Goal: Task Accomplishment & Management: Complete application form

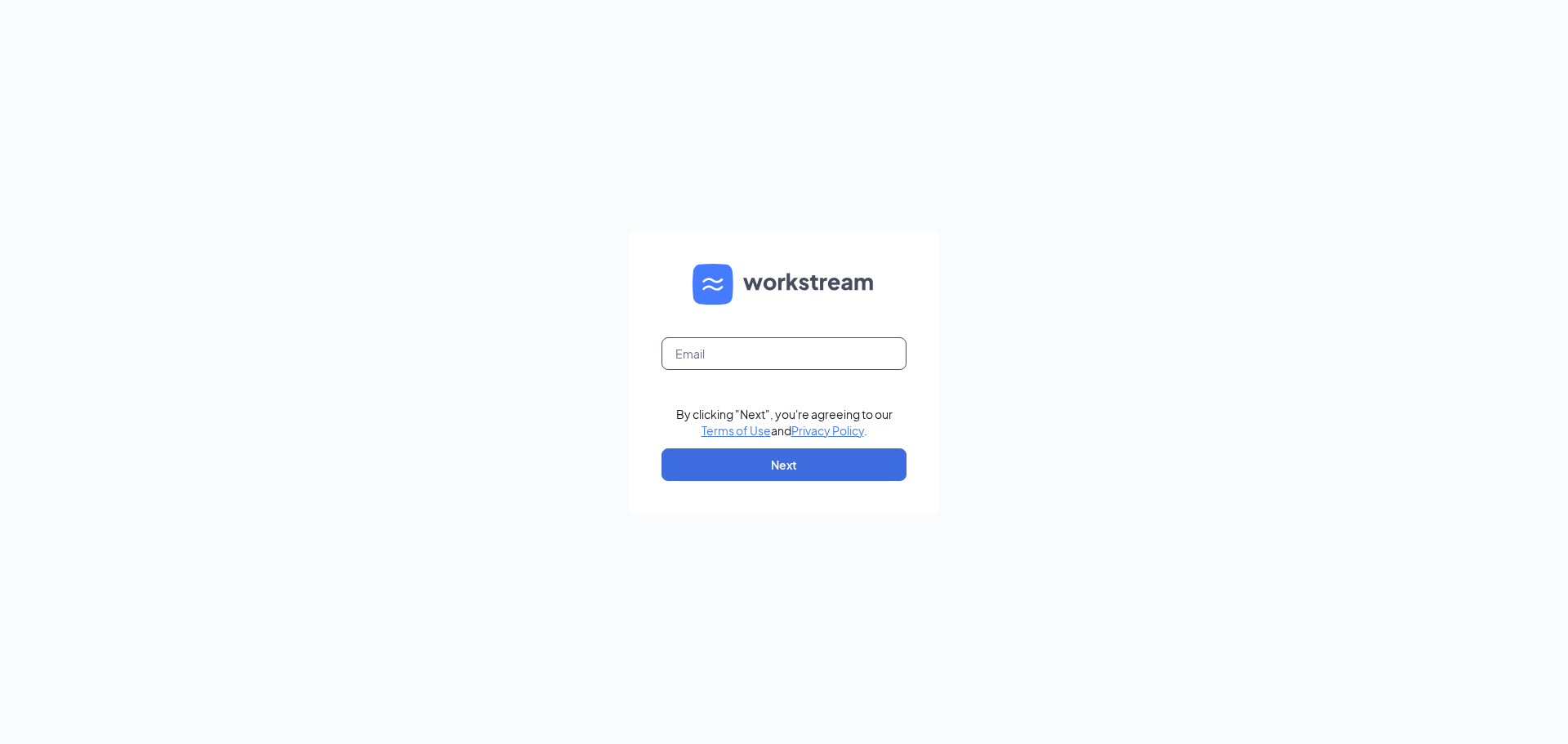
click at [780, 363] on input "text" at bounding box center [784, 353] width 245 height 32
type input "[EMAIL_ADDRESS][DOMAIN_NAME]"
click at [776, 470] on button "Next" at bounding box center [784, 464] width 245 height 32
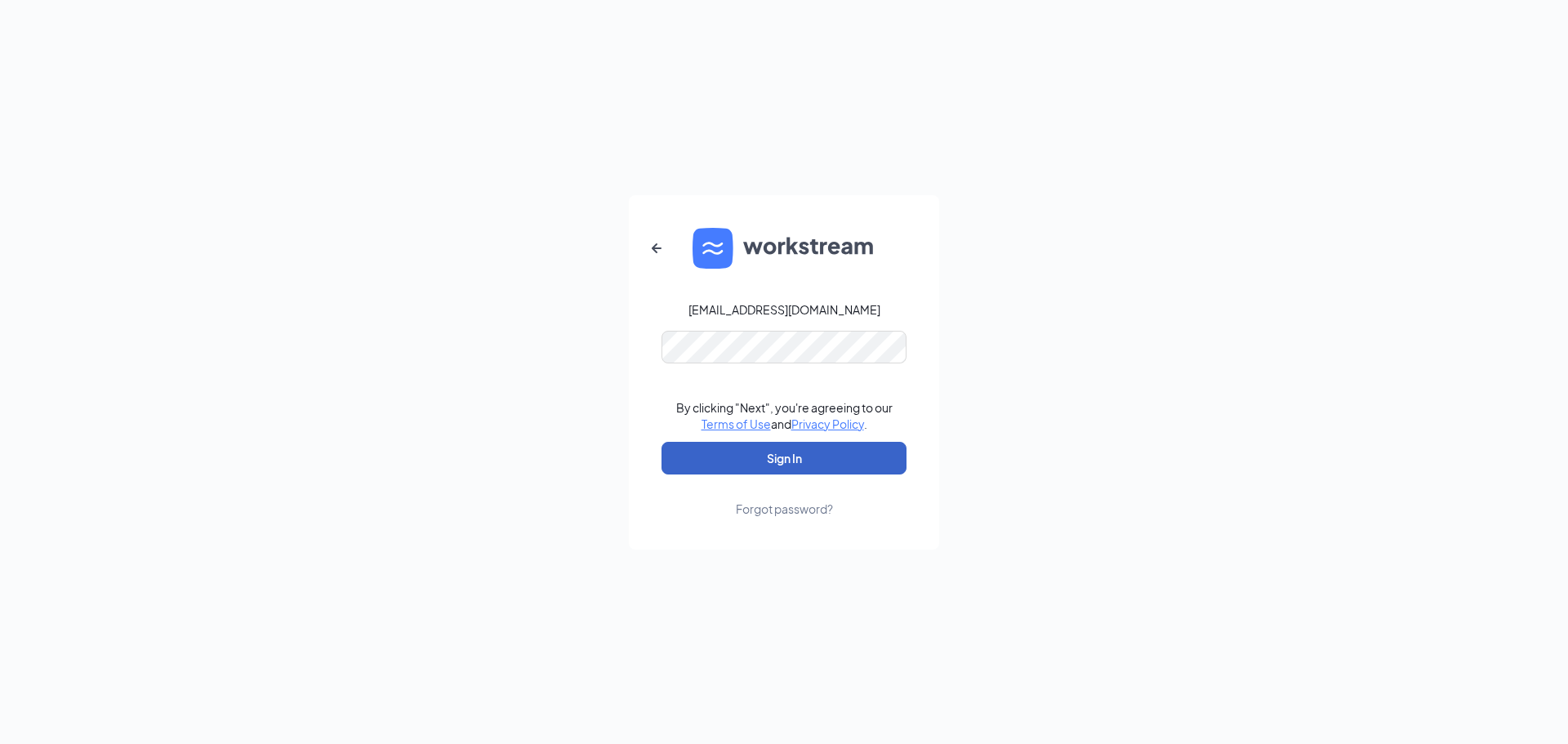
click at [736, 459] on button "Sign In" at bounding box center [784, 457] width 245 height 32
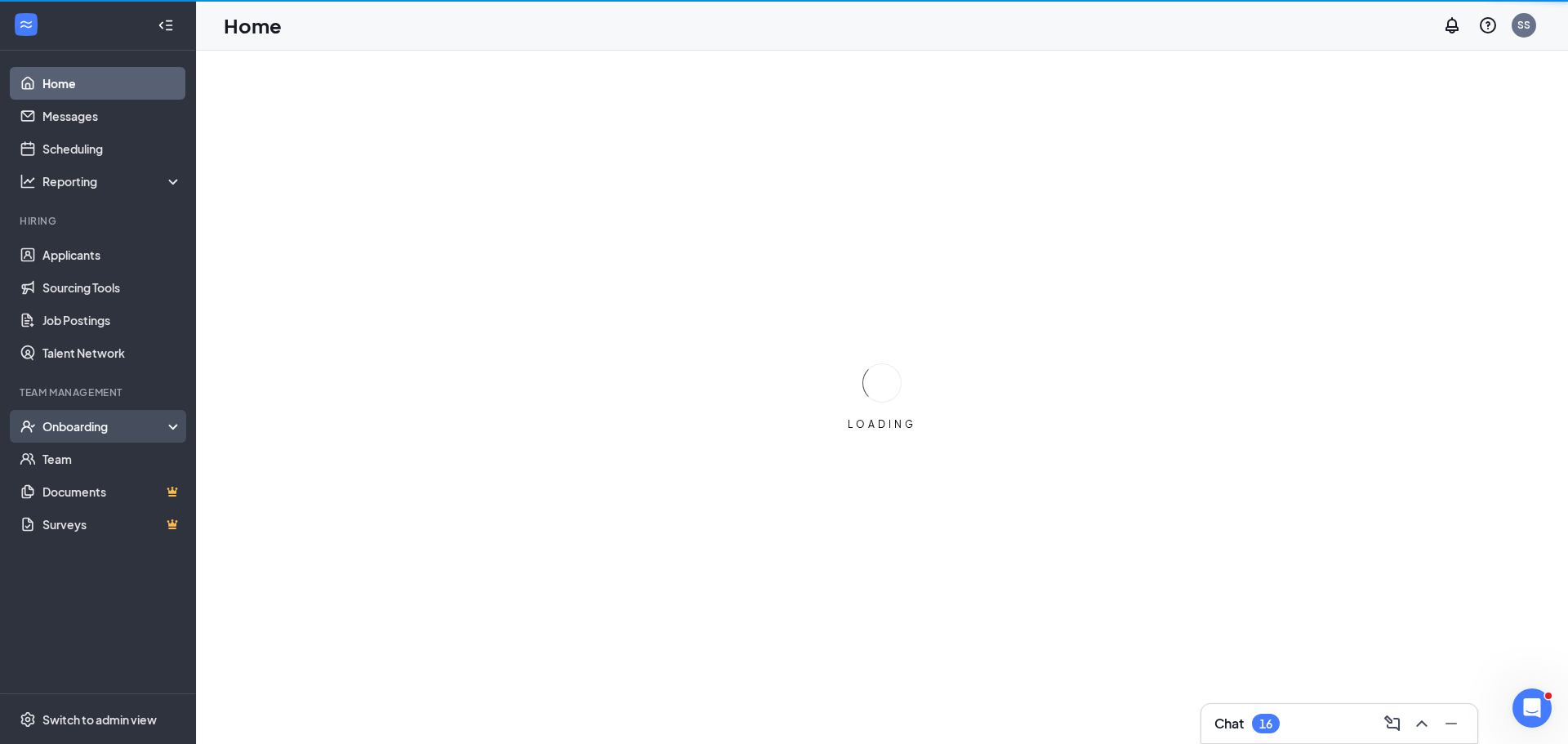
click at [91, 428] on div "Onboarding" at bounding box center [105, 427] width 126 height 17
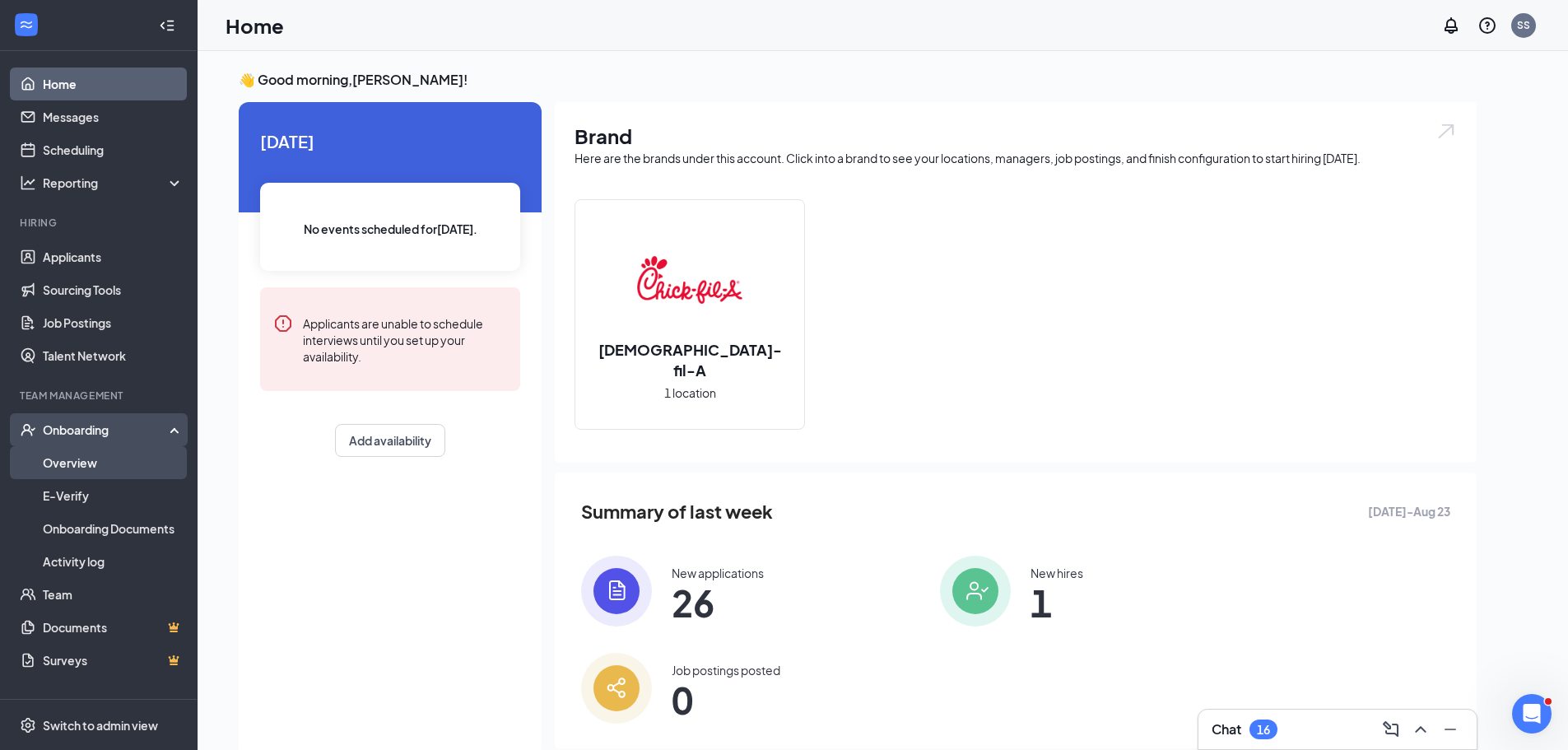
click at [91, 458] on link "Overview" at bounding box center [113, 462] width 141 height 33
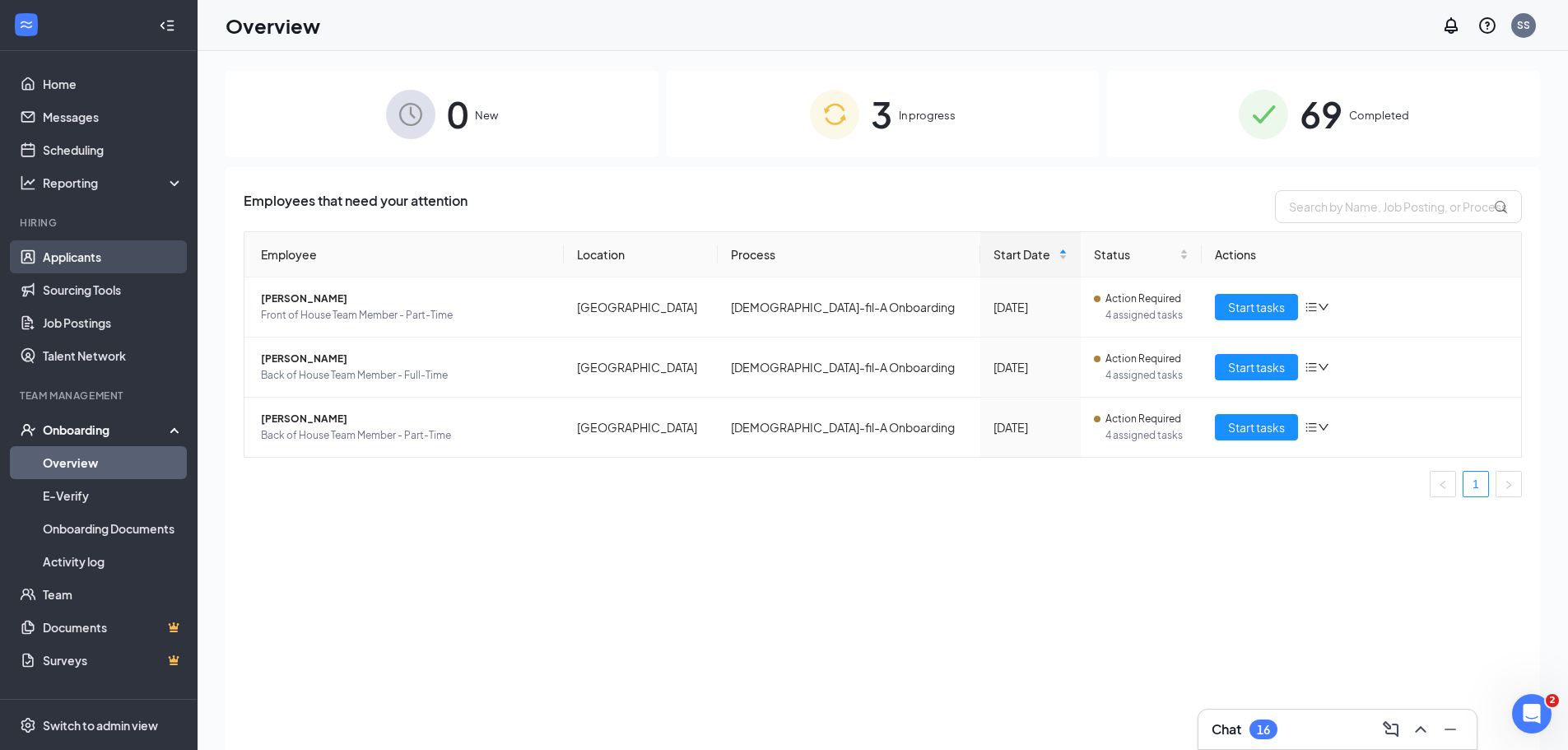
click at [58, 246] on link "Applicants" at bounding box center [113, 256] width 141 height 33
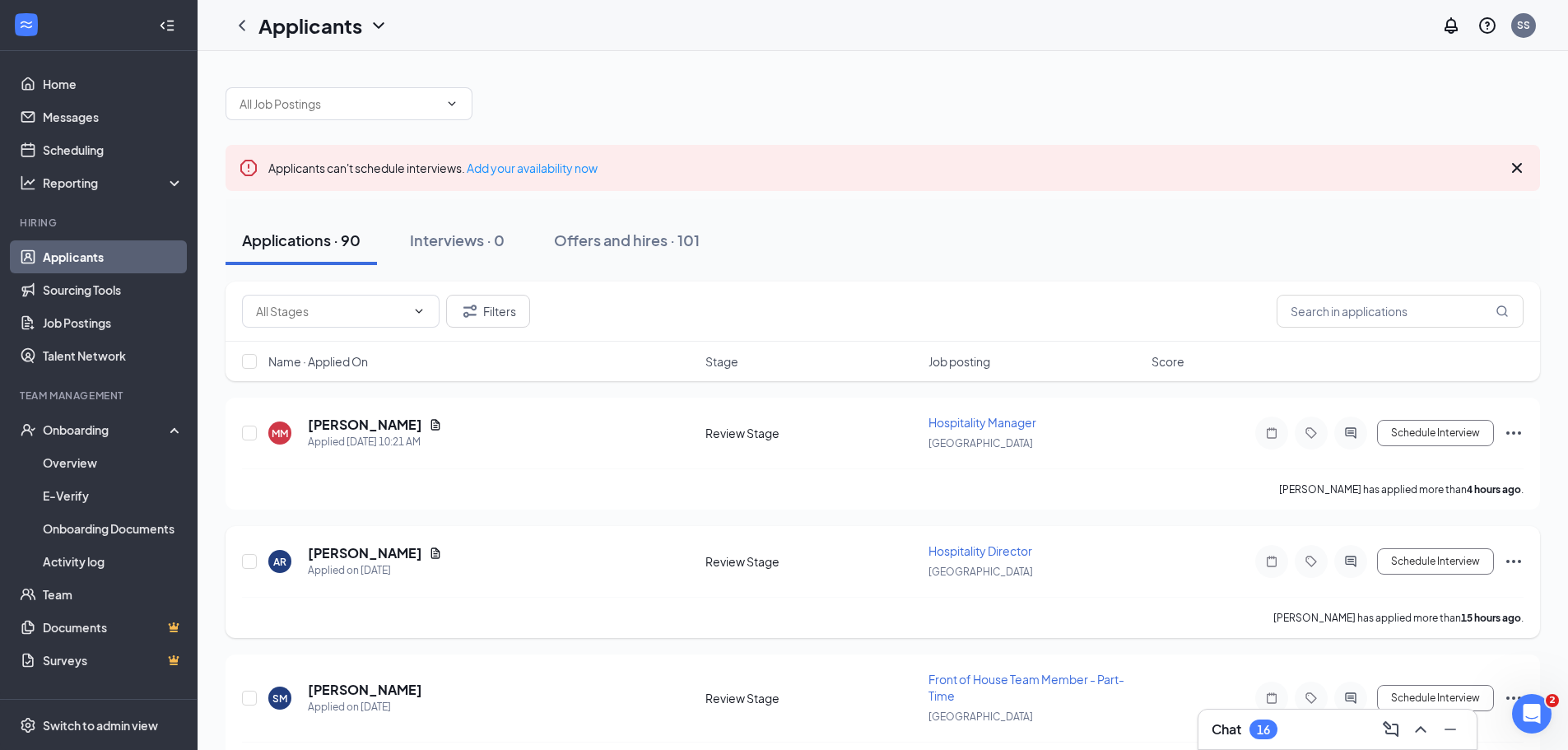
click at [1515, 560] on icon "Ellipses" at bounding box center [1514, 561] width 20 height 20
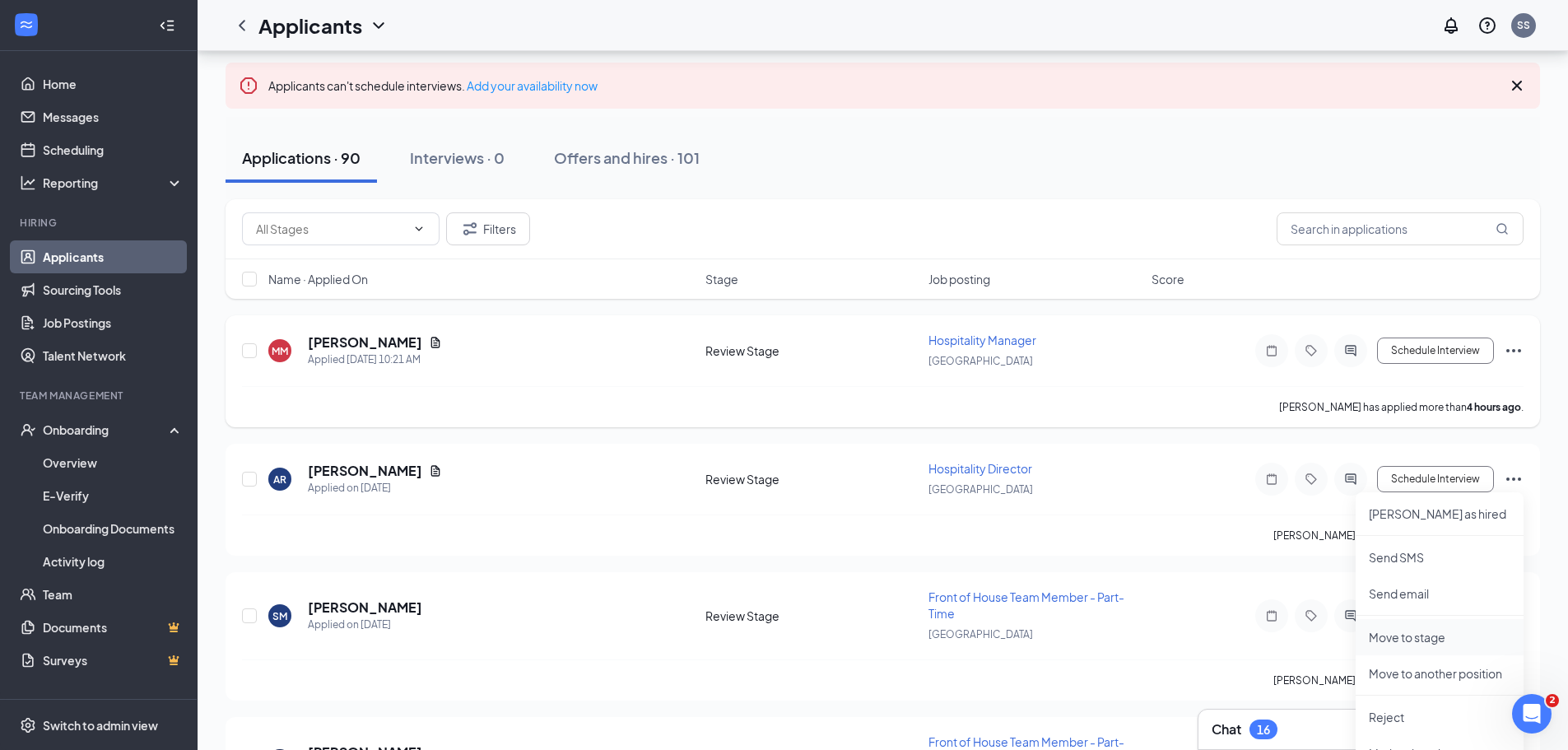
click at [1394, 638] on p "Move to stage" at bounding box center [1439, 637] width 142 height 17
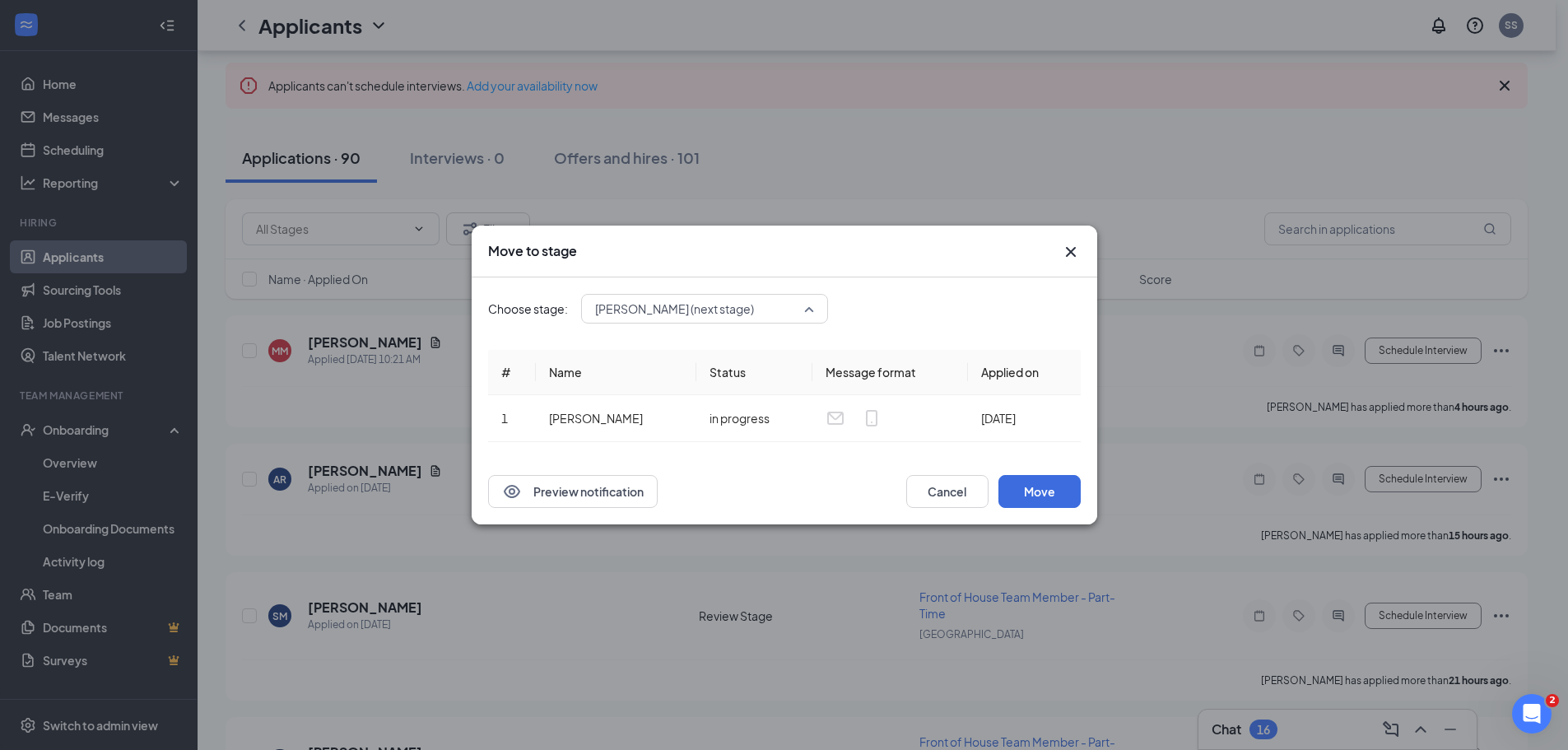
click at [811, 310] on span "Brian Stage (next stage)" at bounding box center [705, 309] width 219 height 25
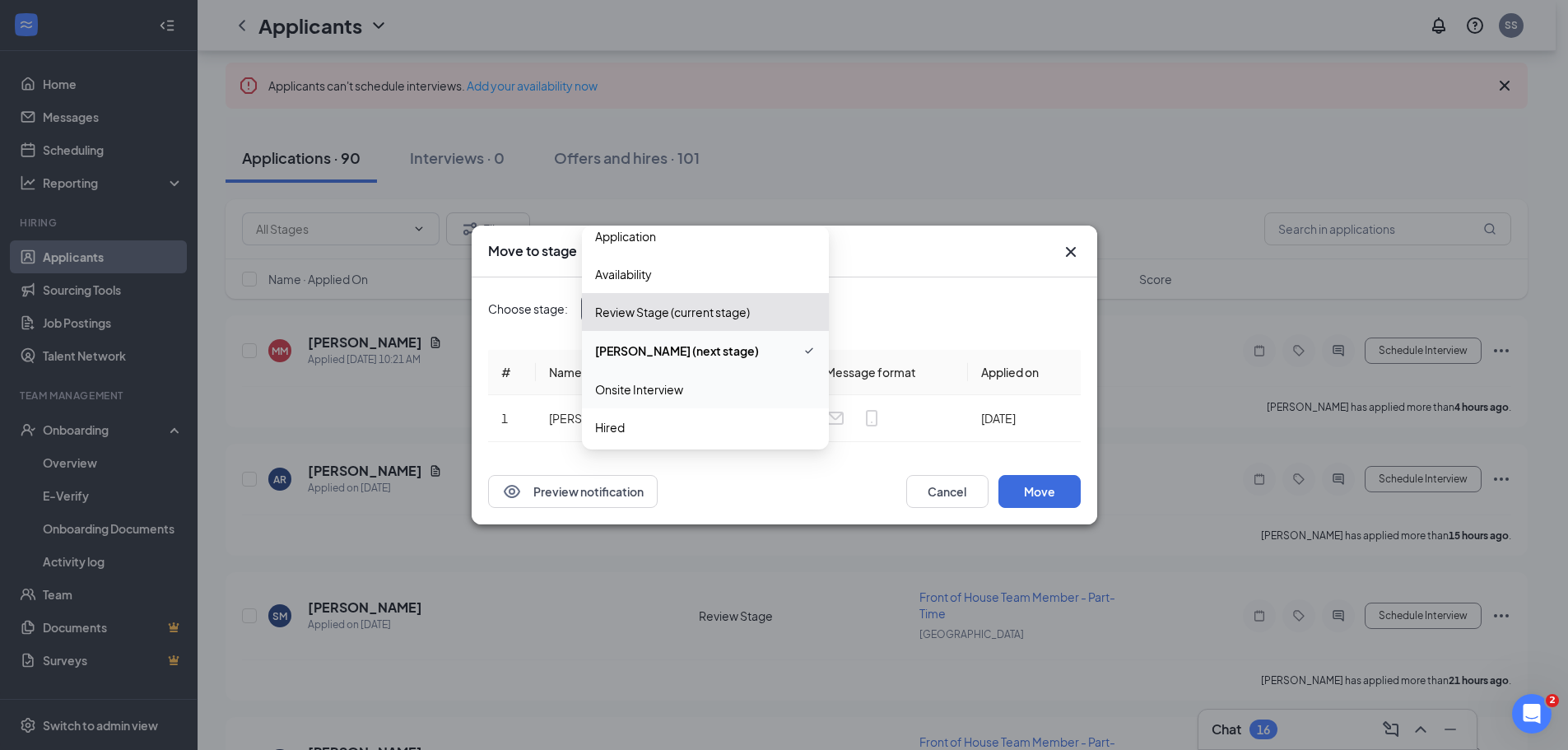
scroll to position [18, 0]
click at [699, 424] on span "Hired" at bounding box center [706, 424] width 220 height 18
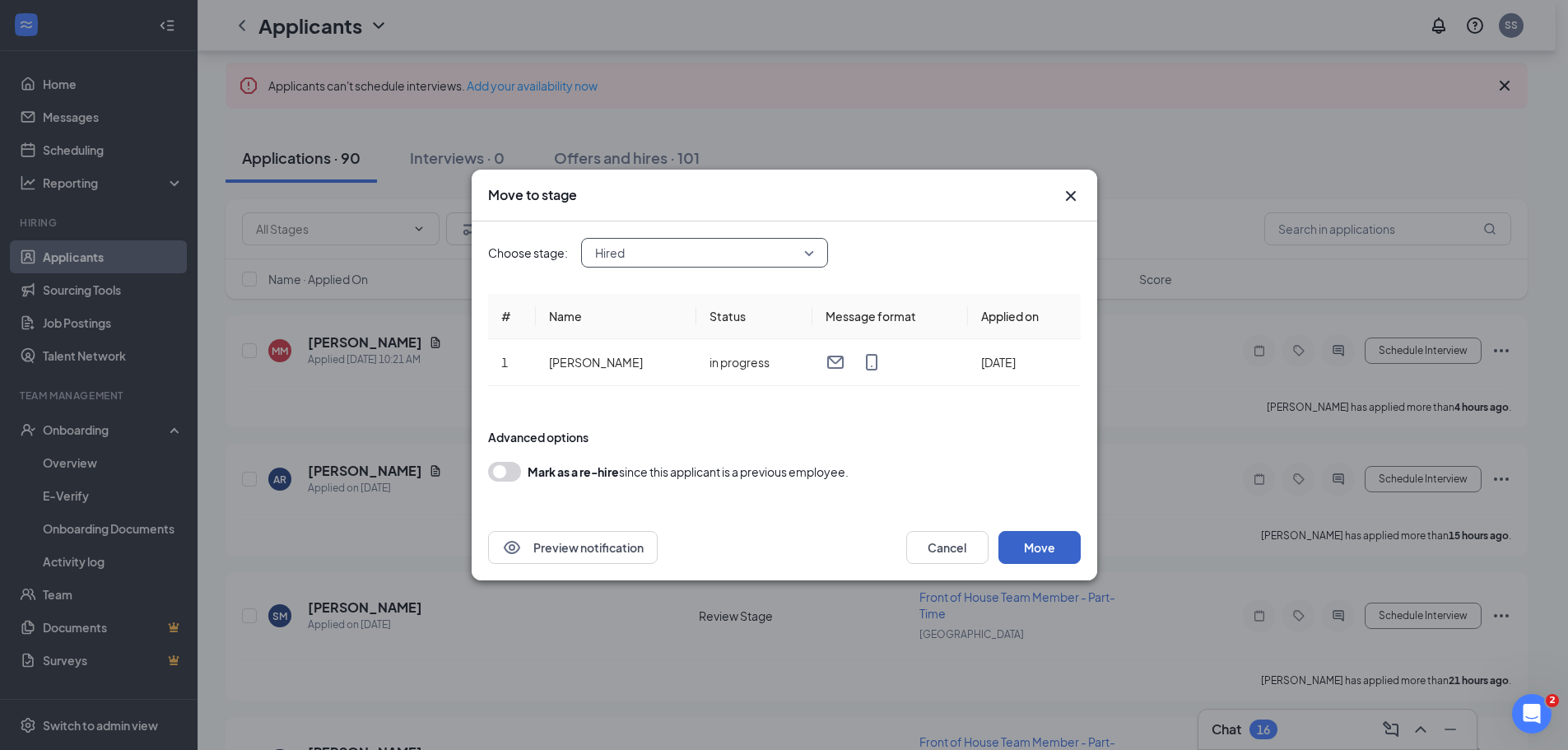
click at [1014, 549] on button "Move" at bounding box center [1039, 547] width 83 height 33
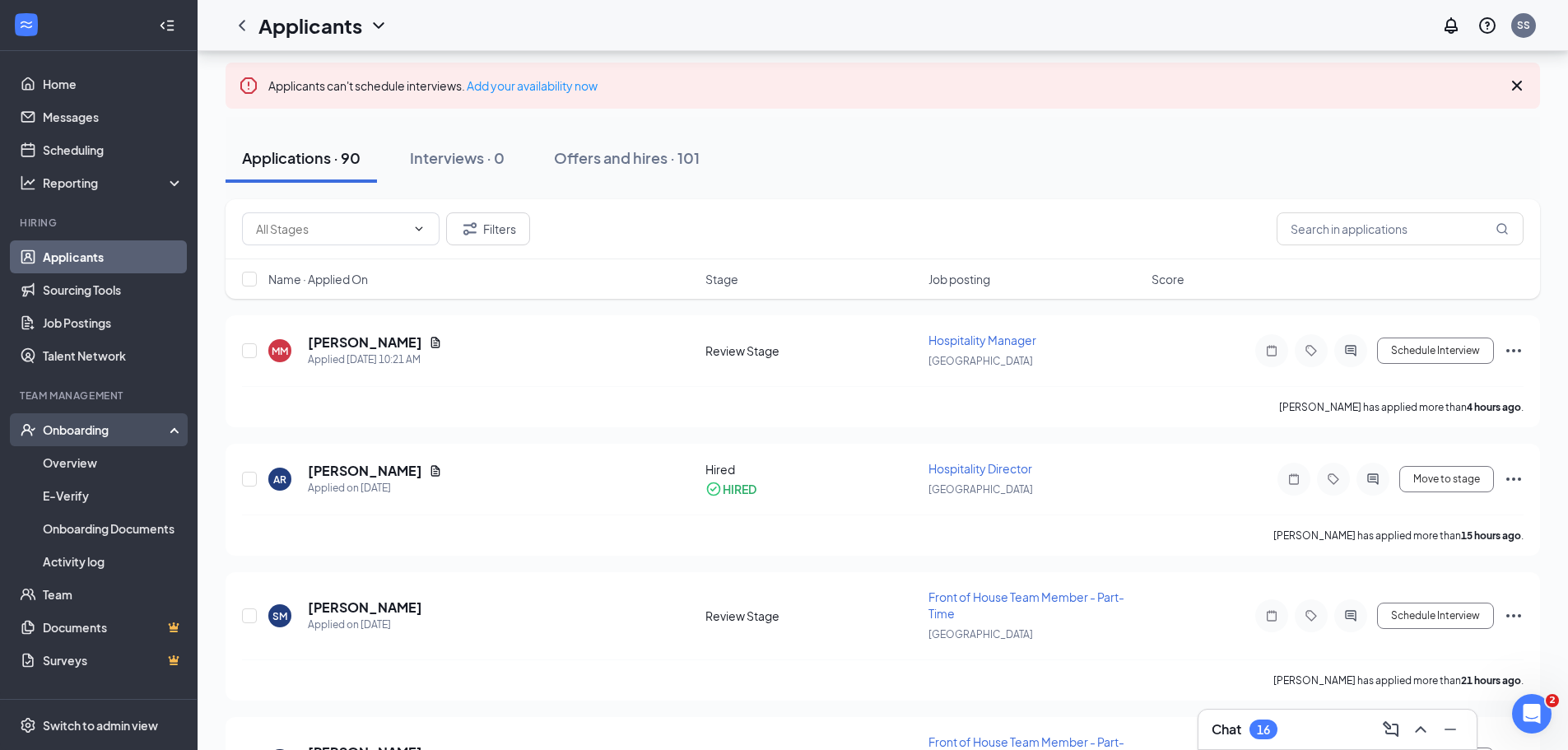
click at [60, 431] on div "Onboarding" at bounding box center [106, 430] width 127 height 17
click at [63, 464] on link "Overview" at bounding box center [113, 462] width 141 height 33
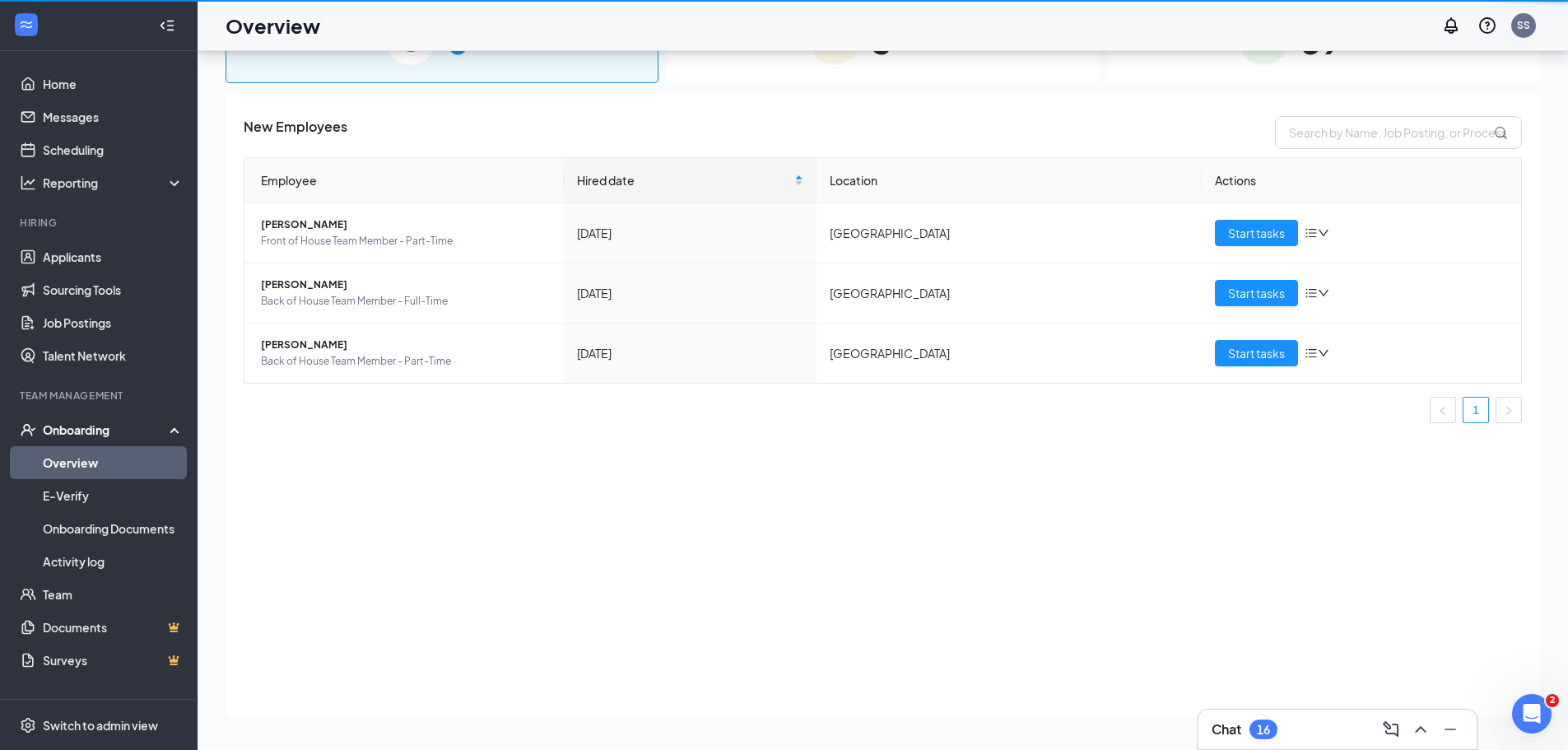
scroll to position [74, 0]
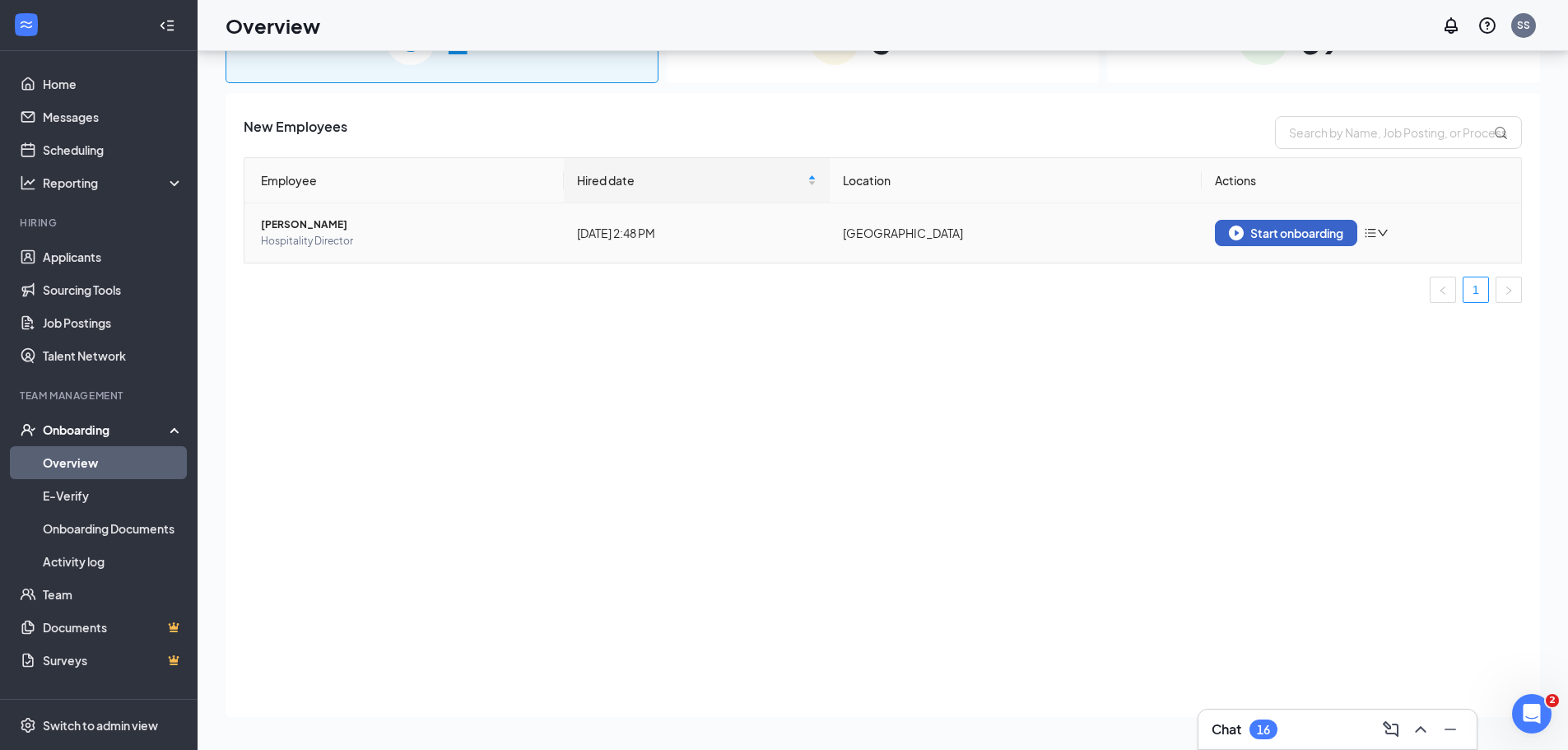
click at [1263, 231] on div "Start onboarding" at bounding box center [1286, 233] width 114 height 15
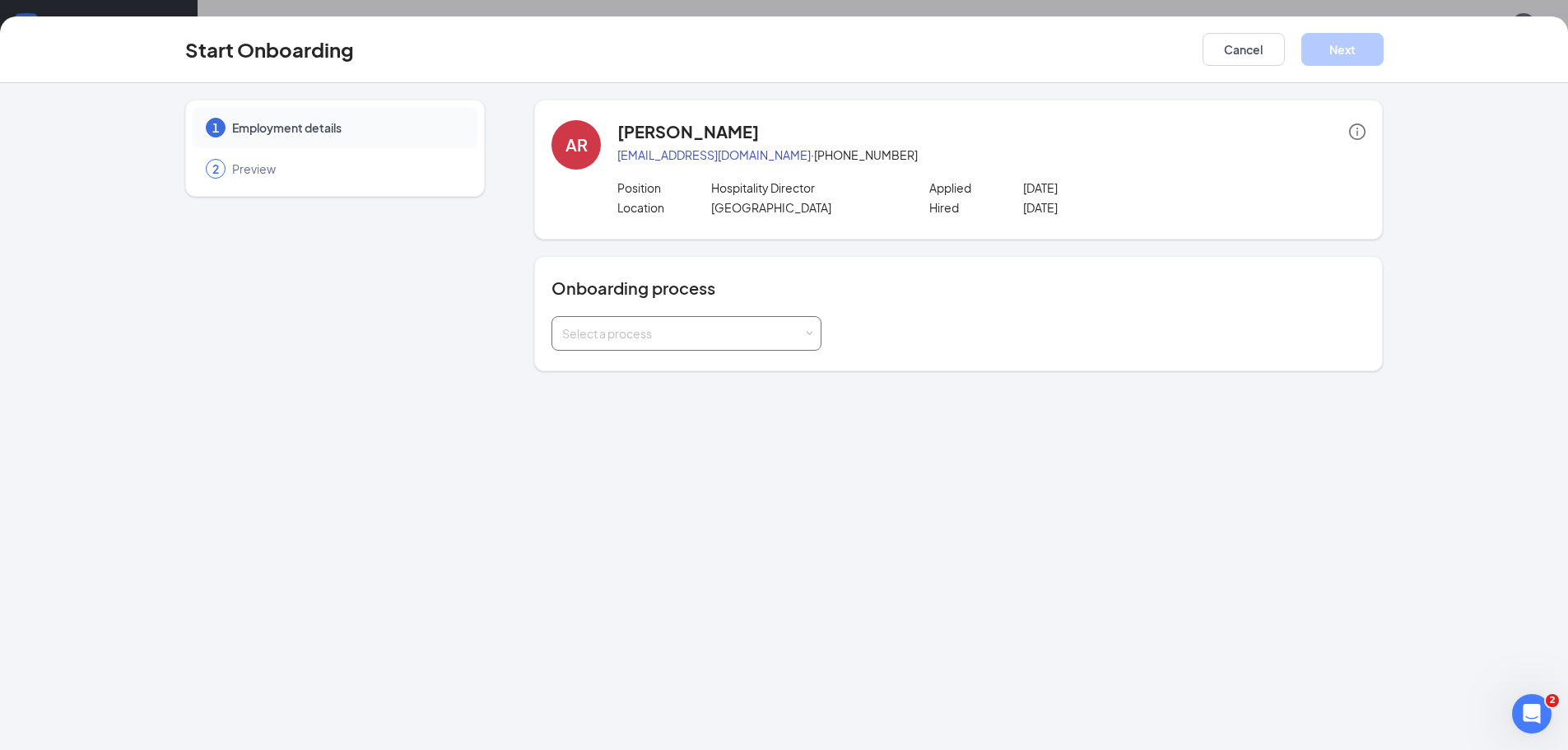
click at [751, 337] on div "Select a process" at bounding box center [682, 333] width 241 height 17
click at [713, 373] on li "[DEMOGRAPHIC_DATA]-fil-A Onboarding" at bounding box center [685, 368] width 270 height 29
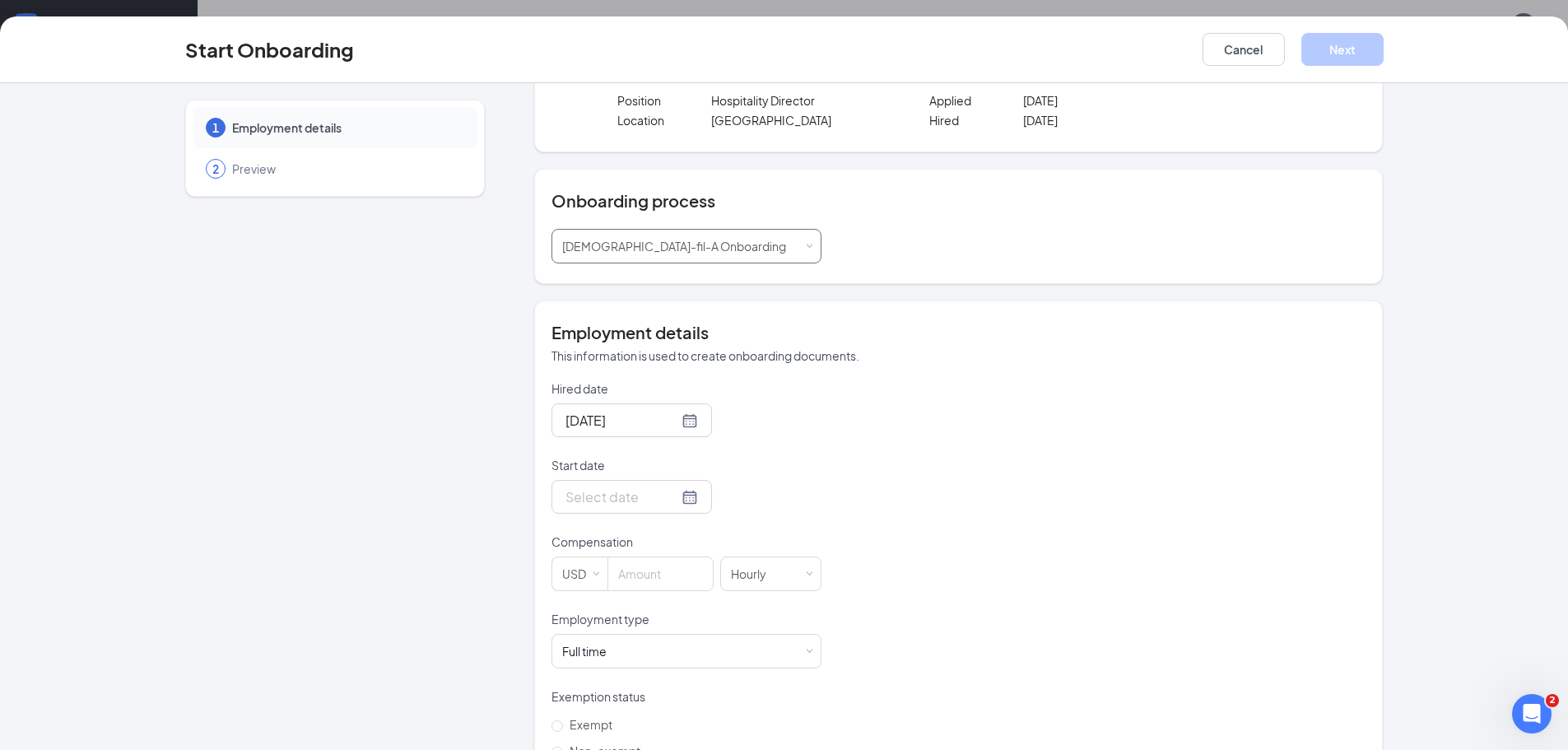
scroll to position [165, 0]
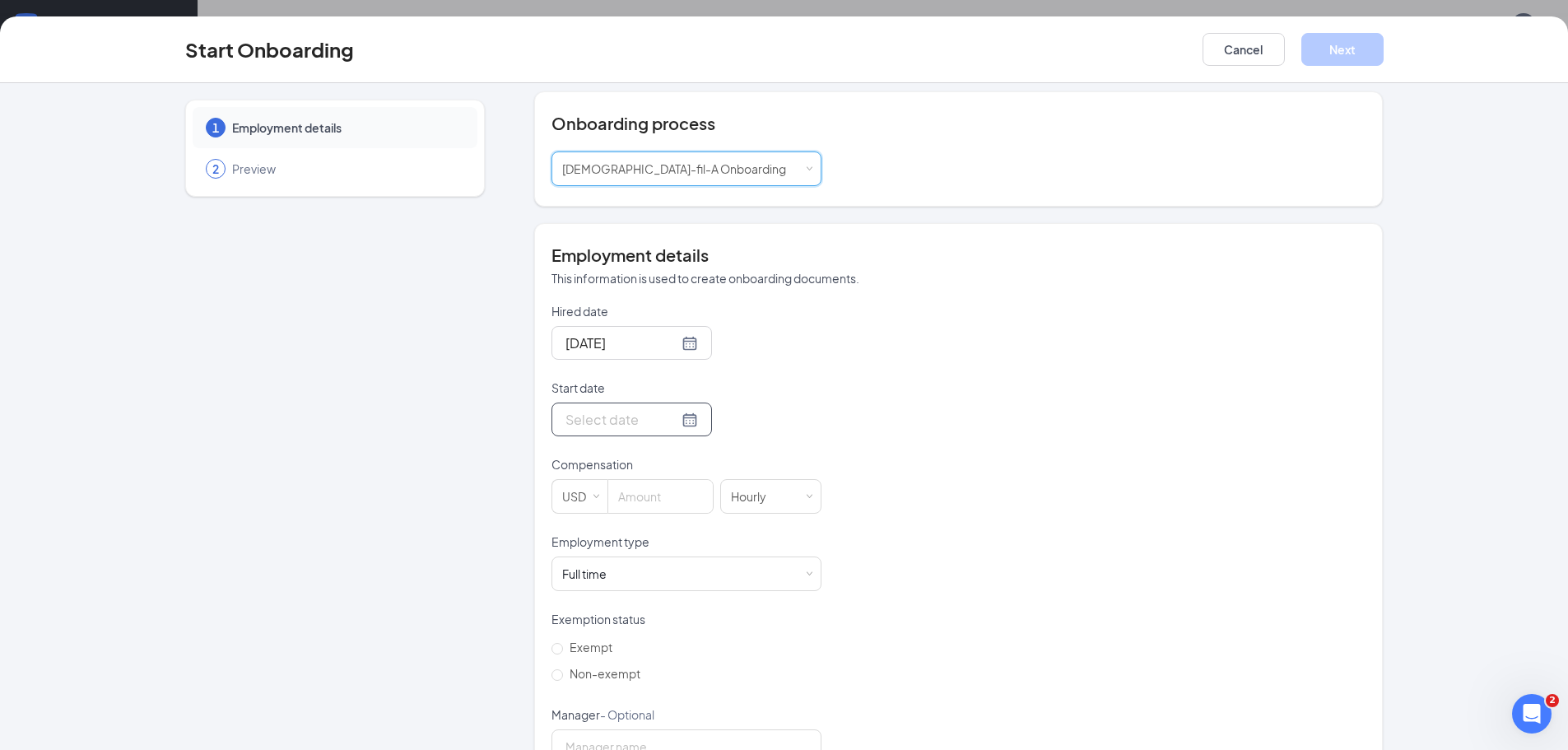
click at [671, 418] on div at bounding box center [631, 419] width 133 height 21
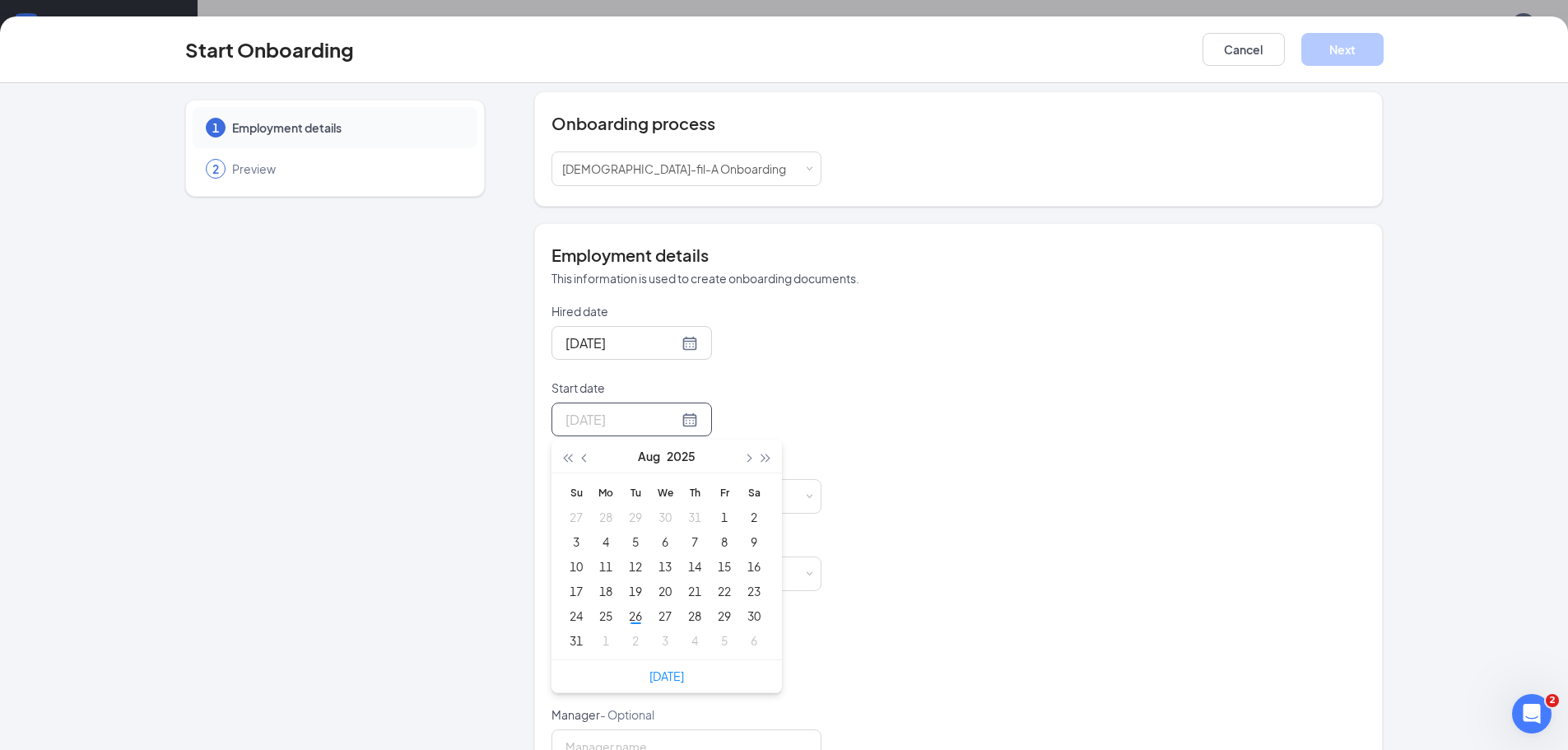
type input "Aug 2, 2025"
type input "Sep 2, 2025"
click at [630, 640] on div "2" at bounding box center [635, 641] width 20 height 20
click at [645, 498] on input at bounding box center [660, 496] width 104 height 33
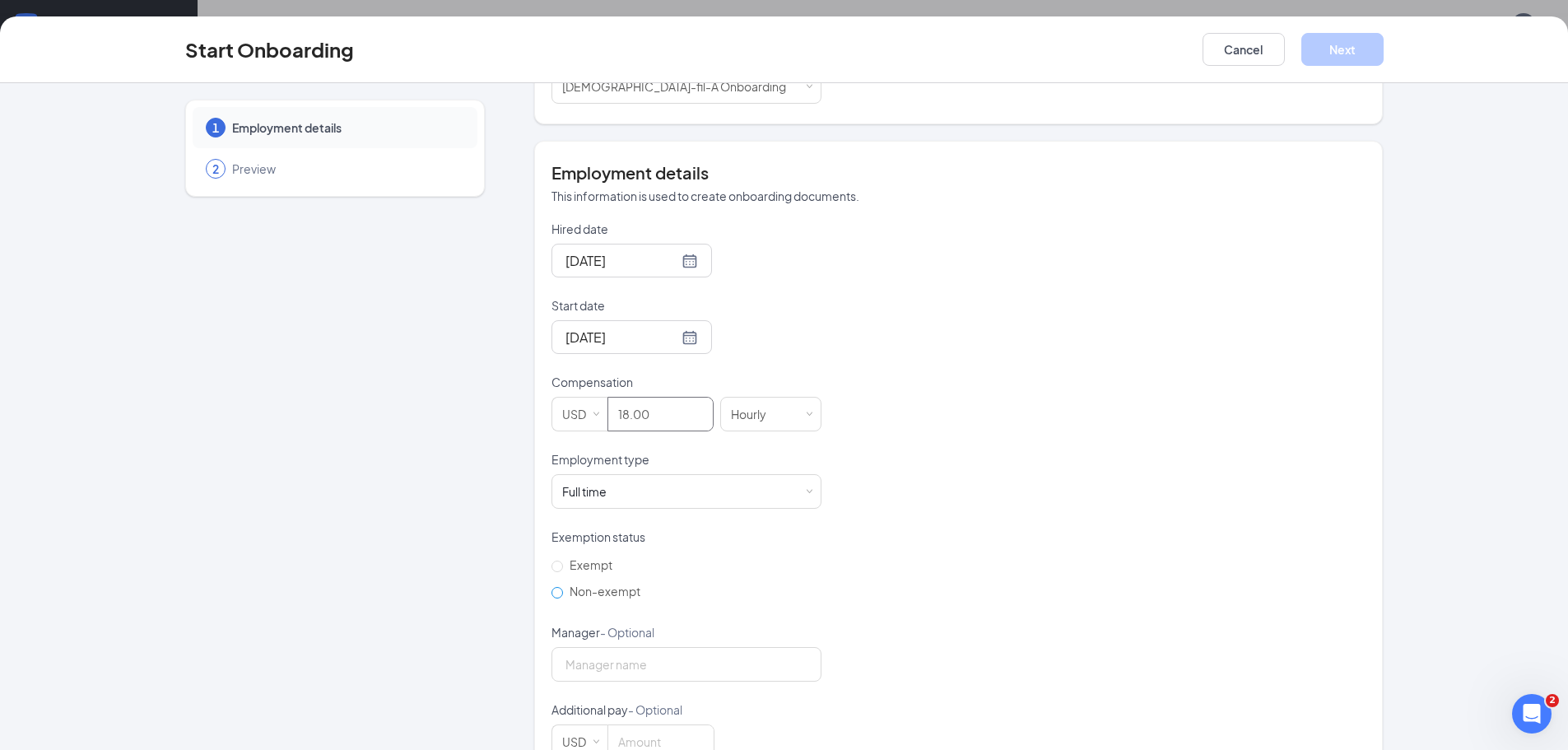
type input "18"
click at [555, 594] on input "Non-exempt" at bounding box center [557, 593] width 12 height 12
radio input "true"
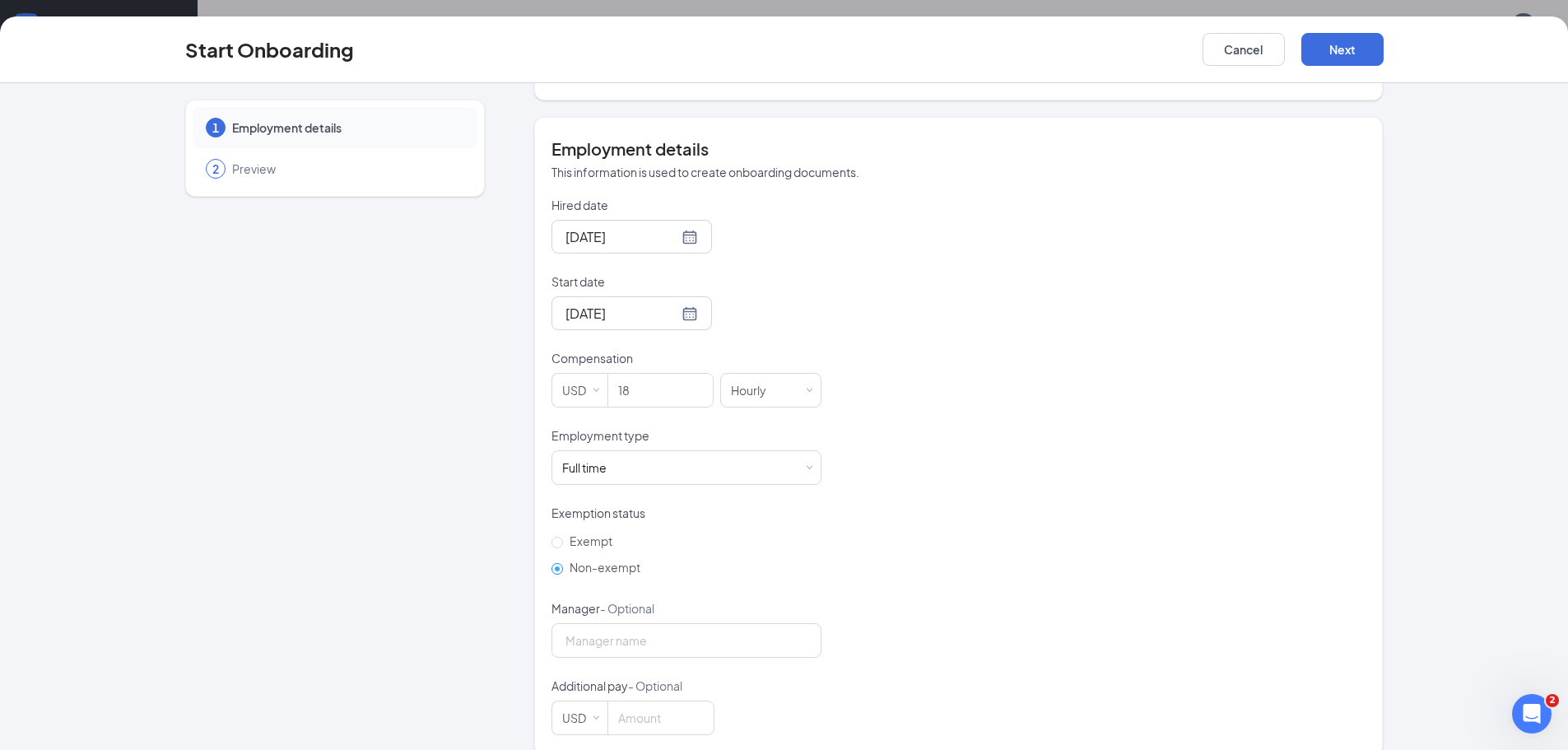
scroll to position [293, 0]
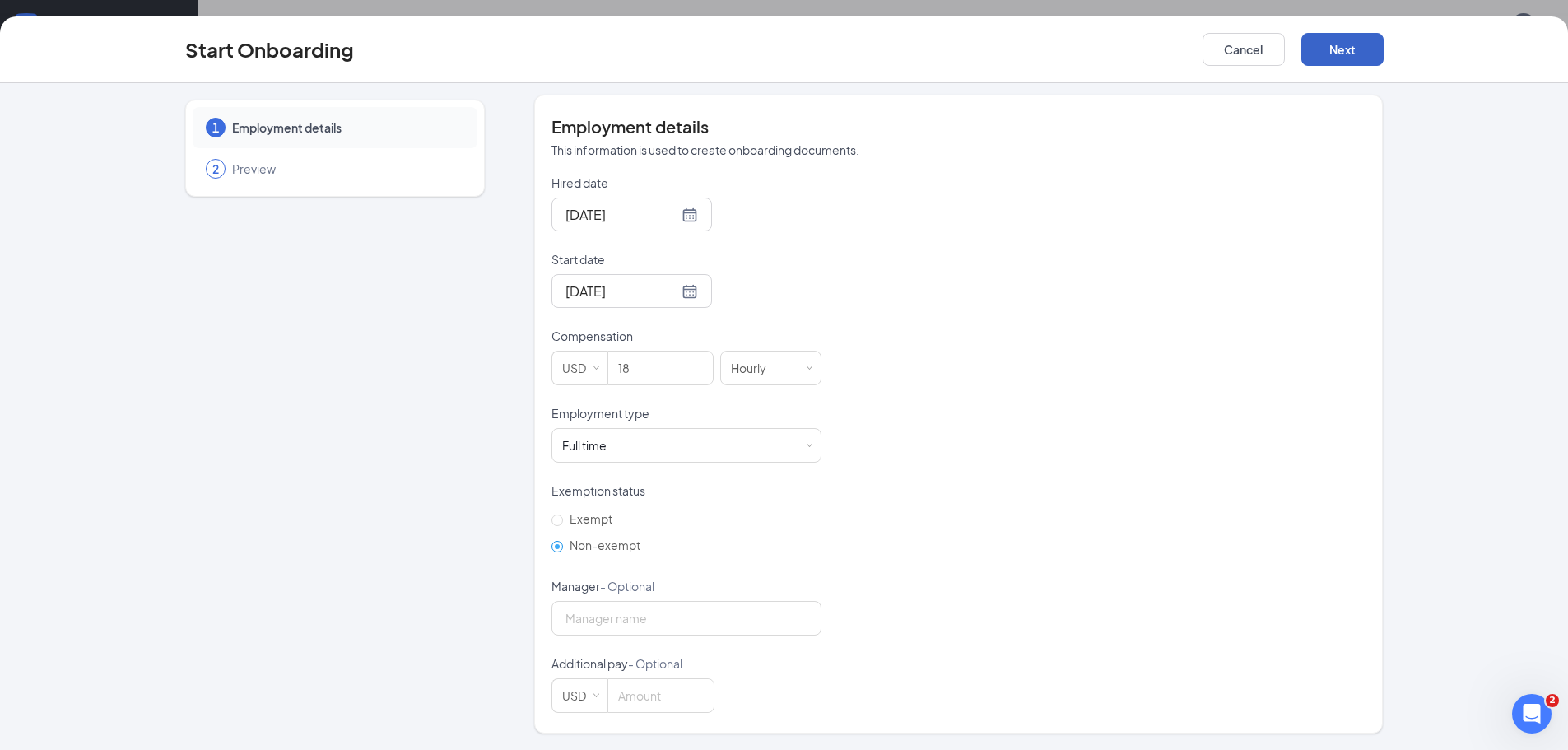
click at [1333, 52] on button "Next" at bounding box center [1343, 48] width 83 height 33
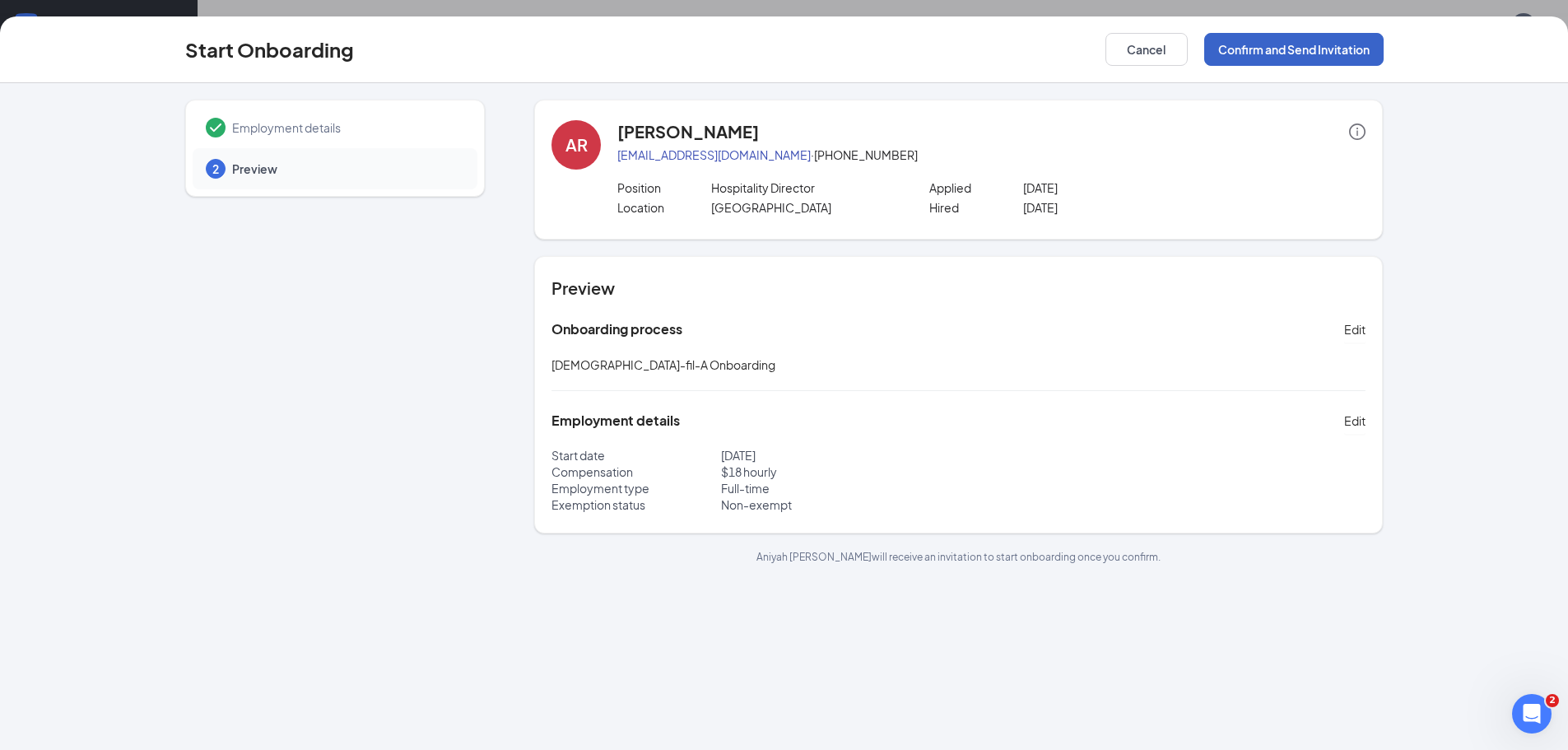
click at [1285, 44] on button "Confirm and Send Invitation" at bounding box center [1293, 48] width 180 height 33
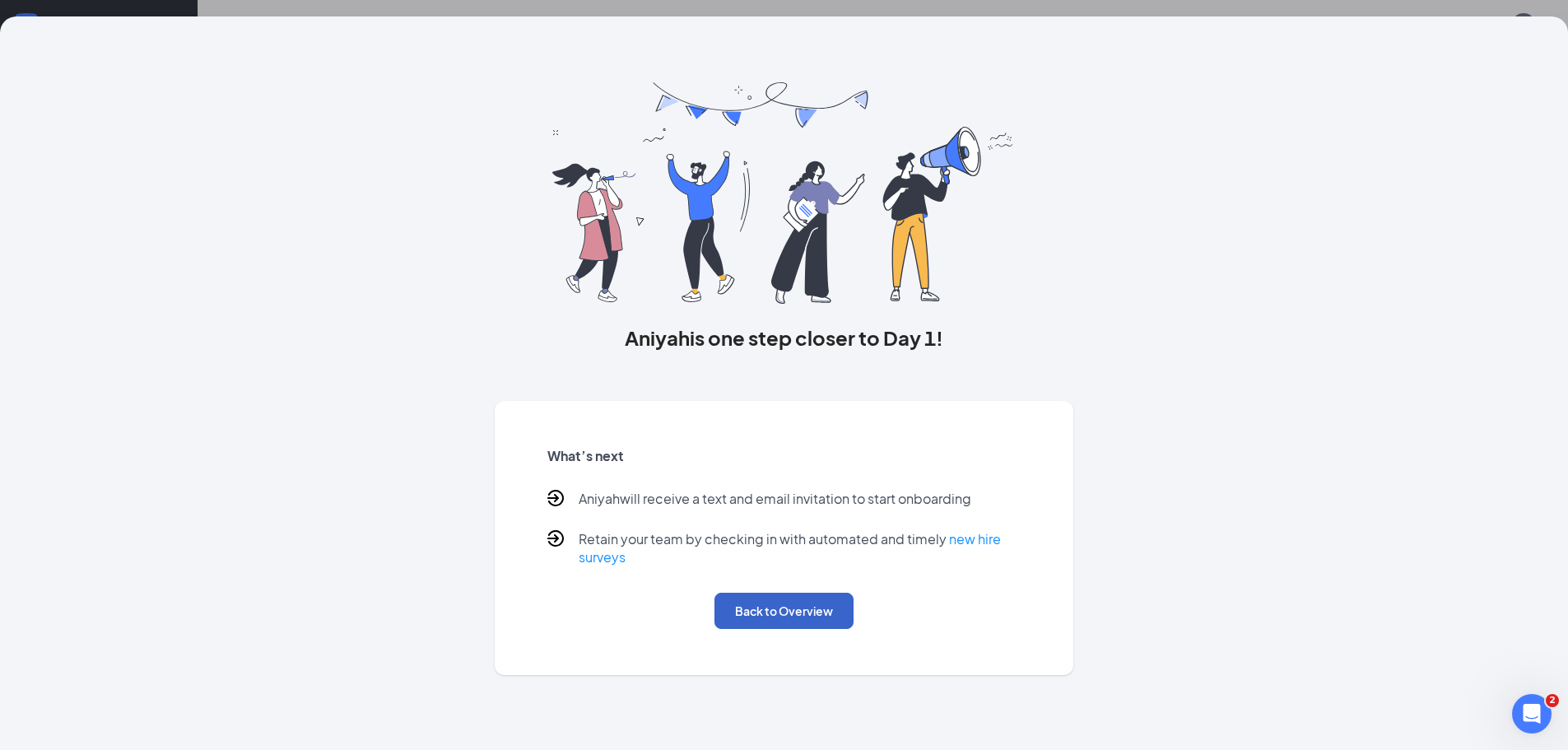
click at [791, 619] on button "Back to Overview" at bounding box center [784, 611] width 139 height 36
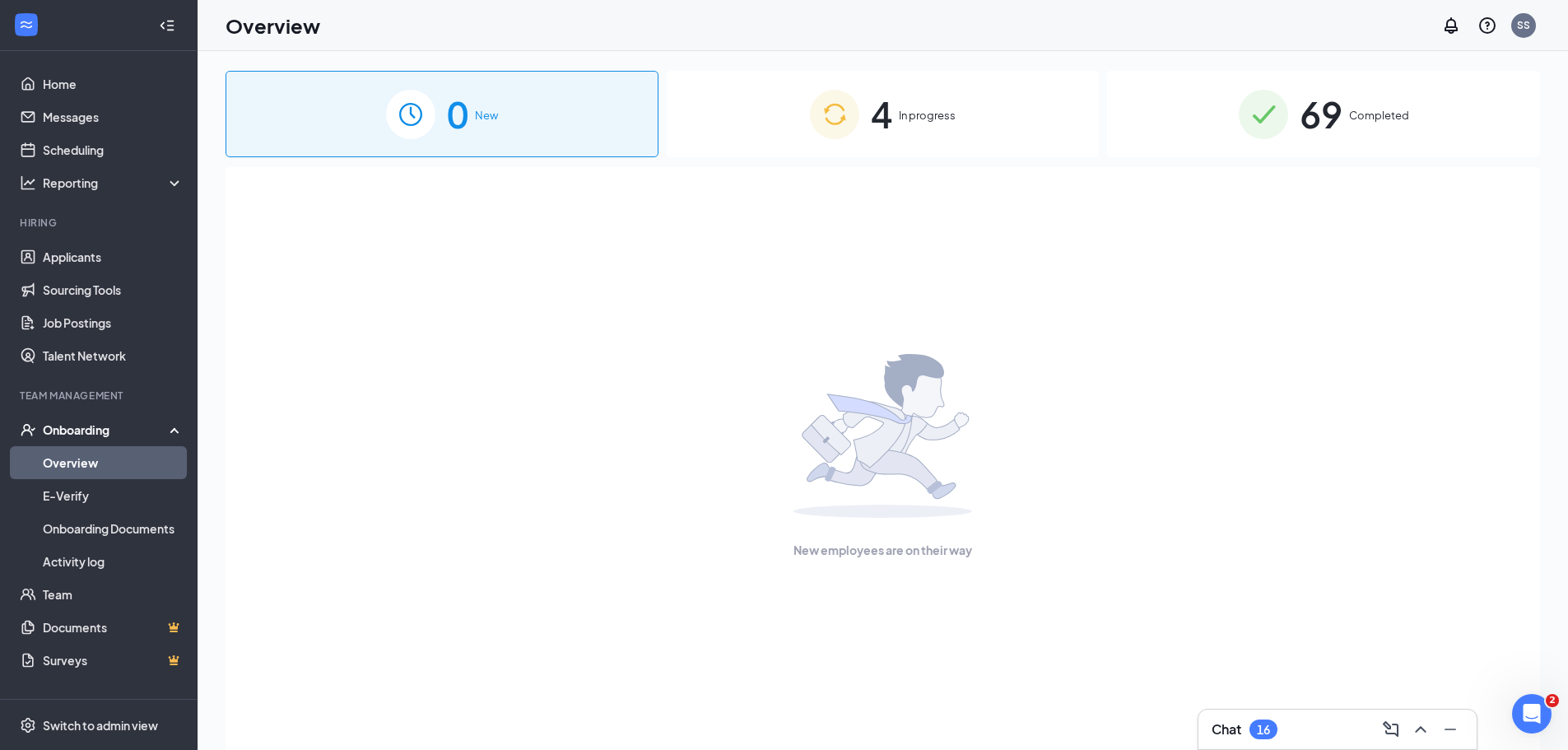
click at [978, 146] on div "4 In progress" at bounding box center [883, 114] width 433 height 87
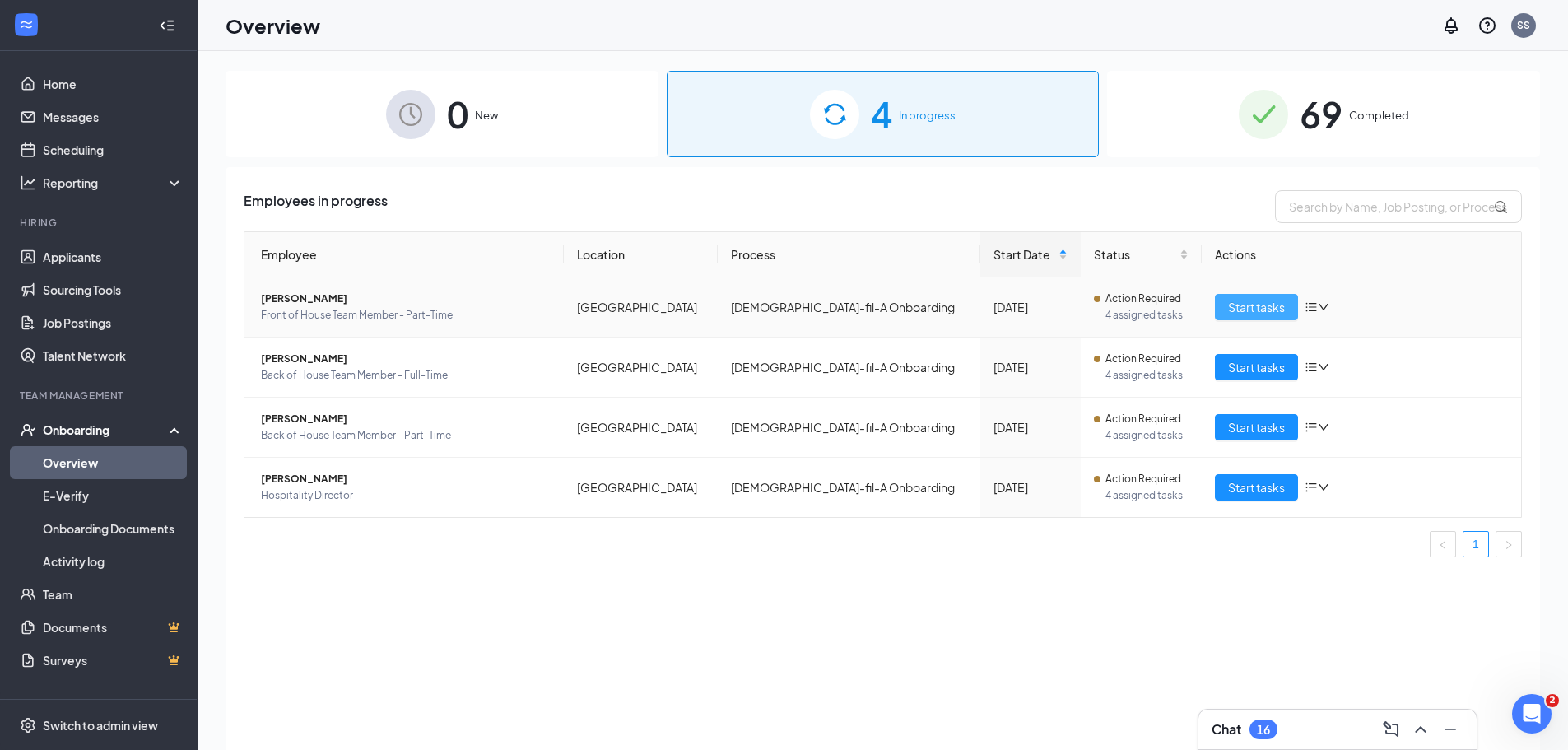
click at [1235, 308] on span "Start tasks" at bounding box center [1257, 307] width 57 height 18
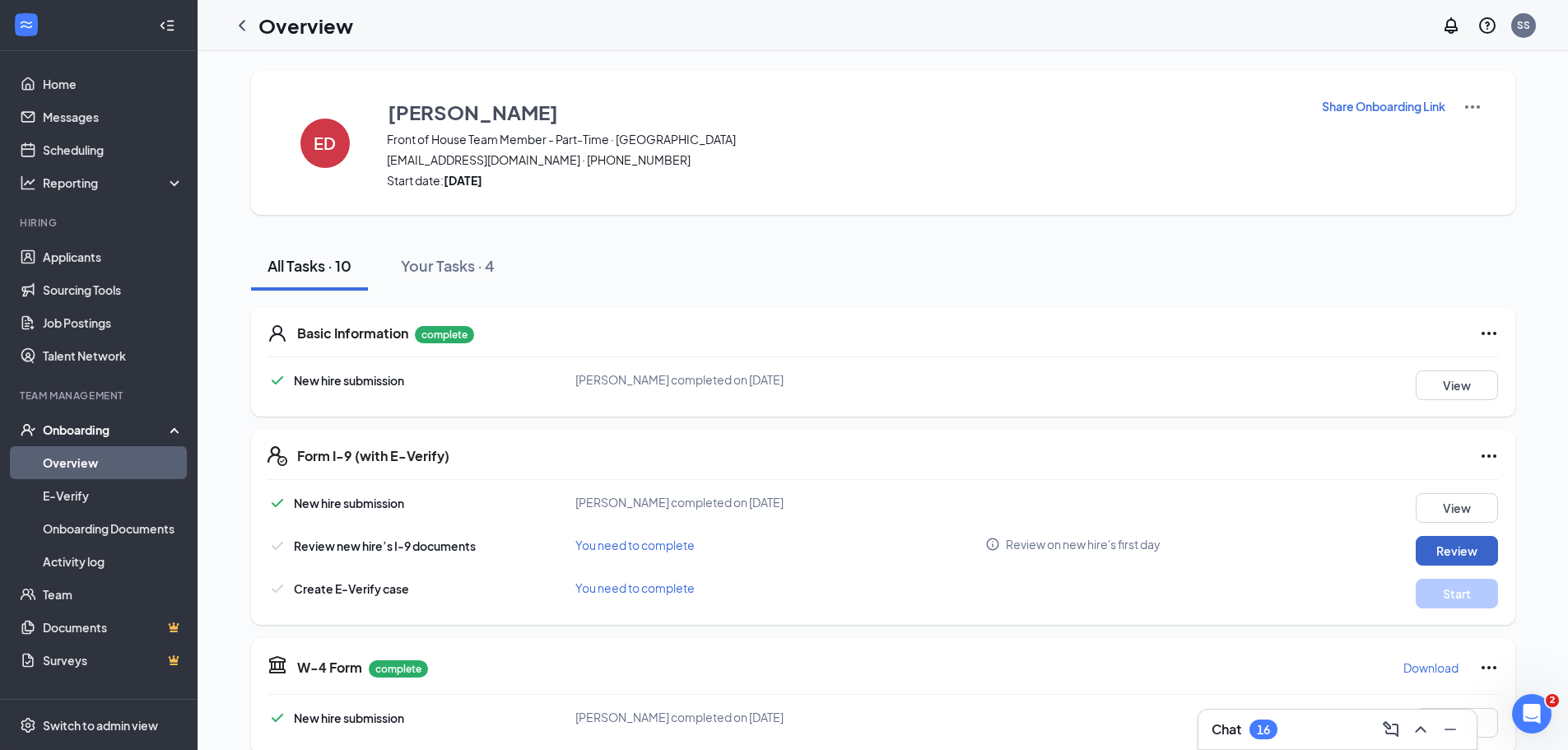
click at [1477, 553] on button "Review" at bounding box center [1457, 550] width 83 height 29
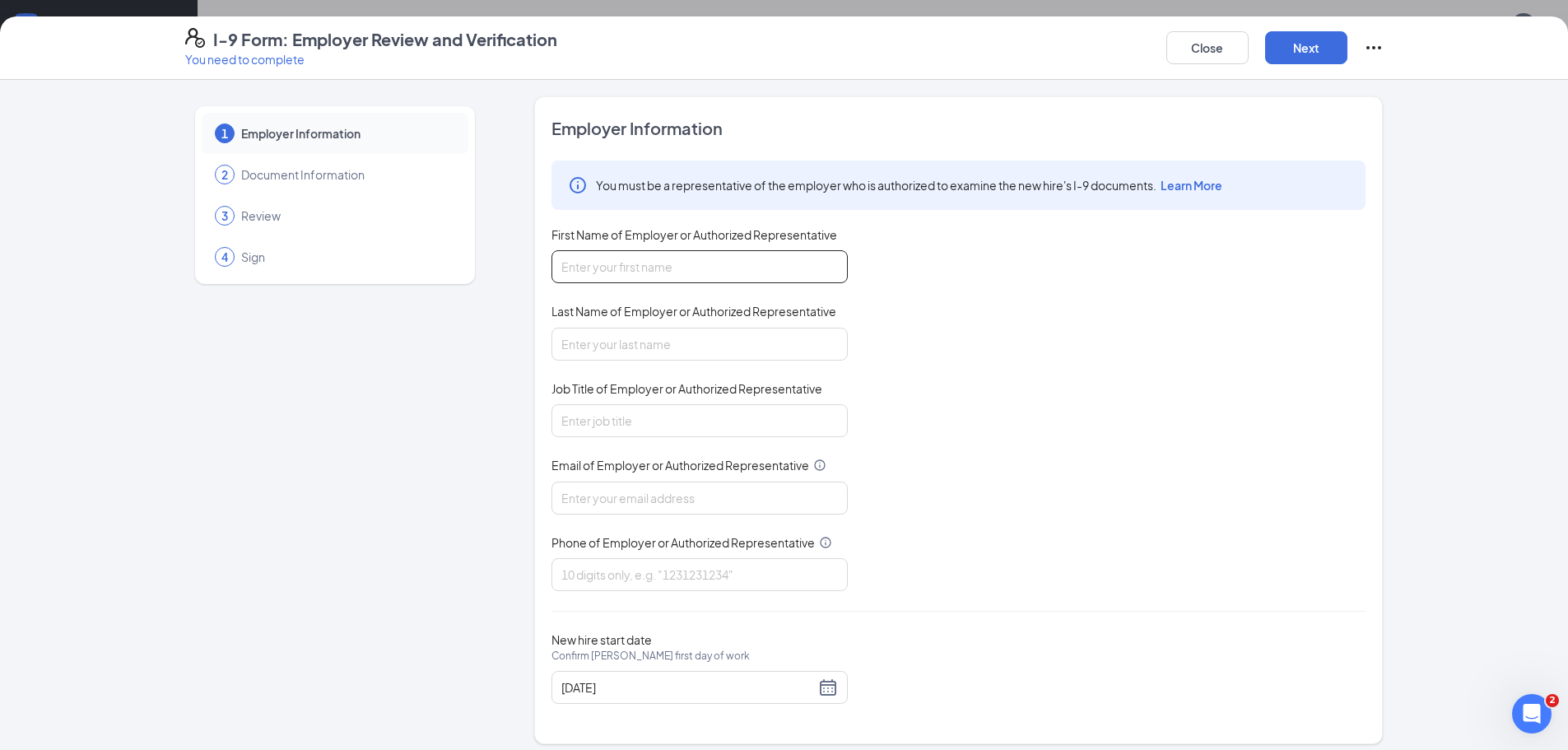
click at [701, 271] on input "First Name of Employer or Authorized Representative" at bounding box center [699, 266] width 296 height 33
type input "[PERSON_NAME]"
type input "Communication Director"
click at [655, 490] on input "Email of Employer or Authorized Representative" at bounding box center [699, 498] width 296 height 33
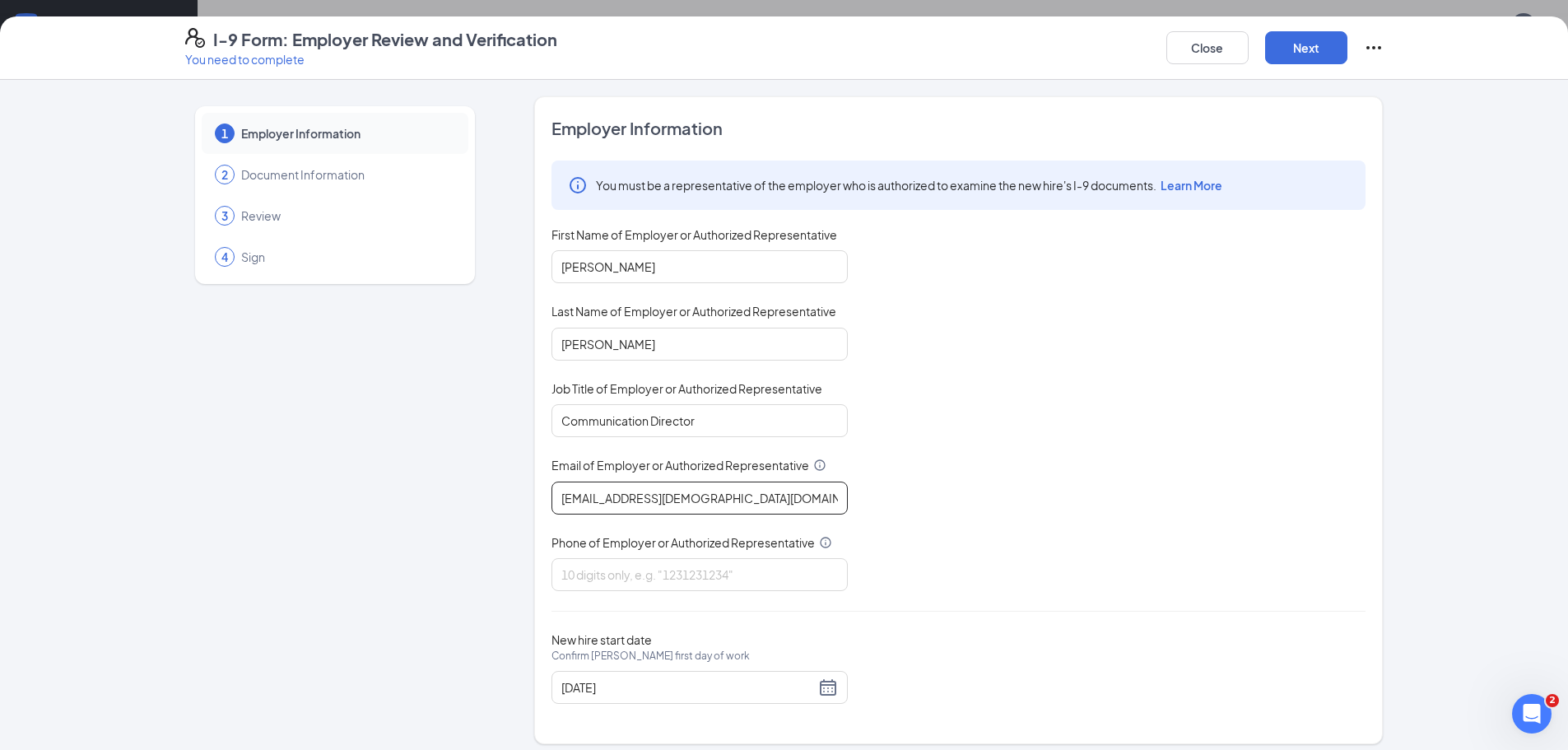
type input "[EMAIL_ADDRESS][DEMOGRAPHIC_DATA][DOMAIN_NAME]"
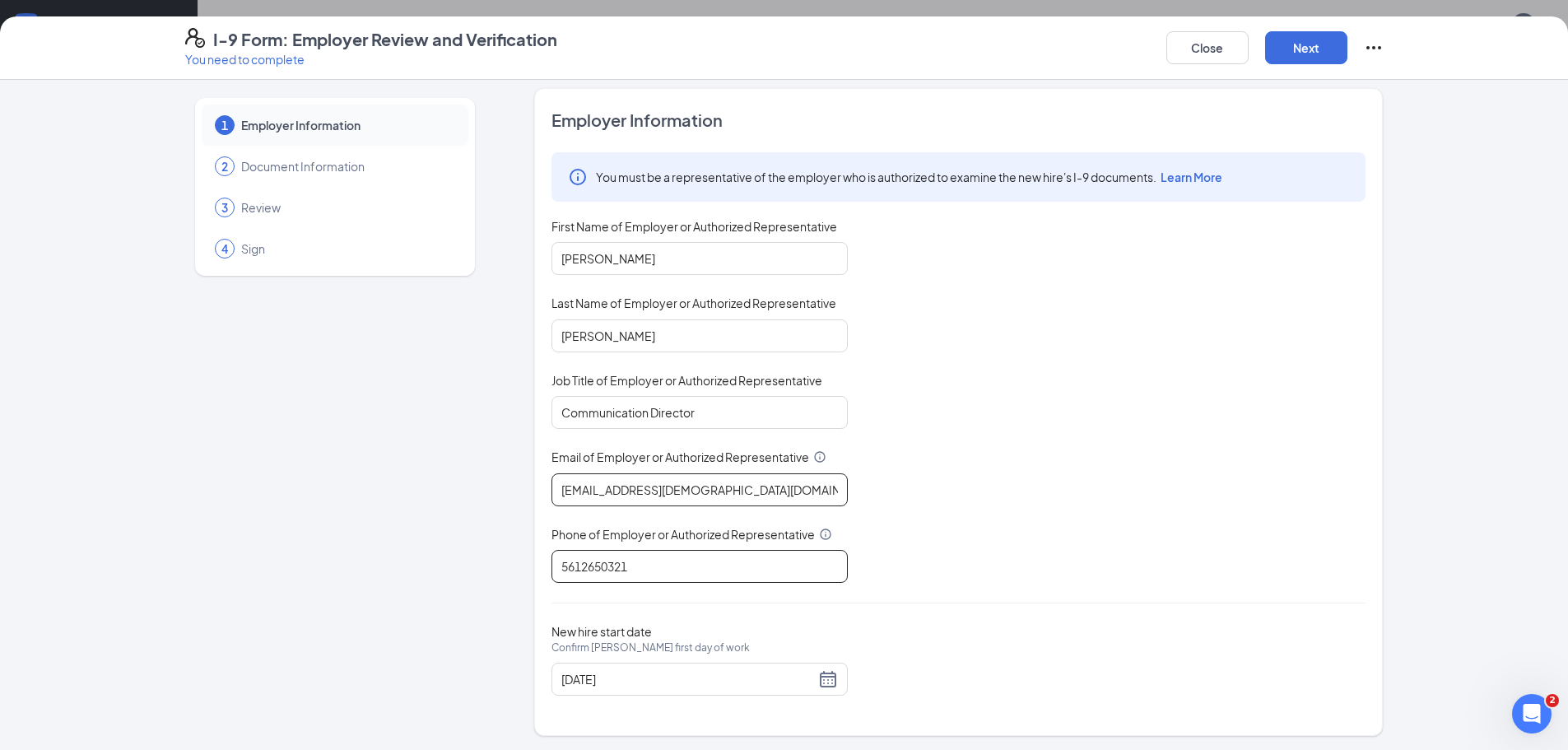
scroll to position [11, 0]
type input "5612650321"
click at [1301, 46] on button "Next" at bounding box center [1306, 47] width 83 height 33
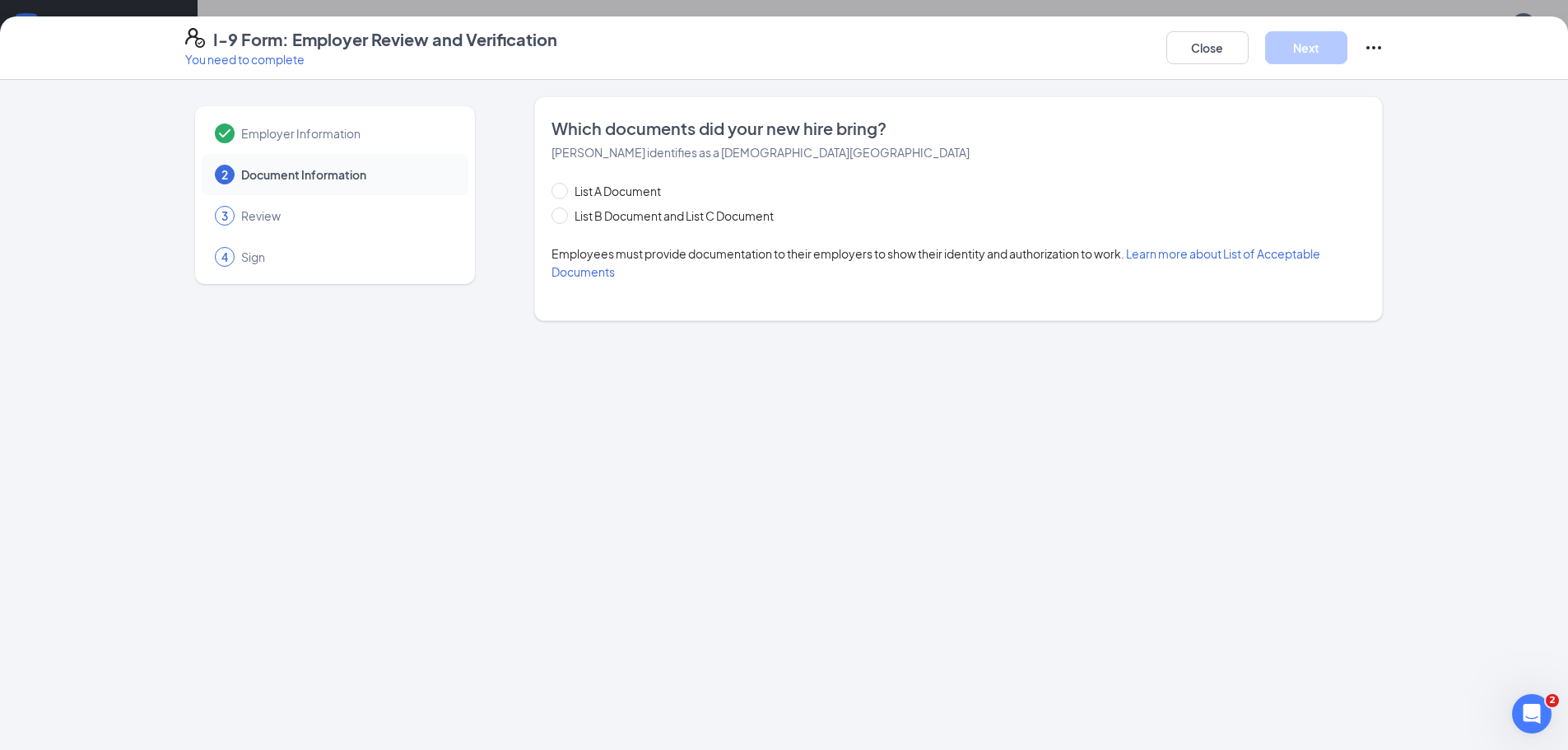
scroll to position [0, 0]
click at [556, 186] on input "List A Document" at bounding box center [557, 189] width 12 height 12
radio input "true"
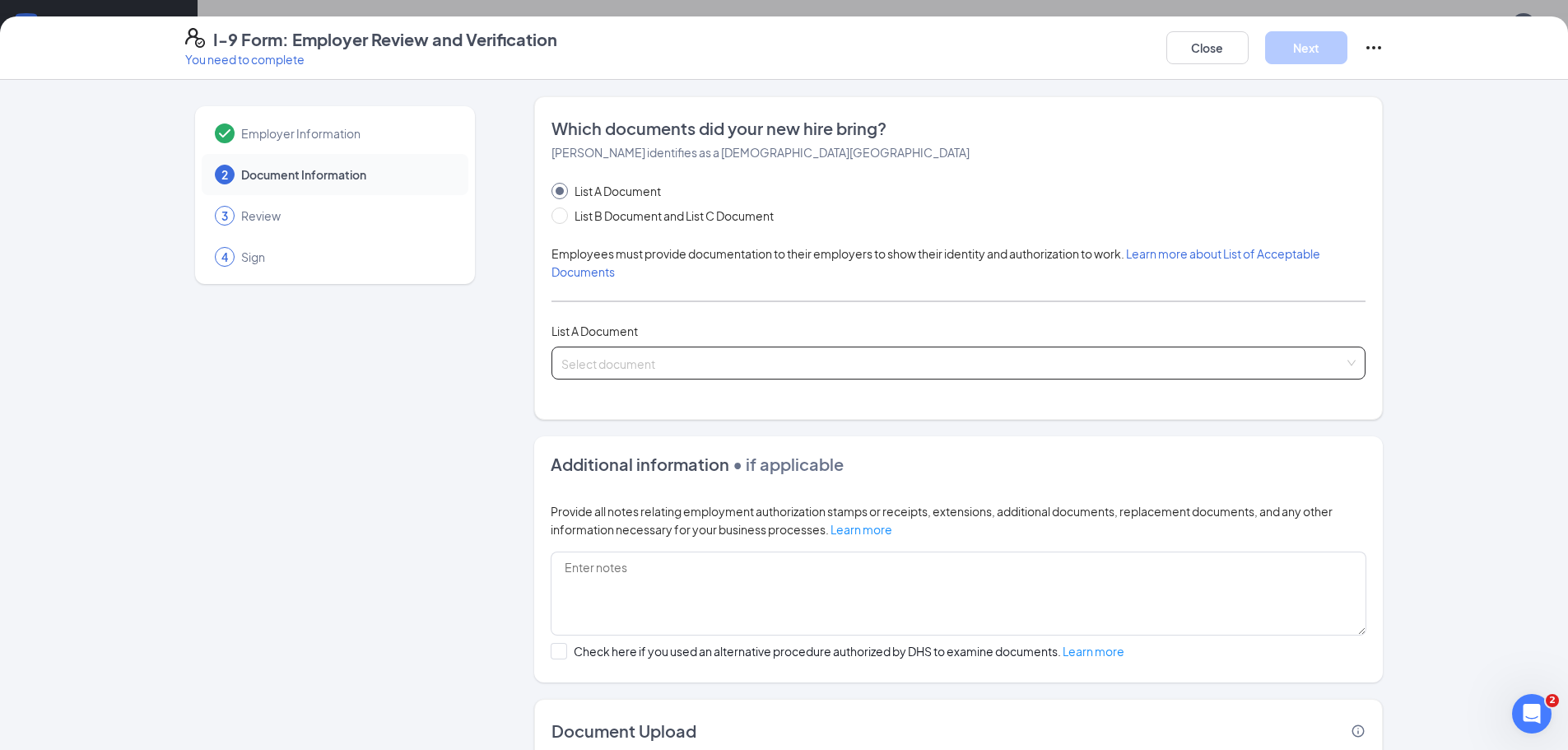
click at [592, 372] on input "search" at bounding box center [952, 360] width 782 height 25
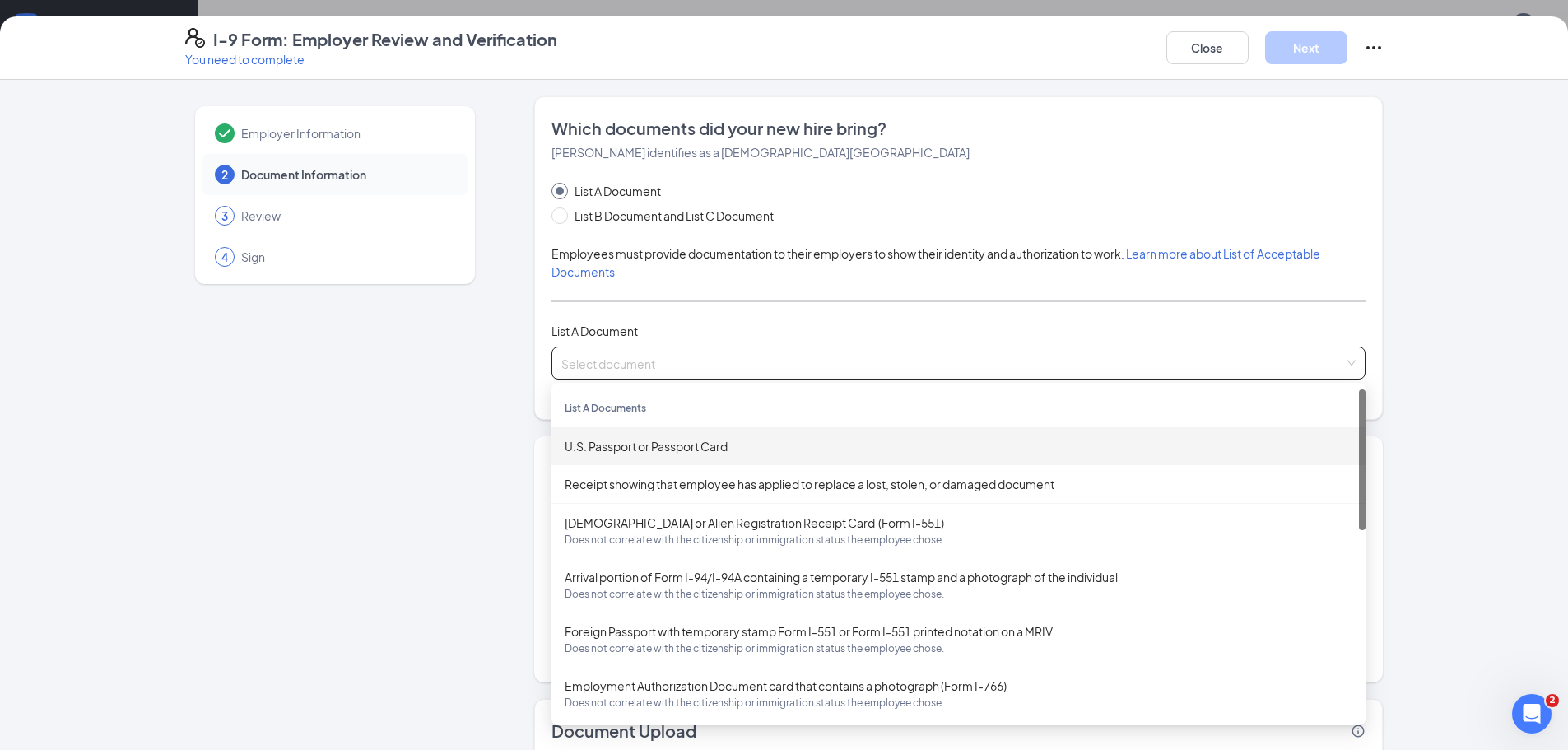
click at [596, 449] on div "U.S. Passport or Passport Card" at bounding box center [958, 446] width 787 height 18
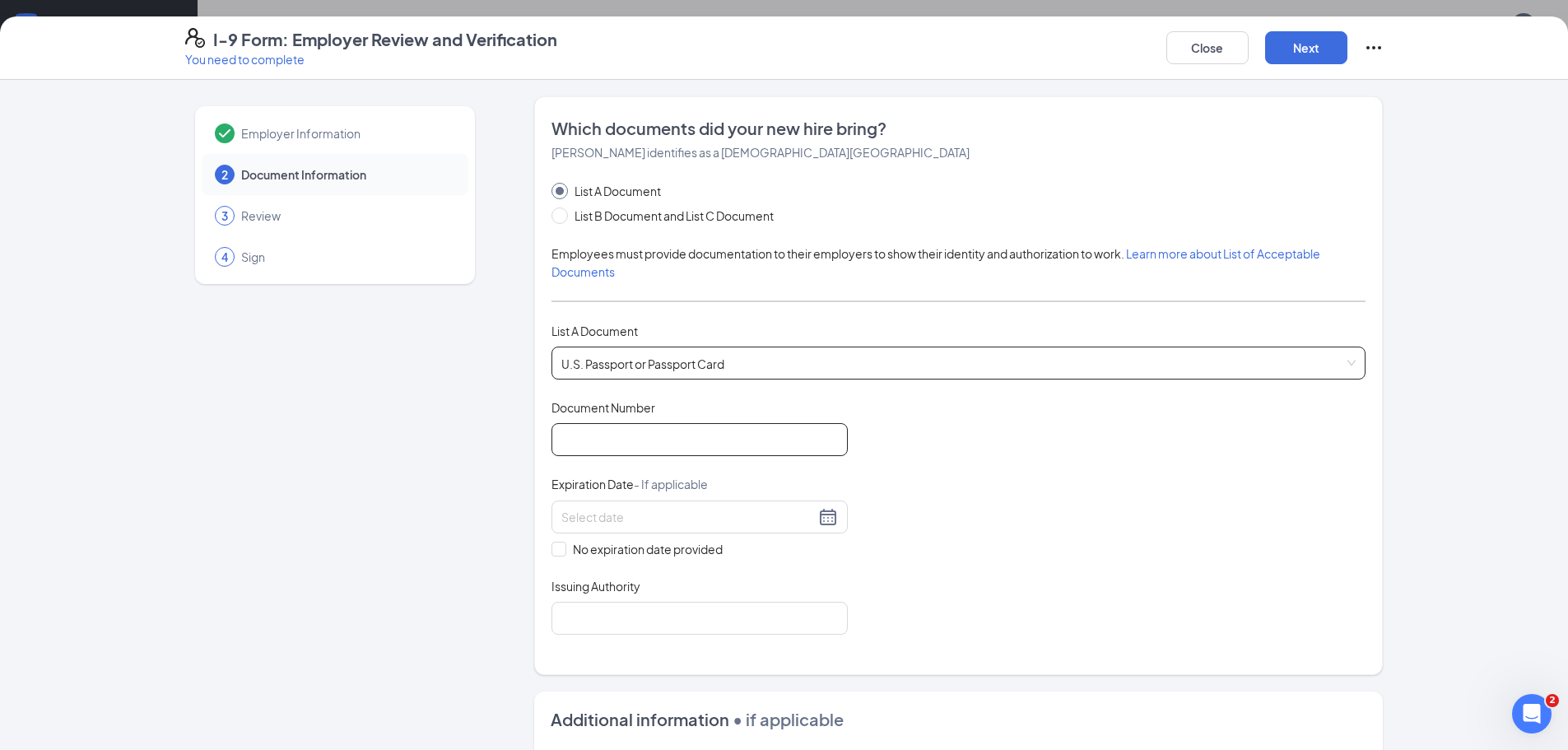
click at [641, 437] on input "Document Number" at bounding box center [699, 439] width 296 height 33
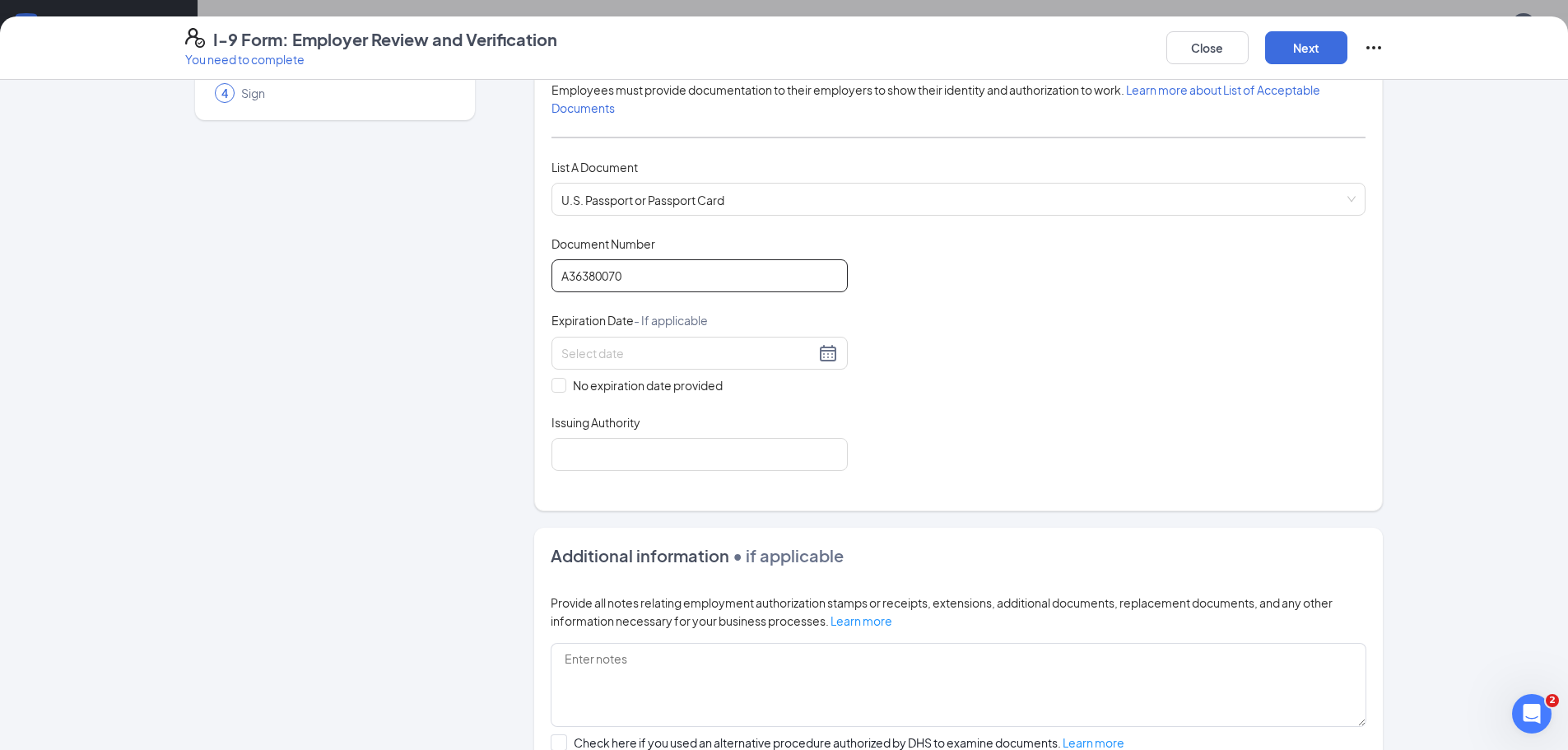
scroll to position [165, 0]
type input "A36380070"
click at [627, 362] on div at bounding box center [699, 352] width 276 height 20
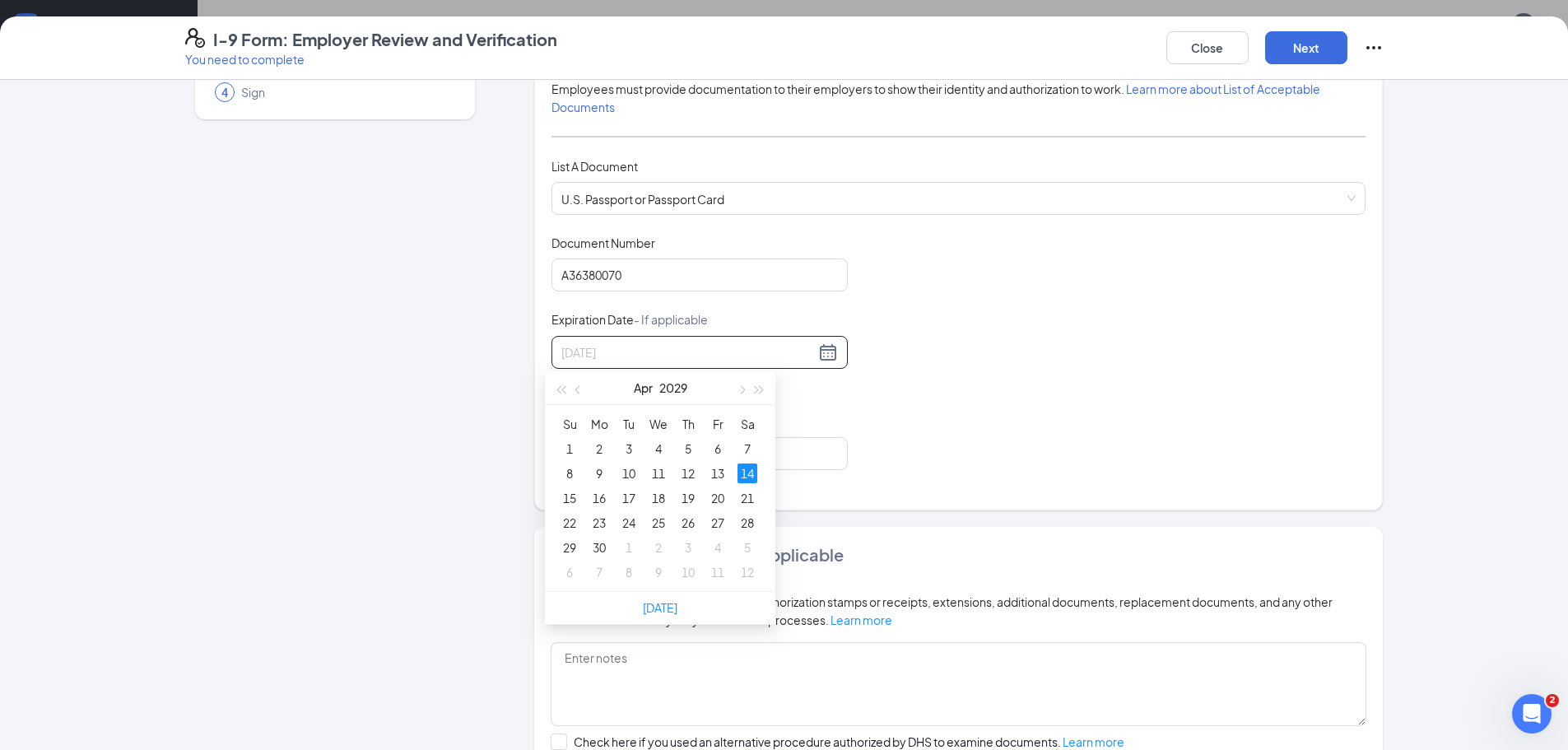
click at [741, 474] on div "14" at bounding box center [747, 474] width 20 height 20
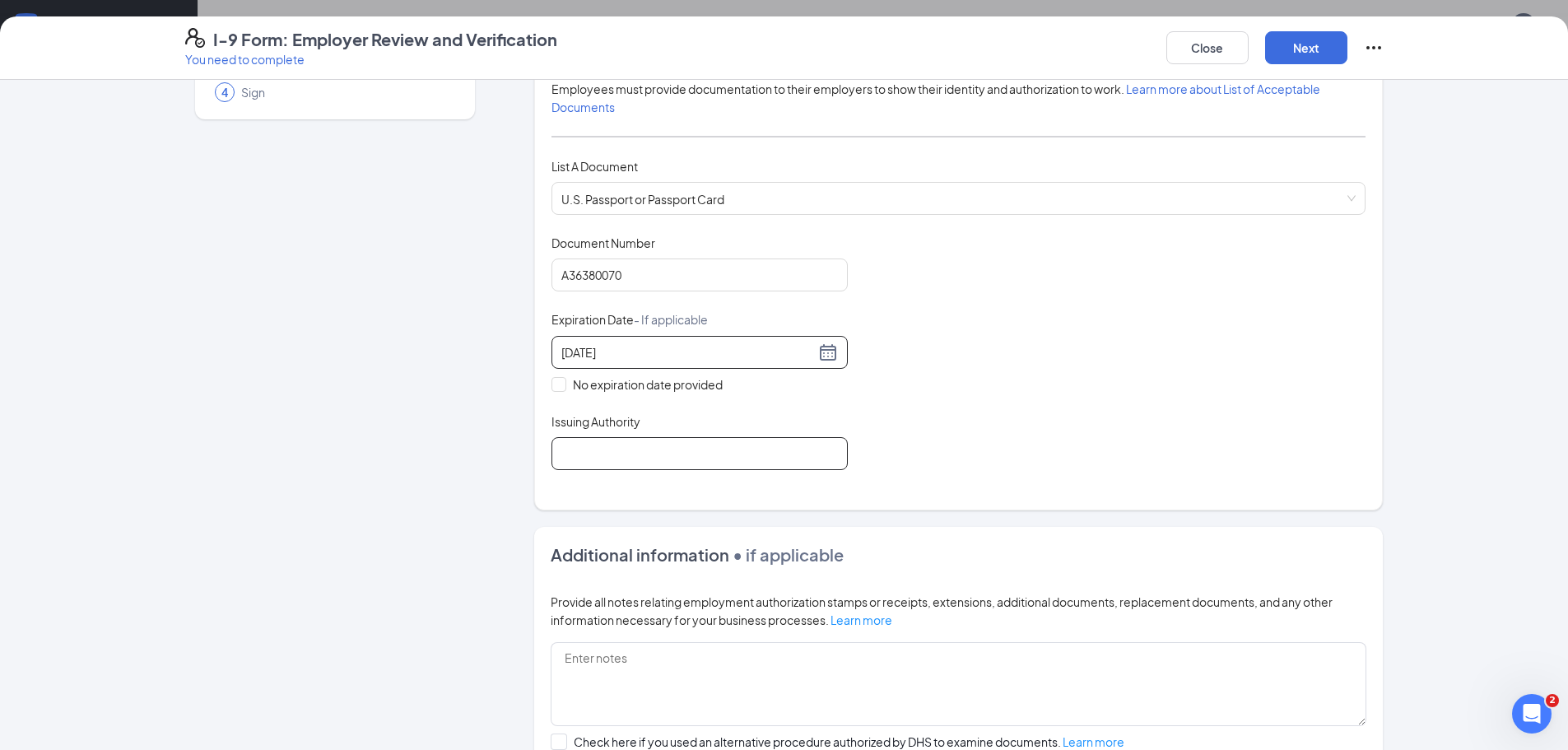
type input "04/14/2029"
click at [731, 461] on input "Issuing Authority" at bounding box center [699, 453] width 296 height 33
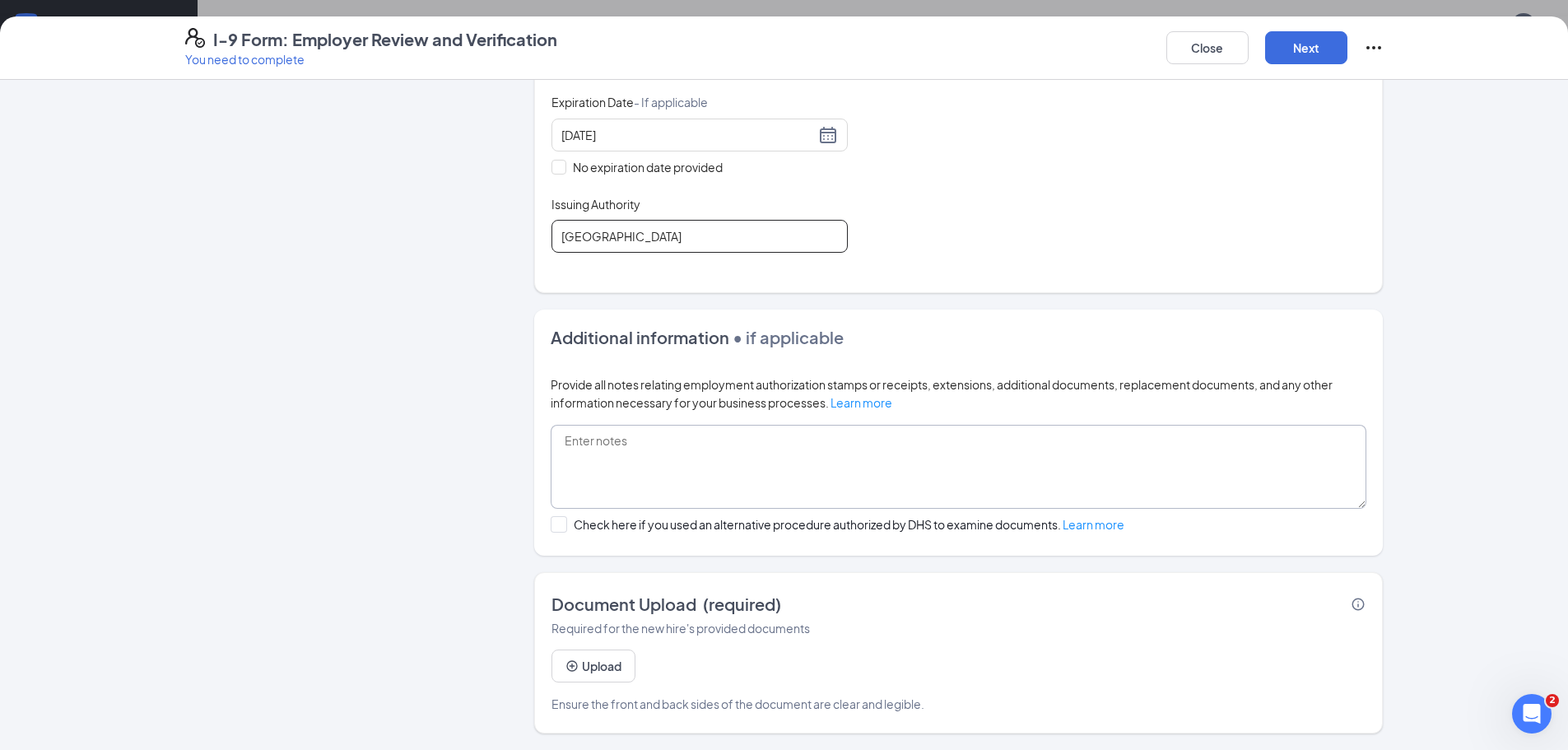
scroll to position [247, 0]
type input "[GEOGRAPHIC_DATA]"
click at [606, 671] on button "Upload" at bounding box center [593, 666] width 84 height 33
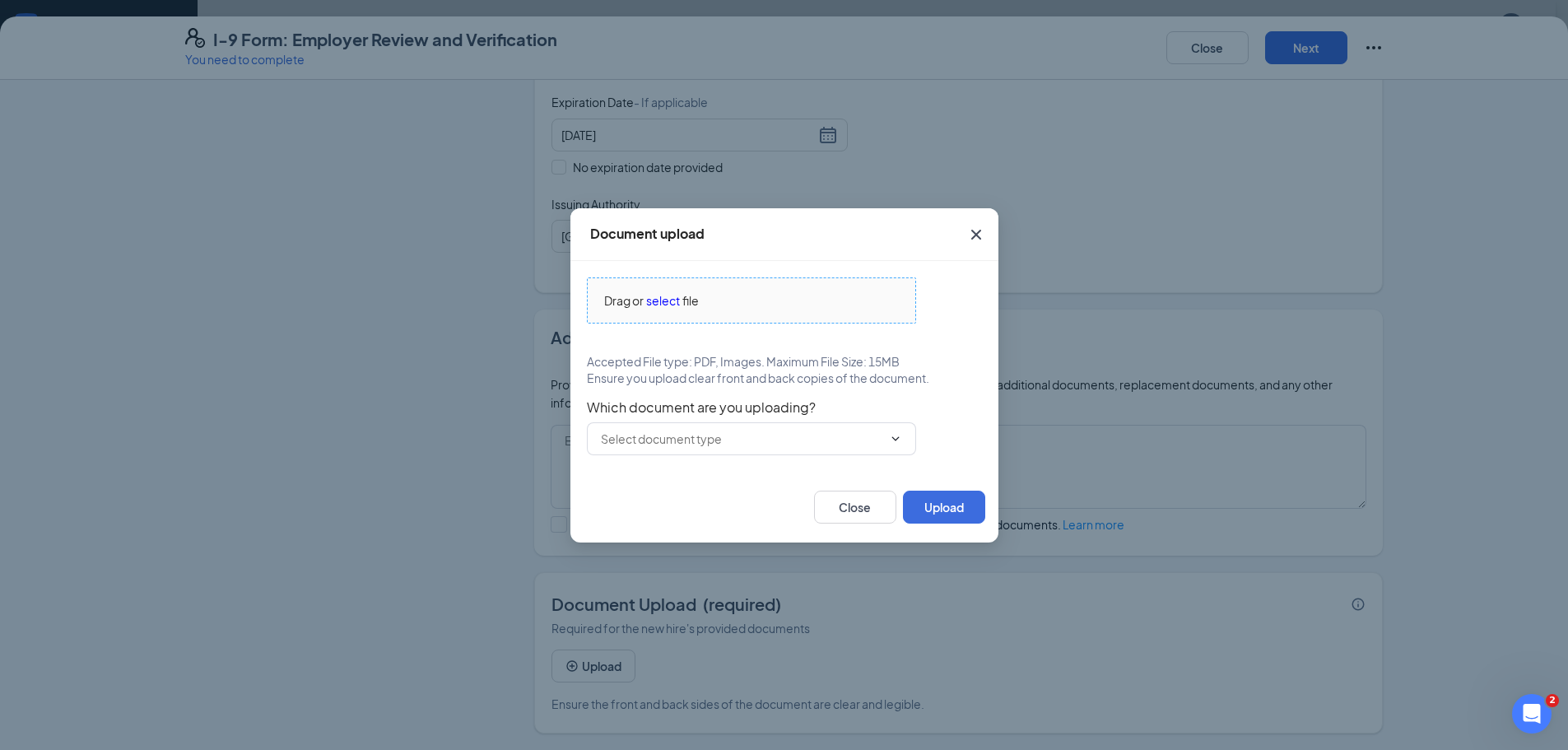
click at [662, 305] on span "select" at bounding box center [663, 301] width 33 height 18
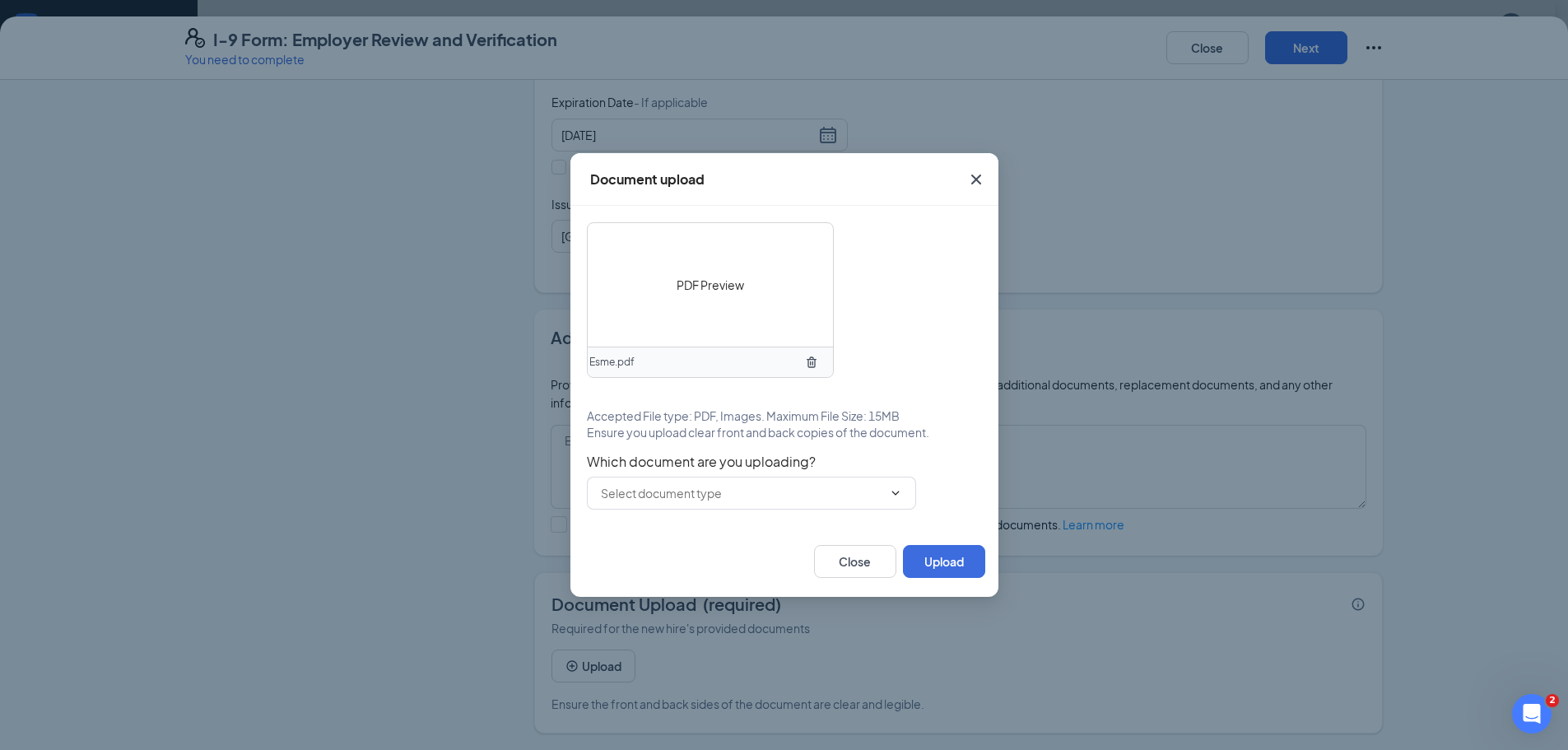
click at [702, 287] on span "PDF Preview" at bounding box center [710, 285] width 68 height 18
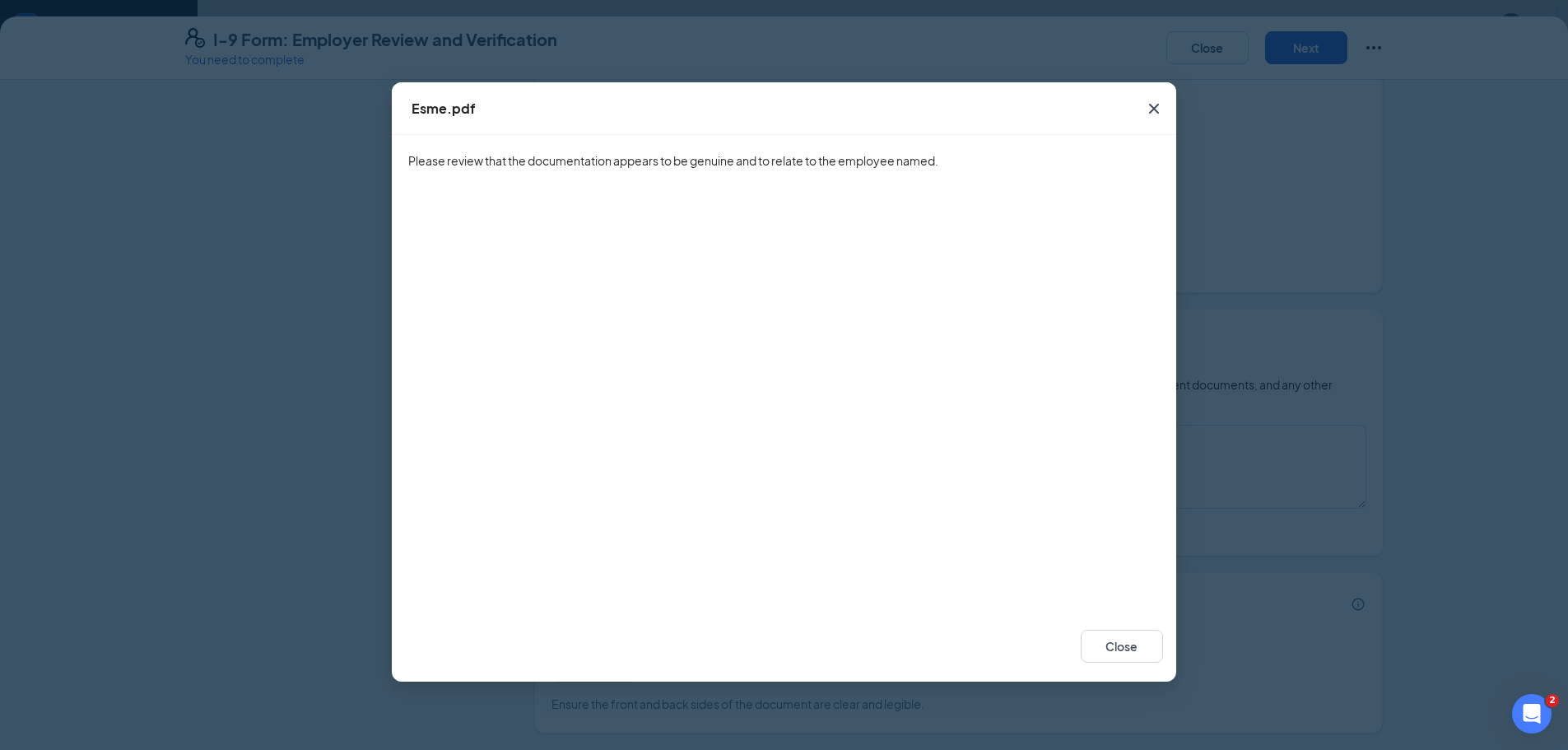
click at [1151, 102] on icon "Cross" at bounding box center [1154, 109] width 20 height 20
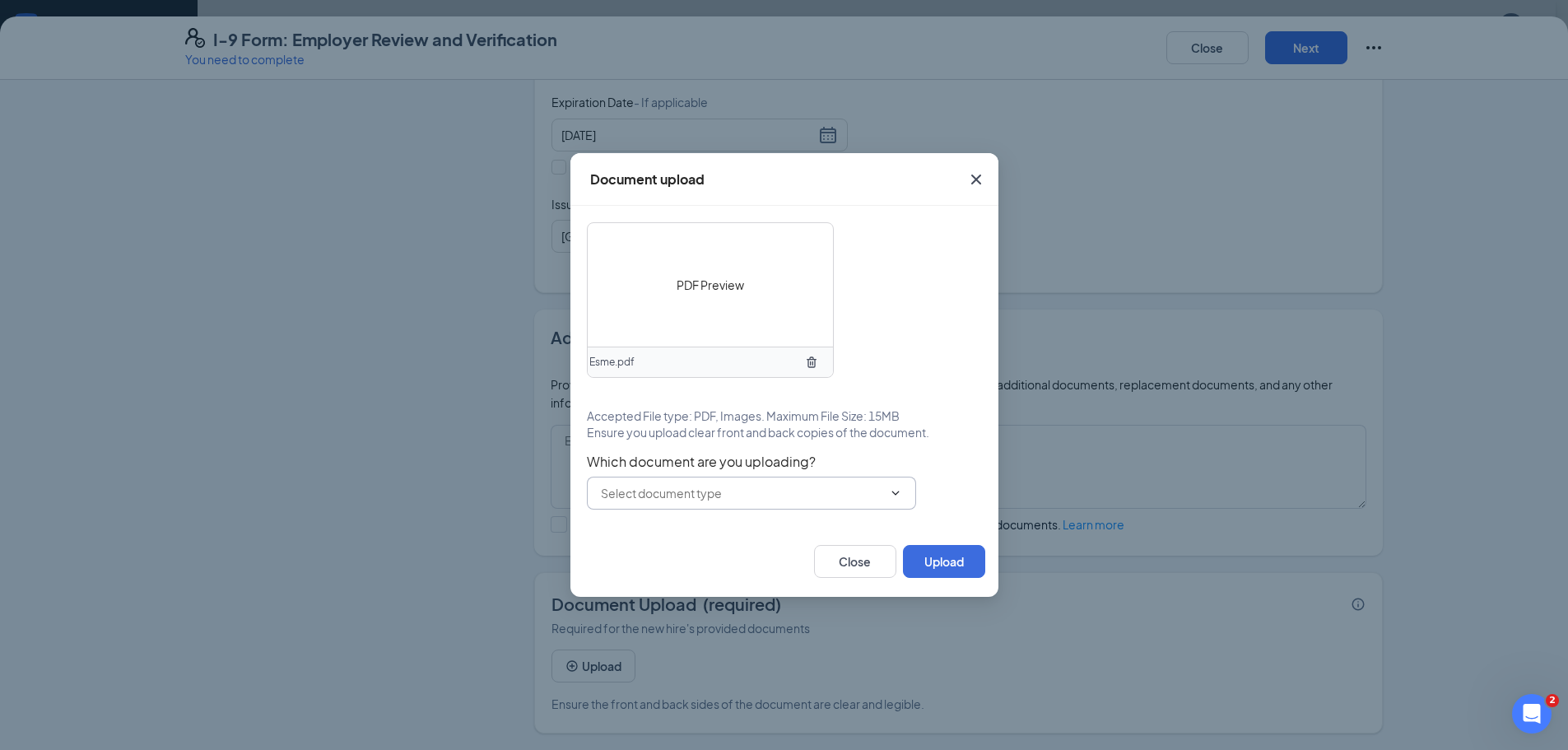
click at [663, 493] on input "text" at bounding box center [741, 494] width 281 height 18
click at [661, 530] on div "U.S. Passport or Passport Card" at bounding box center [680, 532] width 163 height 18
type input "U.S. Passport or Passport Card"
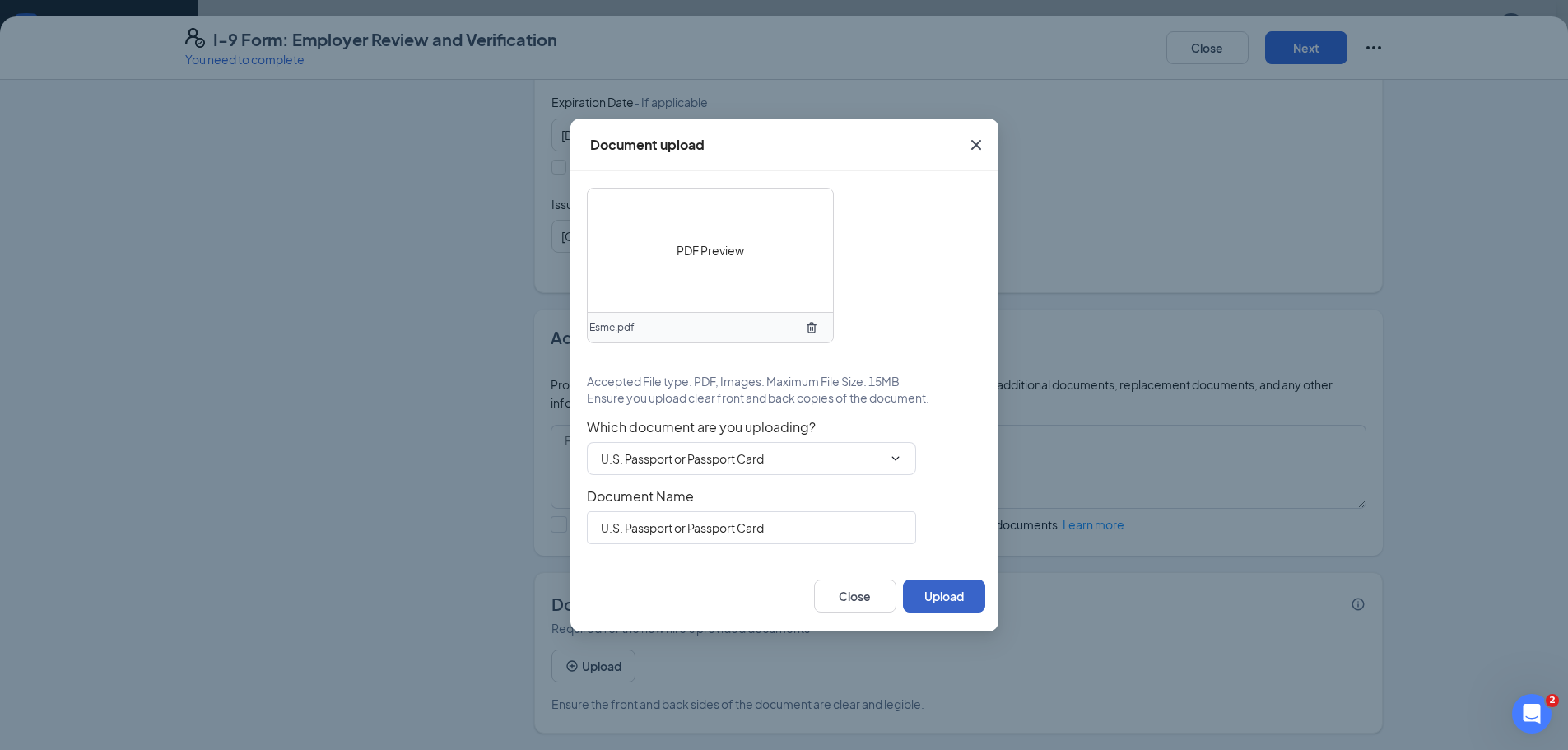
click at [957, 602] on button "Upload" at bounding box center [943, 595] width 83 height 33
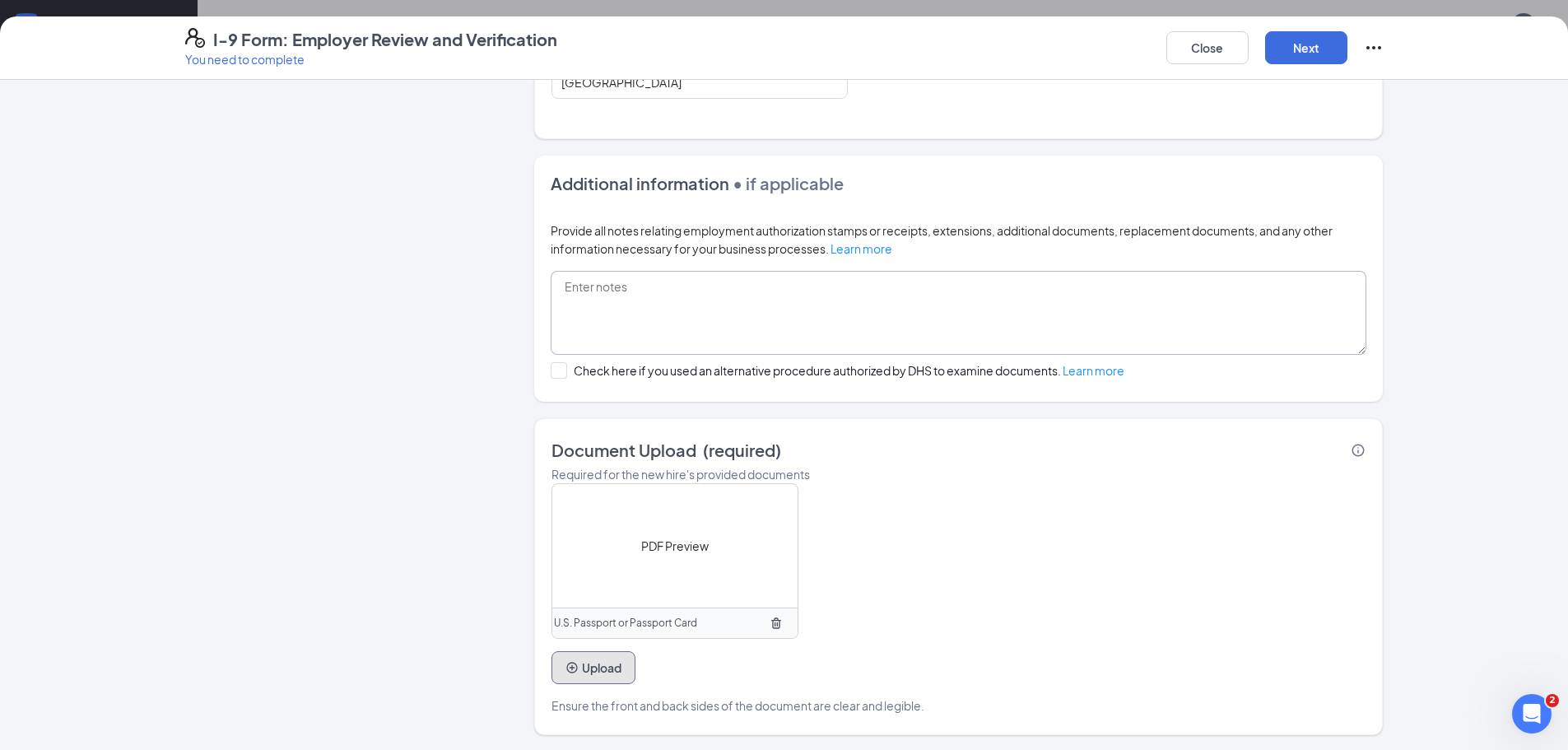
scroll to position [538, 0]
click at [652, 550] on span "PDF Preview" at bounding box center [675, 545] width 68 height 18
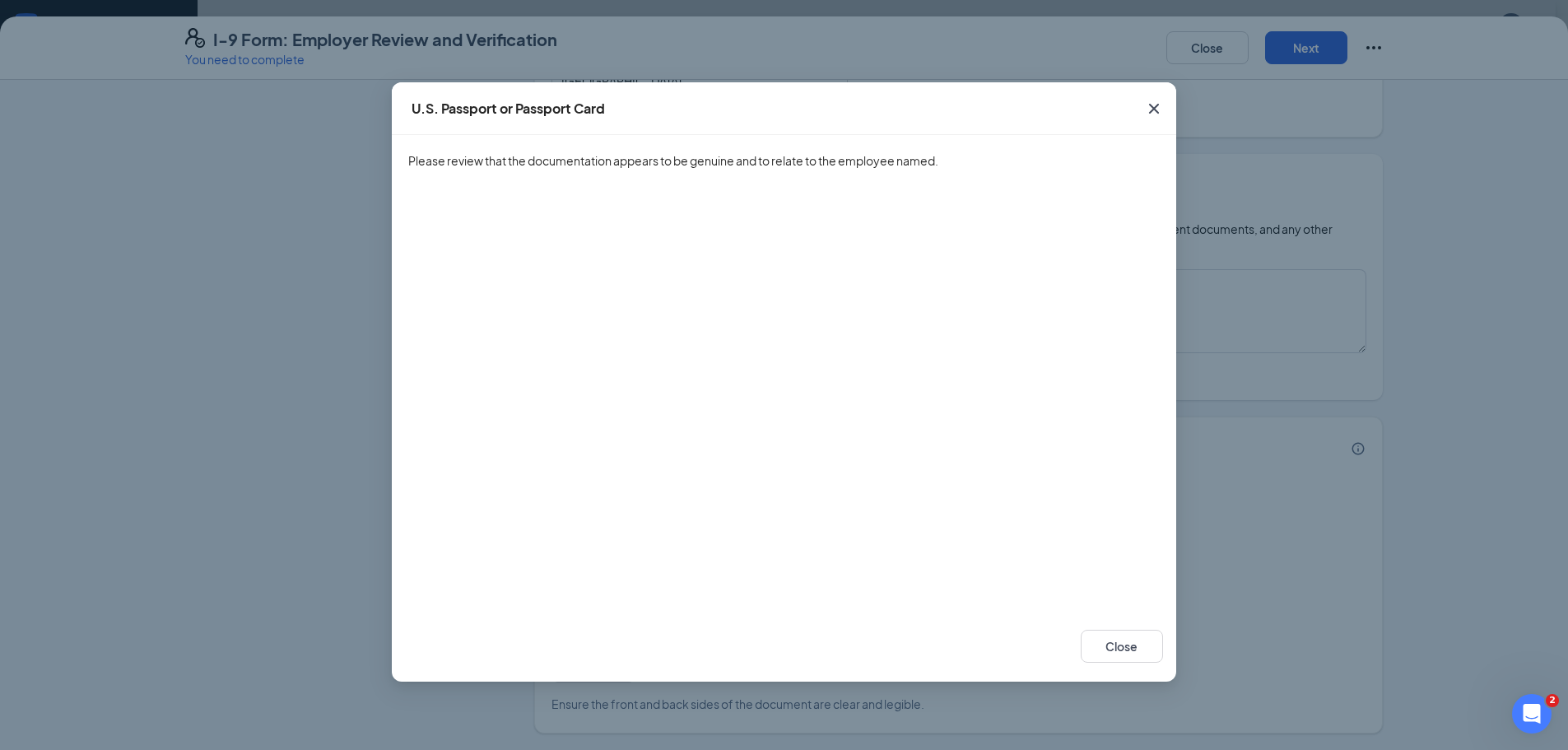
click at [1158, 101] on icon "Cross" at bounding box center [1154, 109] width 20 height 20
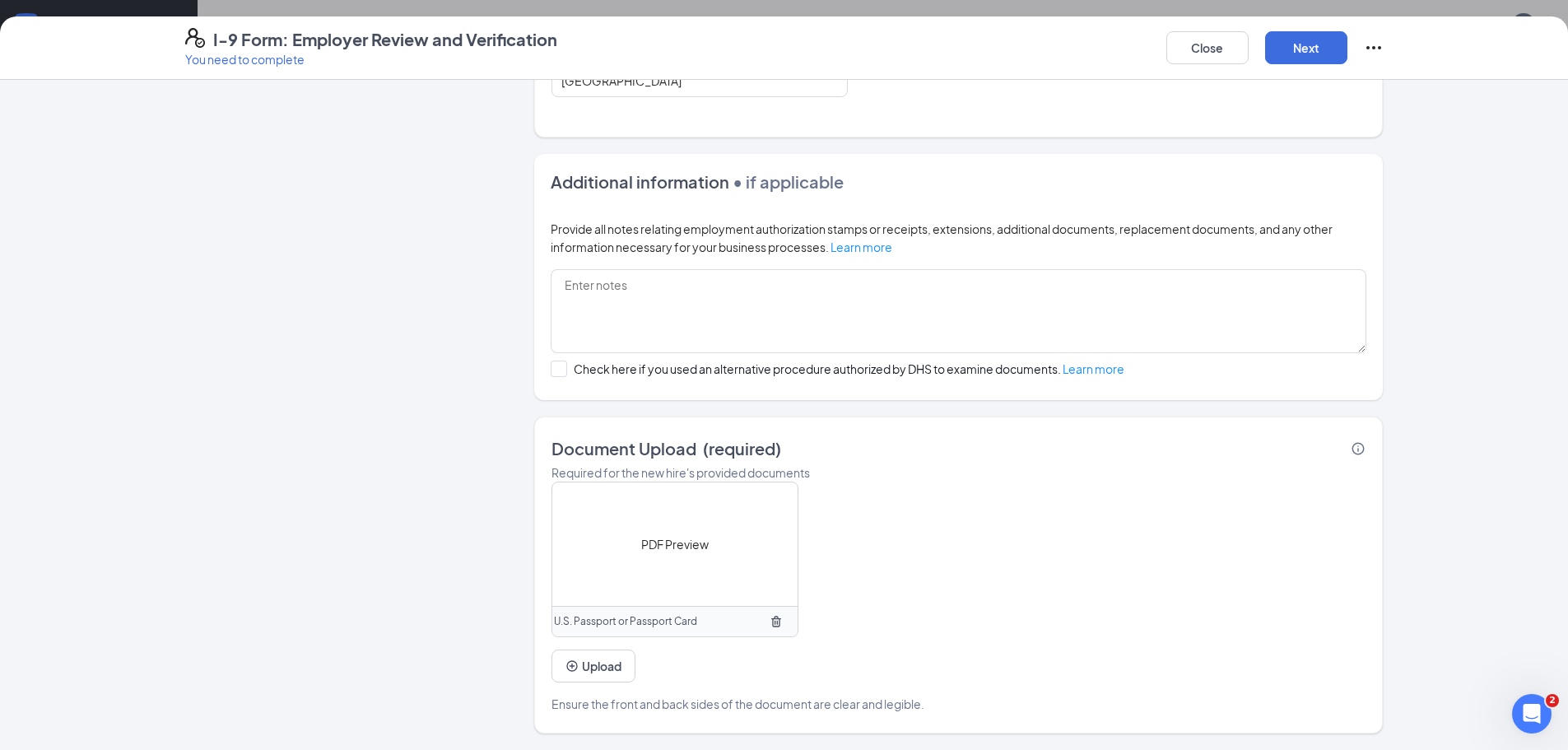
click at [1314, 26] on div "I-9 Form: Employer Review and Verification You need to complete Close Next" at bounding box center [784, 48] width 1568 height 63
click at [1307, 40] on button "Next" at bounding box center [1306, 47] width 83 height 33
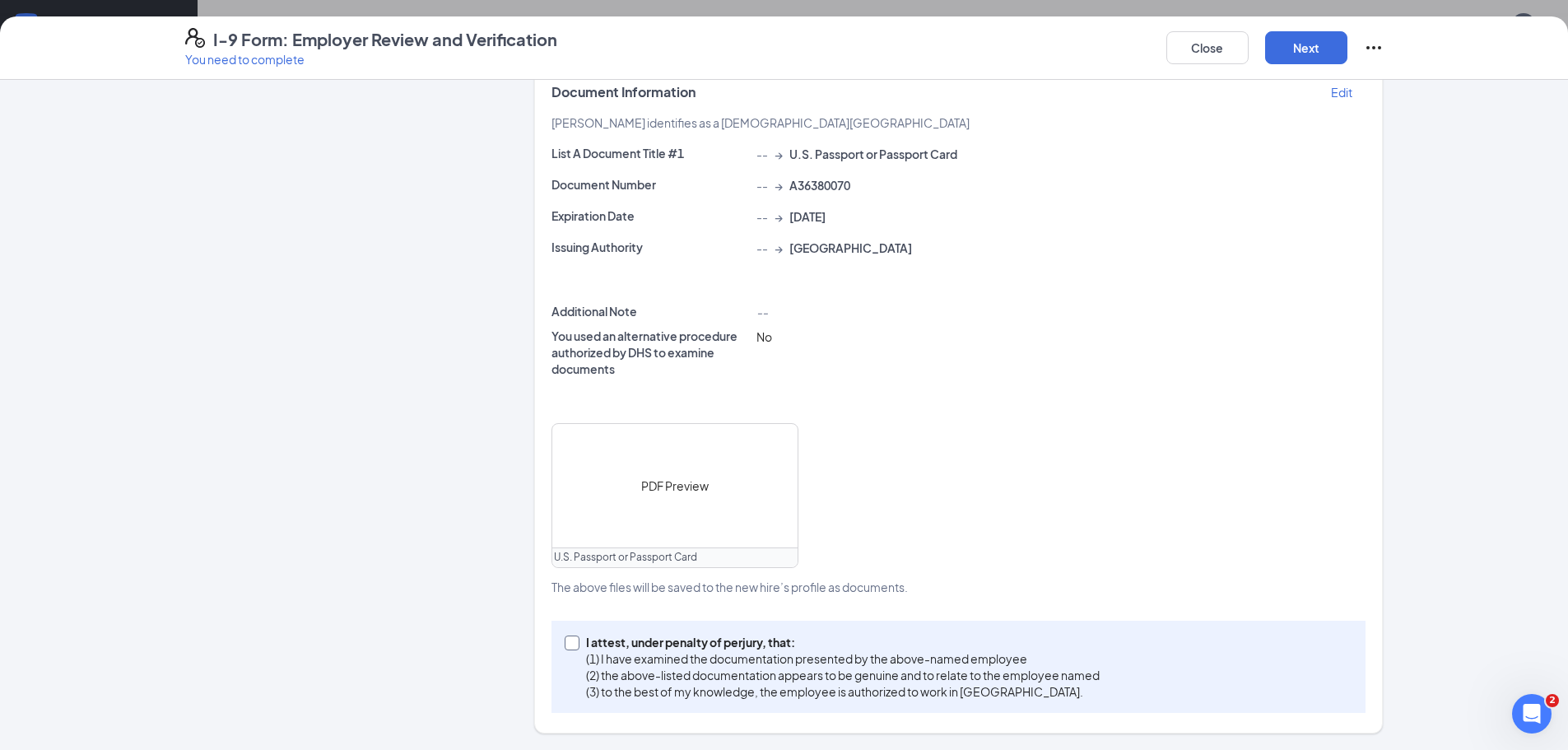
click at [565, 640] on input "I attest, under penalty of [PERSON_NAME], that: (1) I have examined the documen…" at bounding box center [570, 641] width 12 height 12
checkbox input "true"
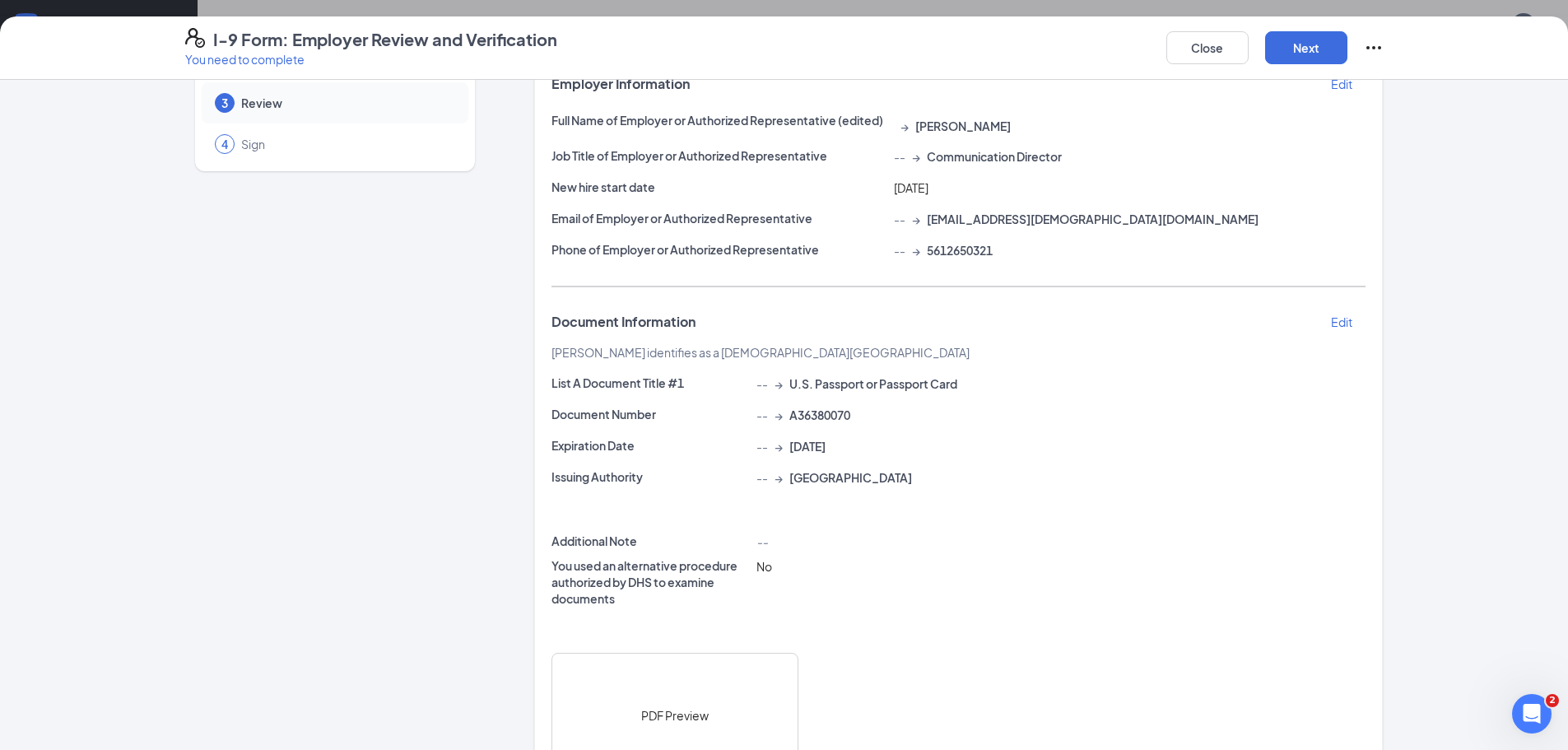
scroll to position [13, 0]
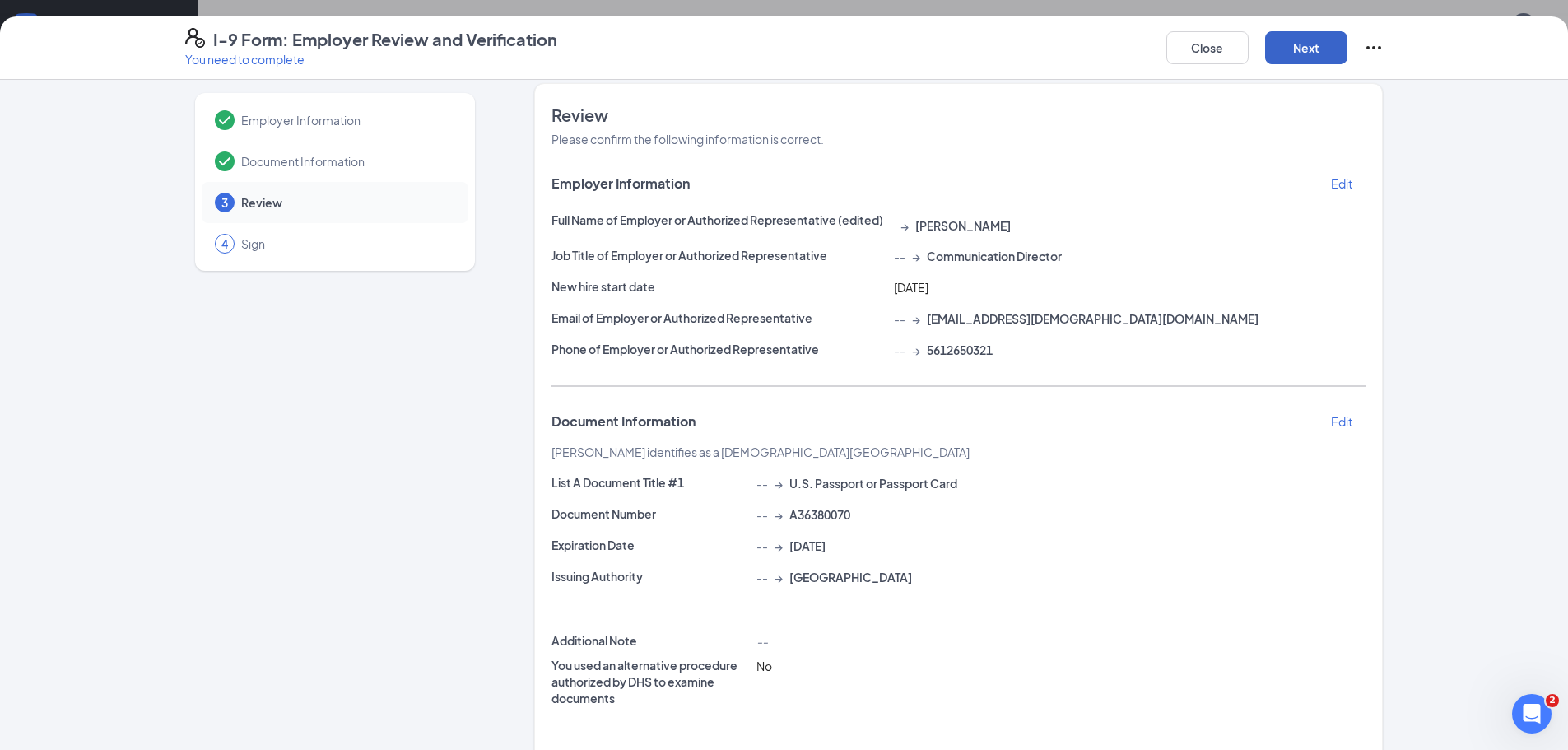
click at [1316, 44] on button "Next" at bounding box center [1306, 47] width 83 height 33
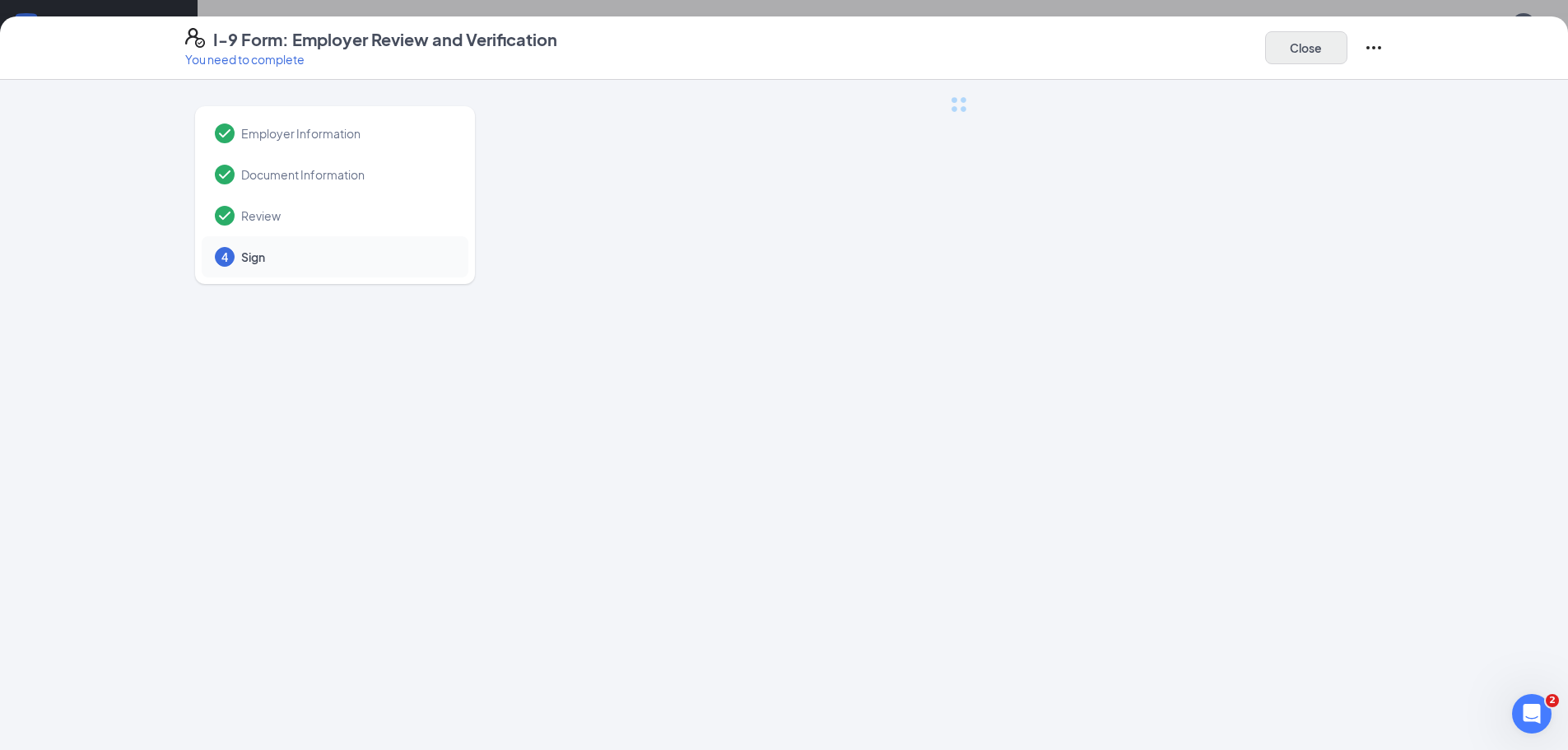
scroll to position [0, 0]
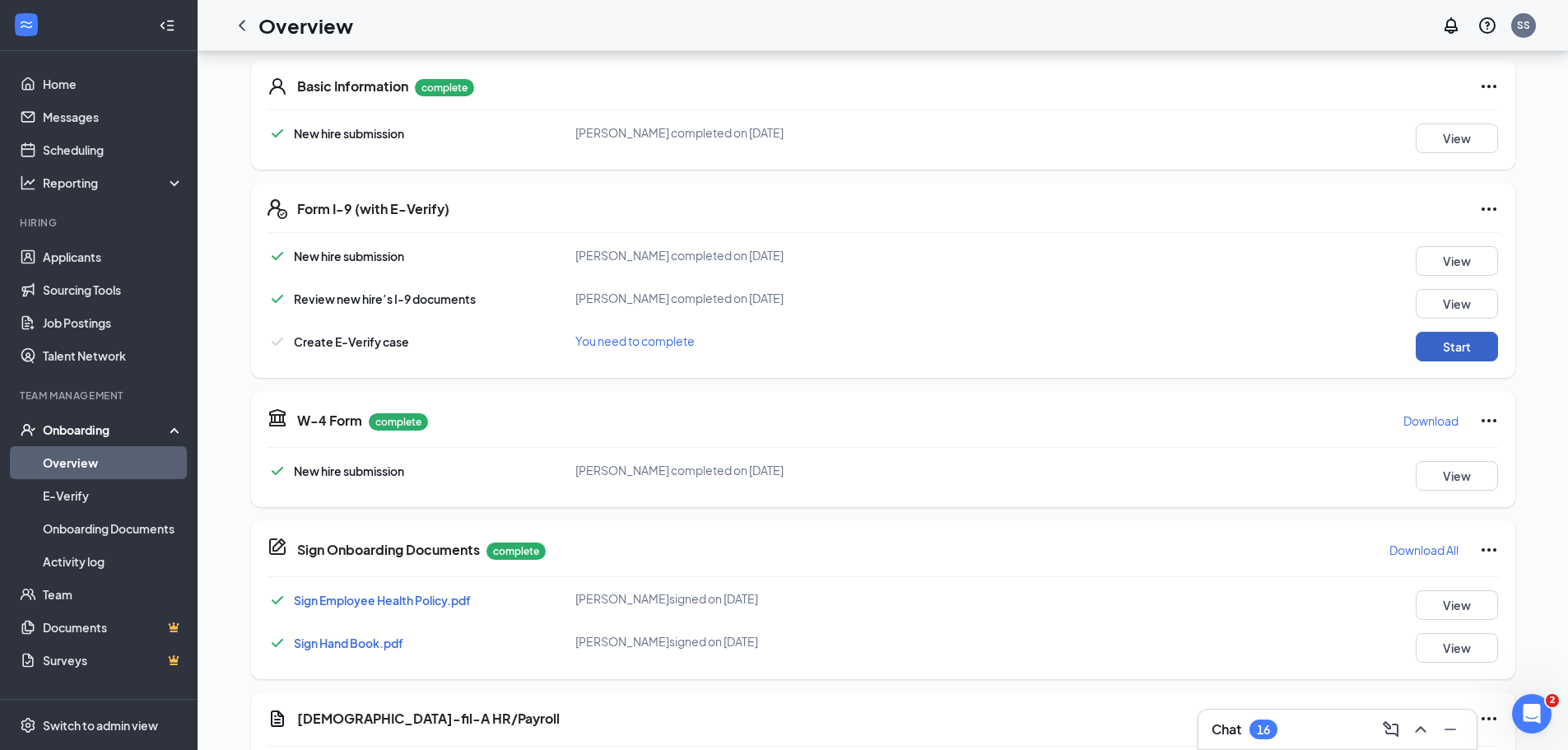
click at [1459, 346] on button "Start" at bounding box center [1457, 346] width 83 height 29
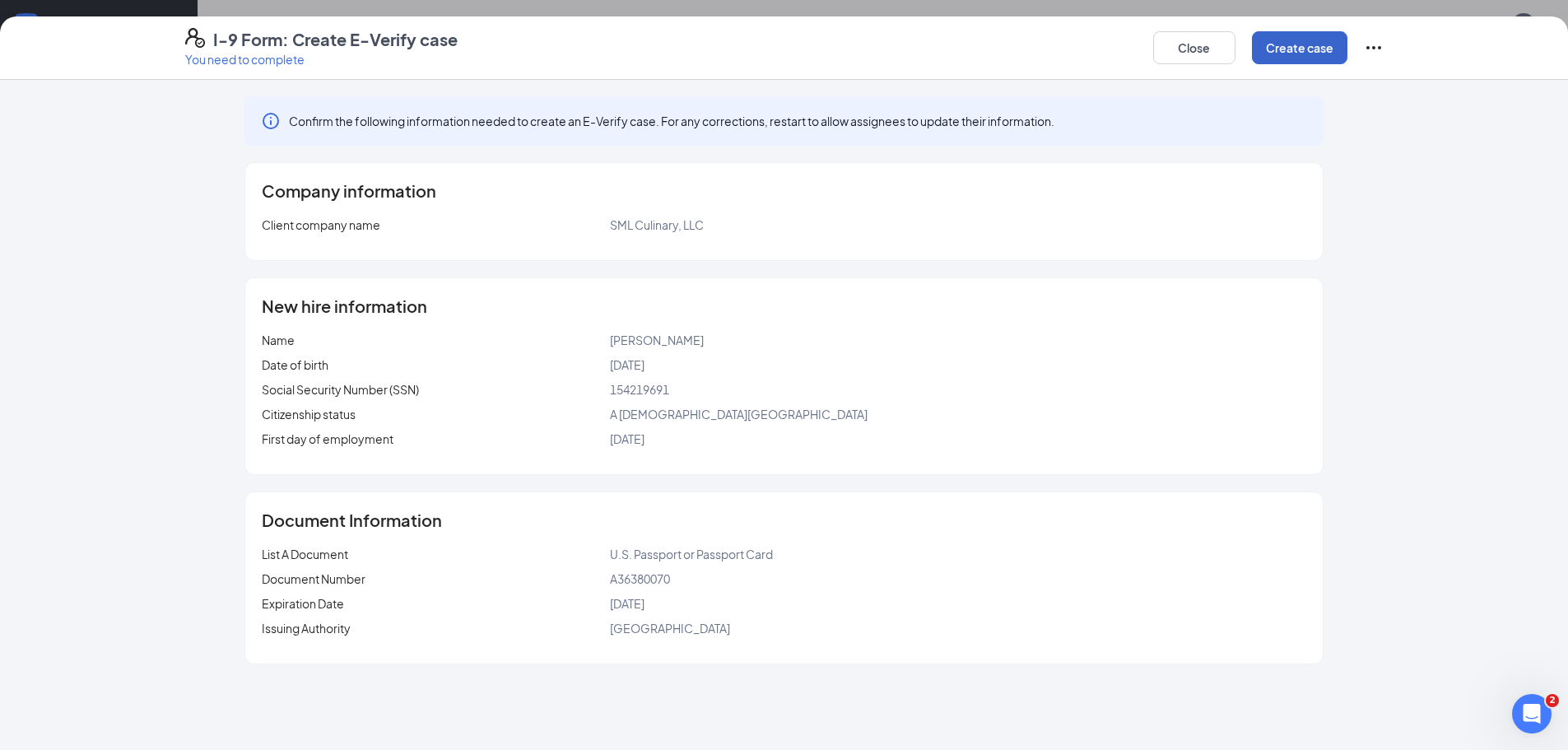
click at [1283, 51] on button "Create case" at bounding box center [1299, 47] width 95 height 33
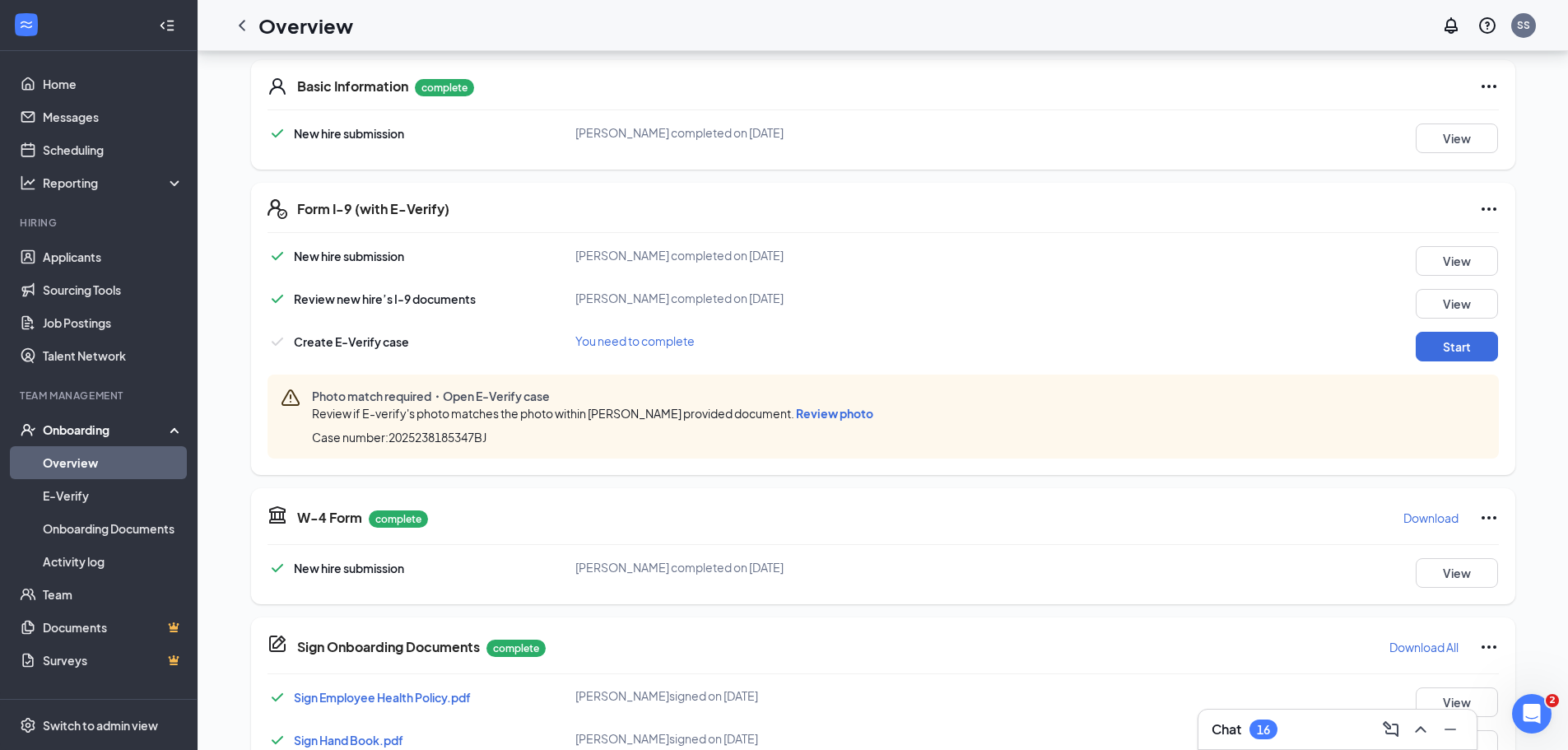
click at [837, 412] on span "Review photo" at bounding box center [834, 413] width 78 height 15
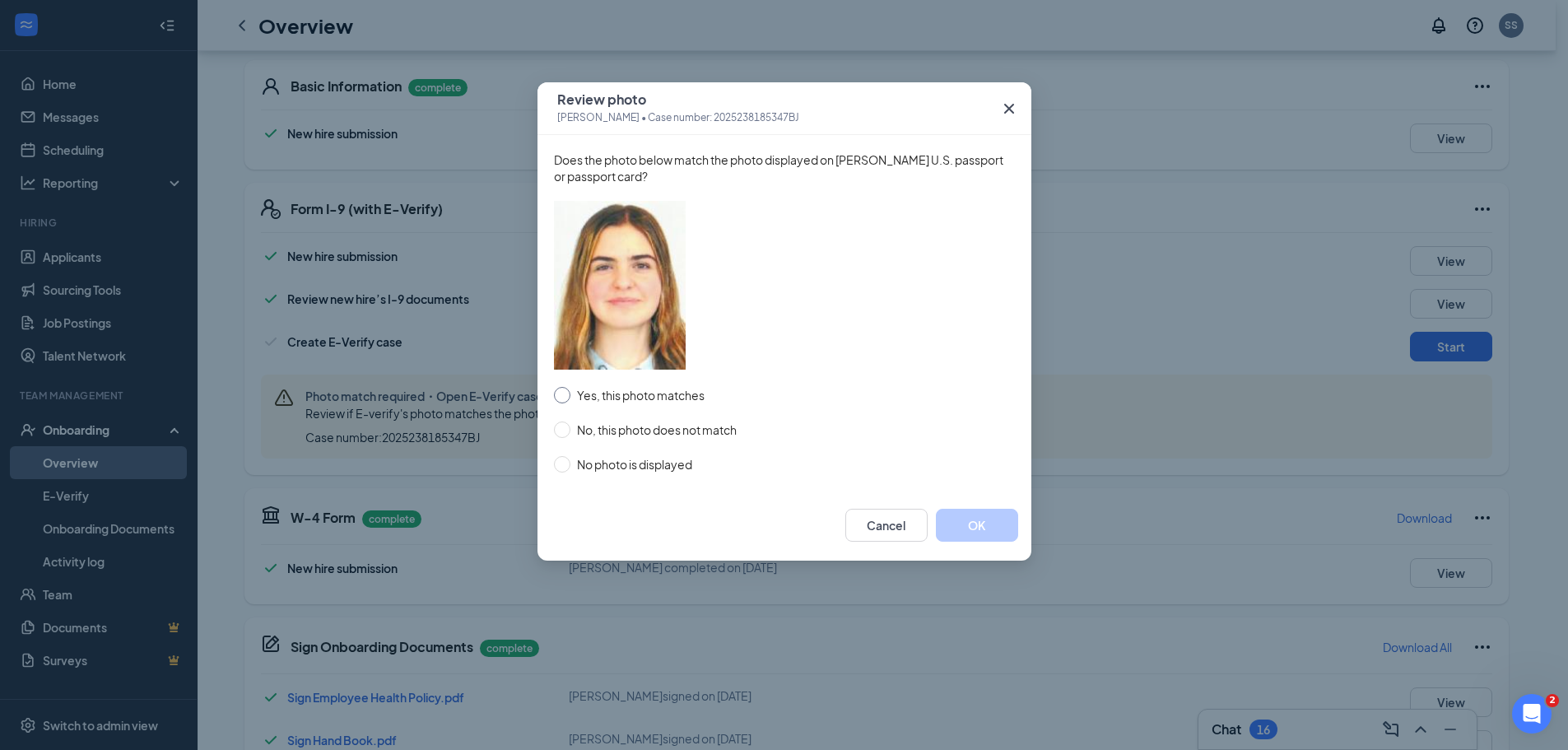
click at [560, 393] on input "Yes, this photo matches" at bounding box center [562, 395] width 17 height 17
radio input "true"
click at [959, 516] on button "OK" at bounding box center [977, 524] width 83 height 33
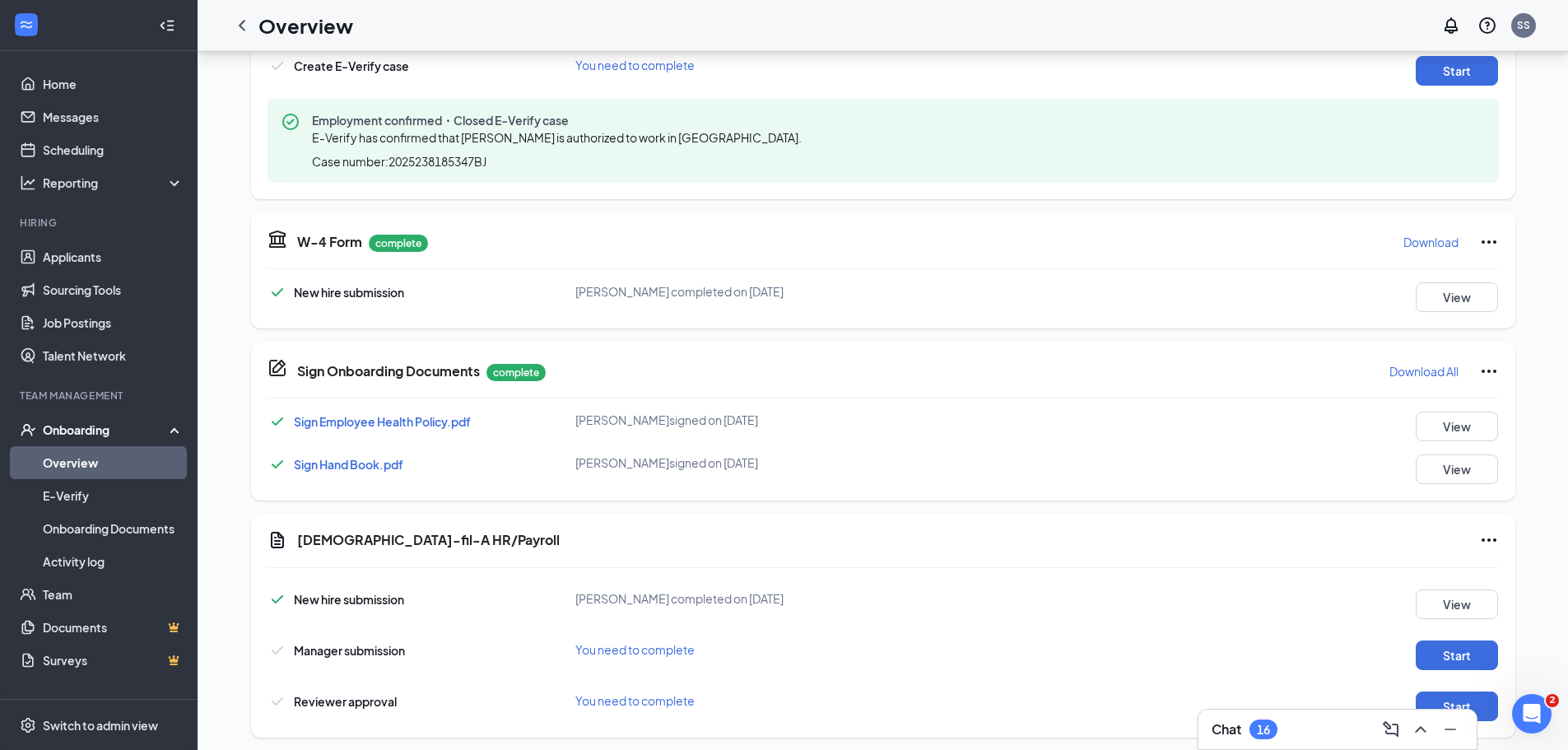
scroll to position [544, 0]
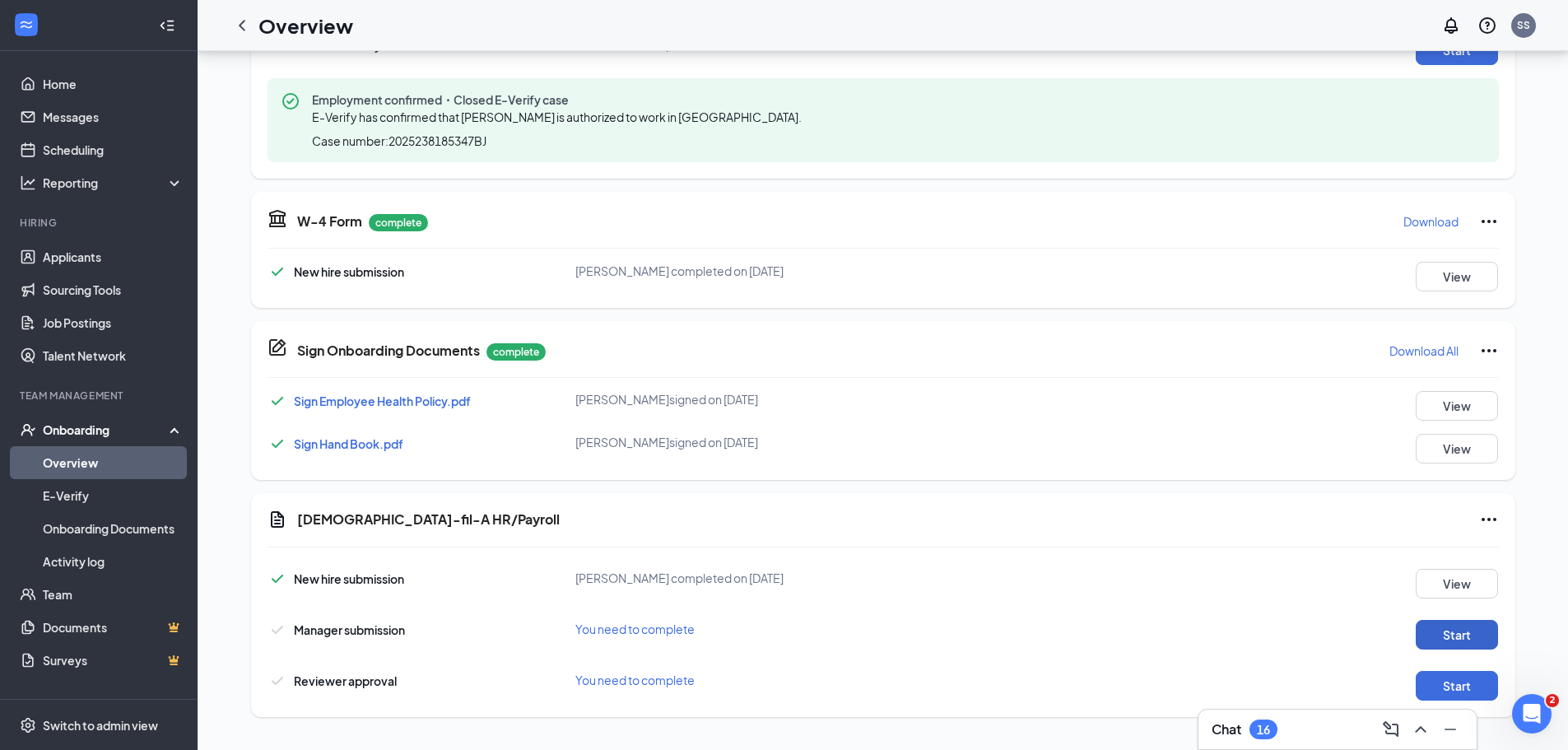
click at [1453, 626] on button "Start" at bounding box center [1457, 634] width 83 height 29
click at [1439, 686] on button "Start" at bounding box center [1457, 685] width 83 height 29
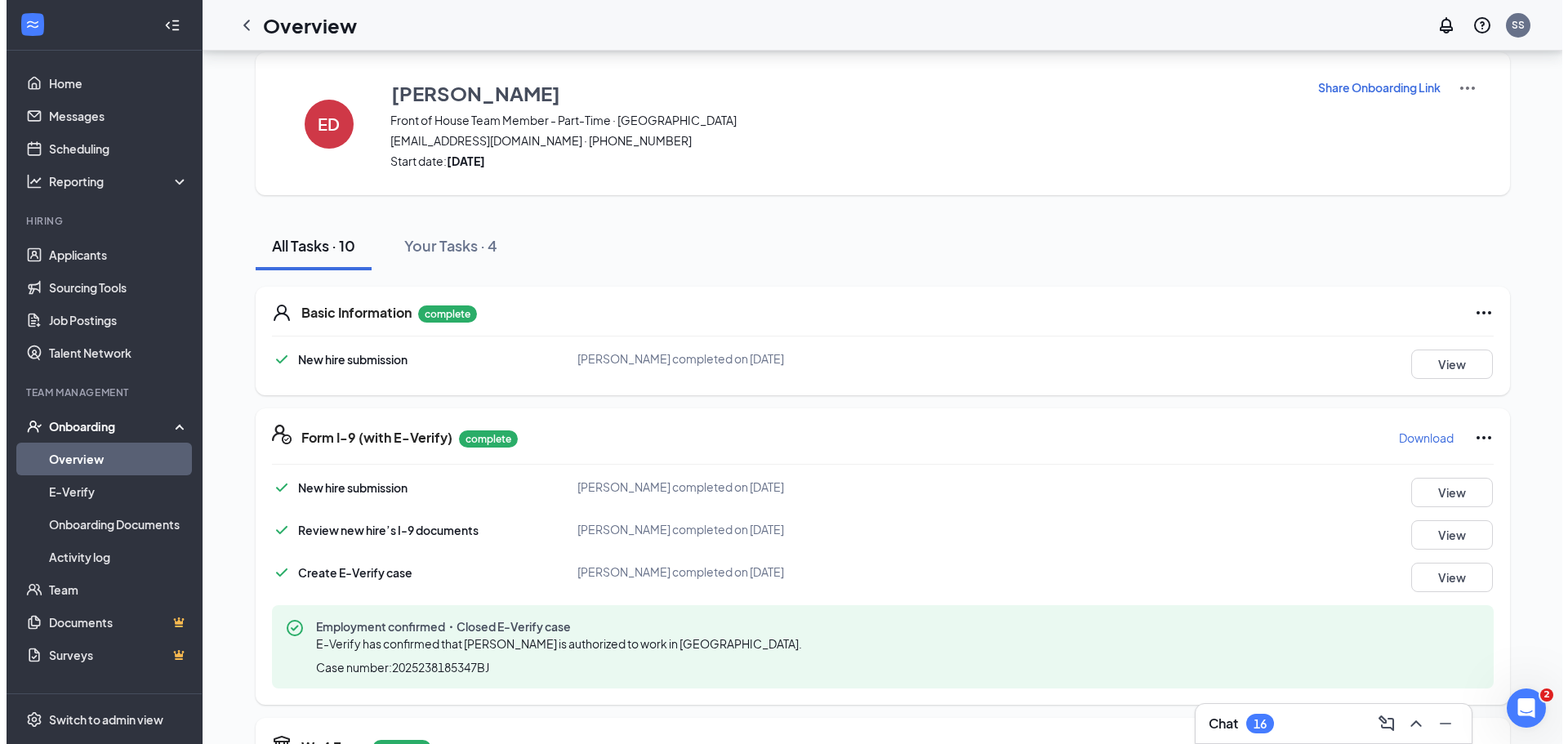
scroll to position [0, 0]
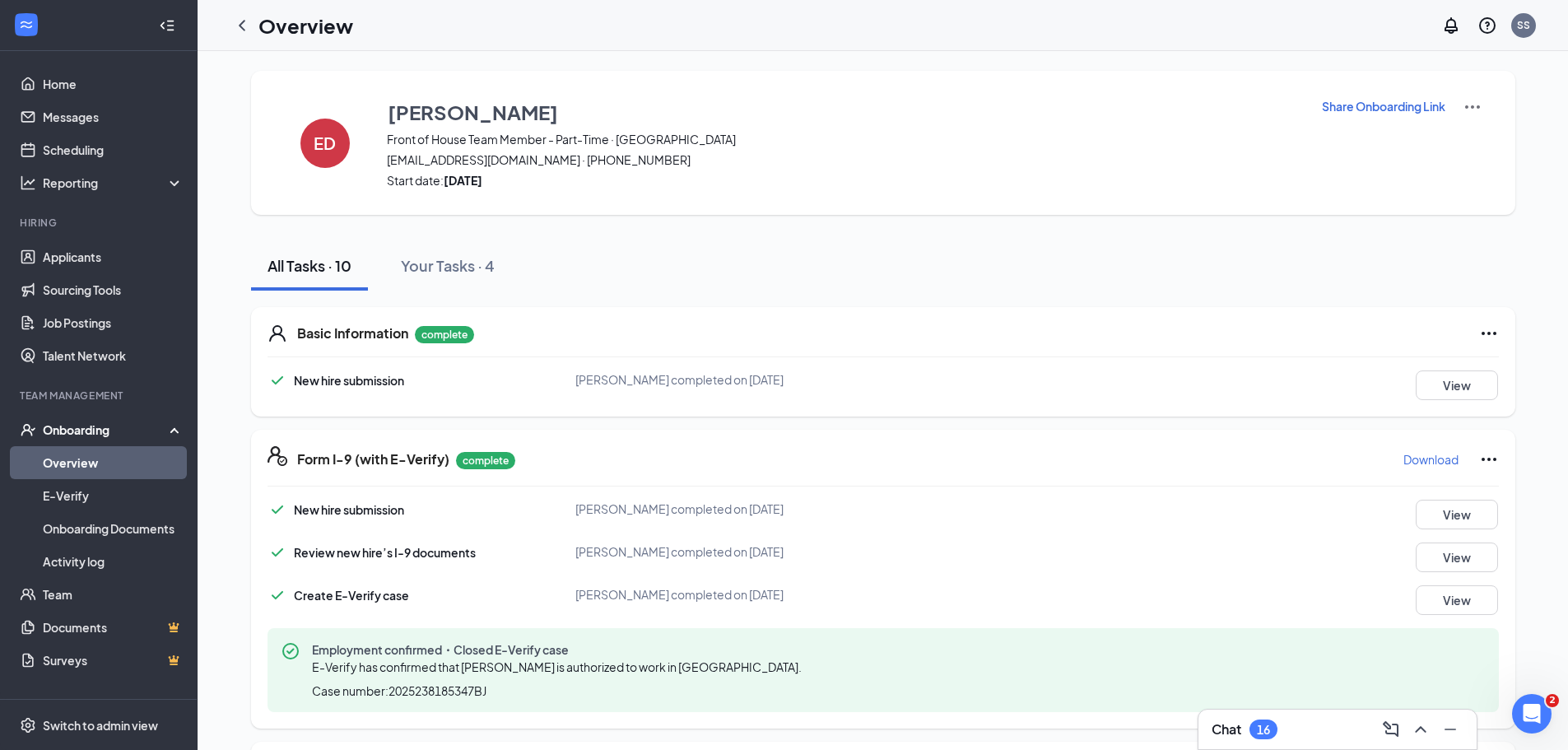
click at [64, 434] on div "Onboarding" at bounding box center [106, 430] width 127 height 17
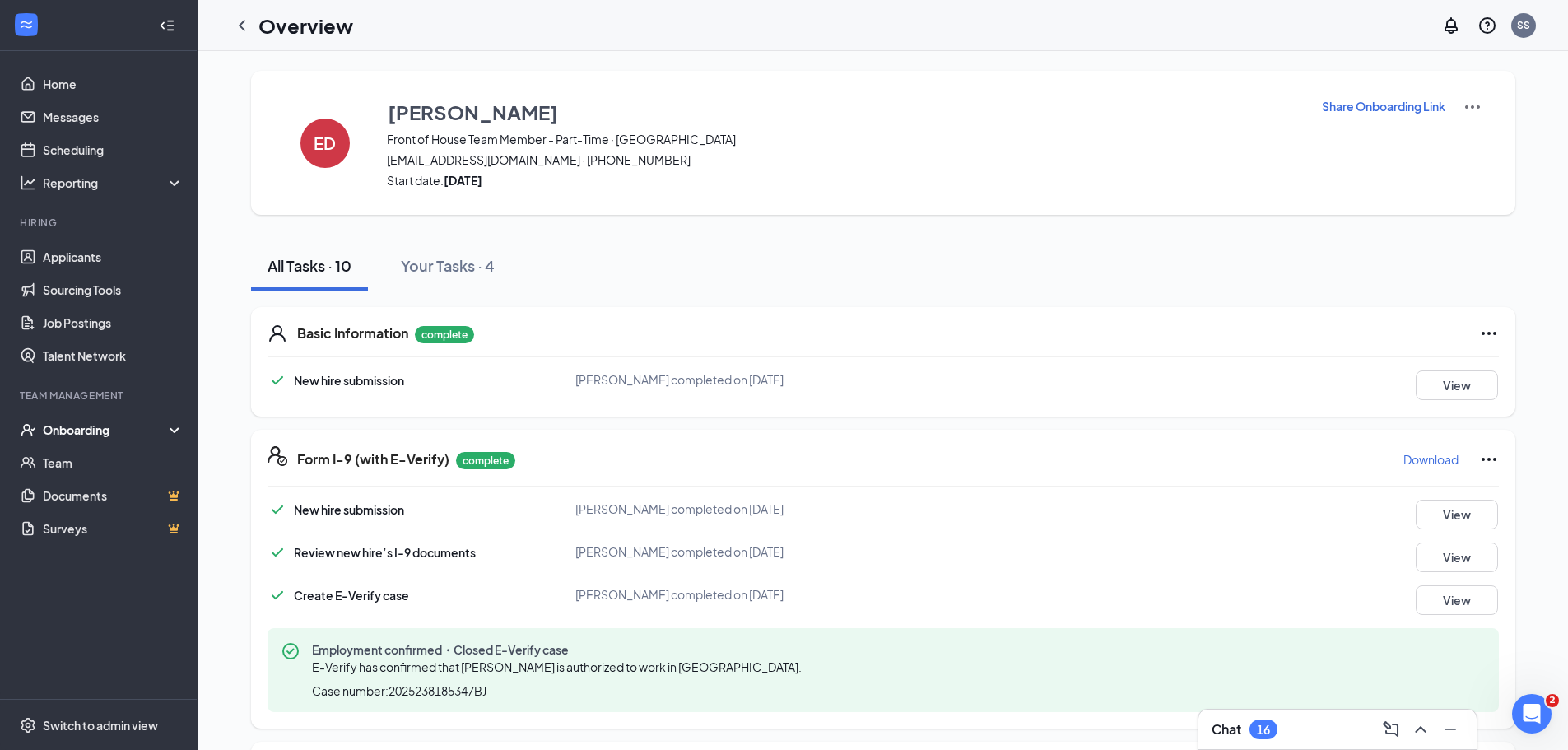
click at [67, 425] on div "Onboarding" at bounding box center [106, 430] width 127 height 17
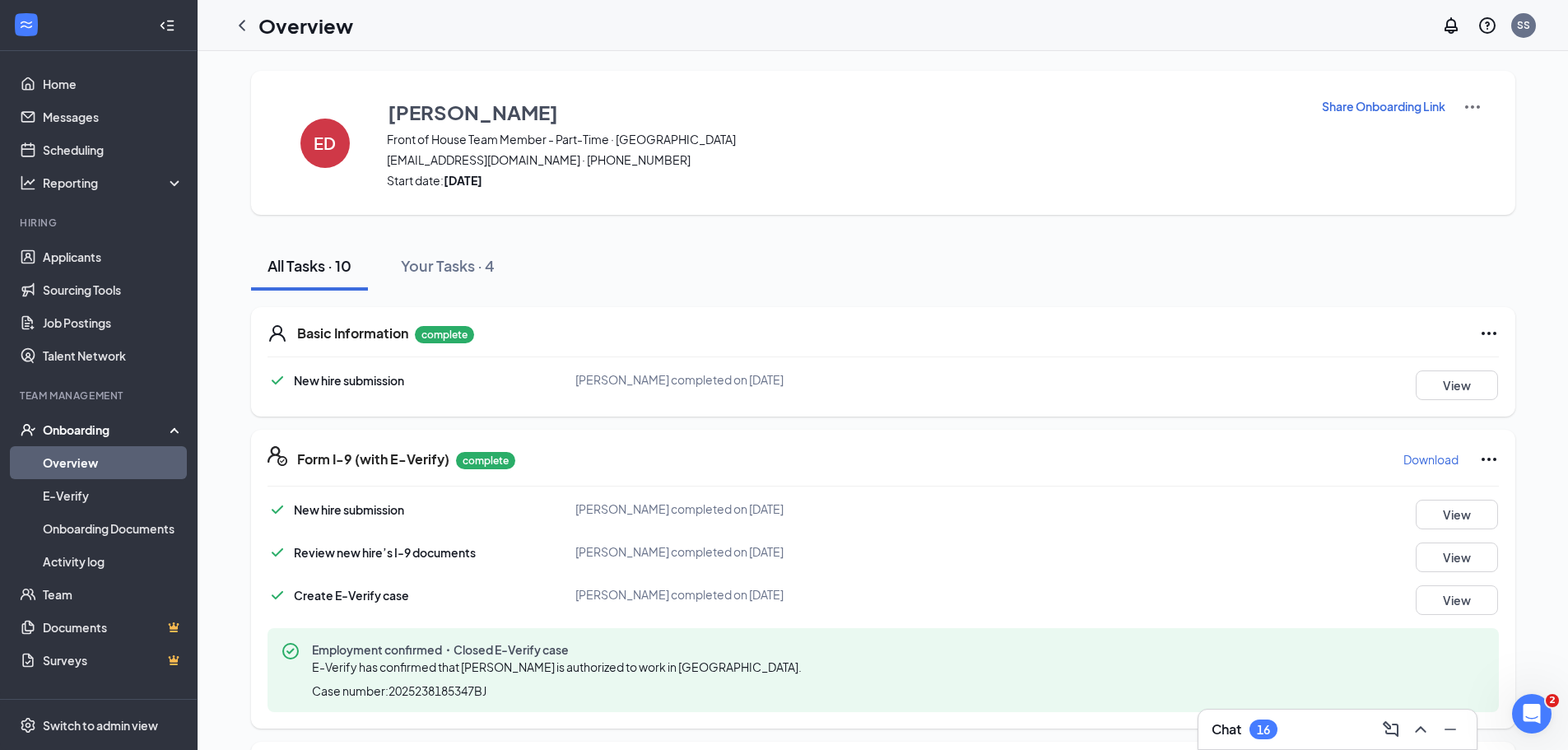
click at [70, 451] on link "Overview" at bounding box center [113, 462] width 141 height 33
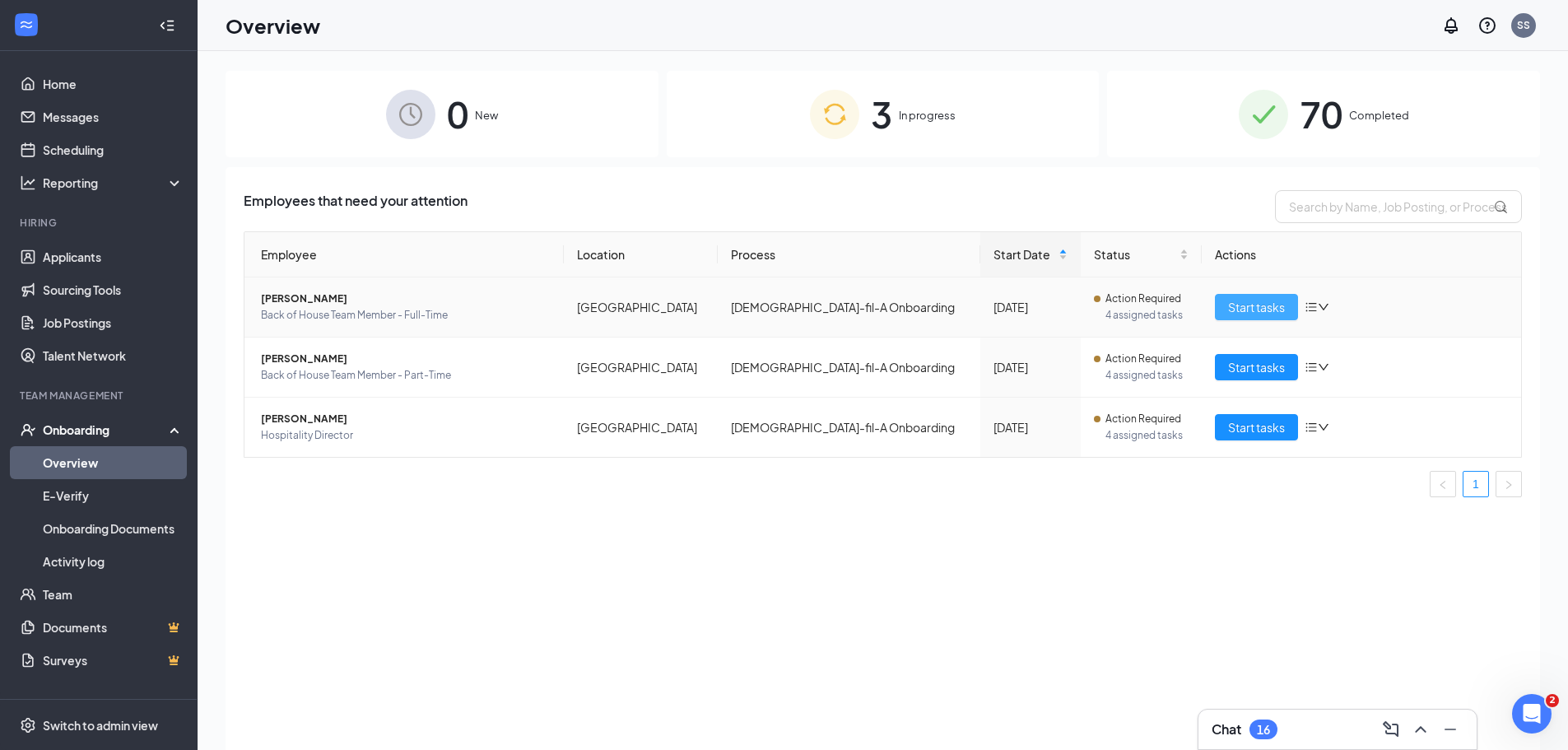
click at [1254, 298] on span "Start tasks" at bounding box center [1257, 307] width 57 height 18
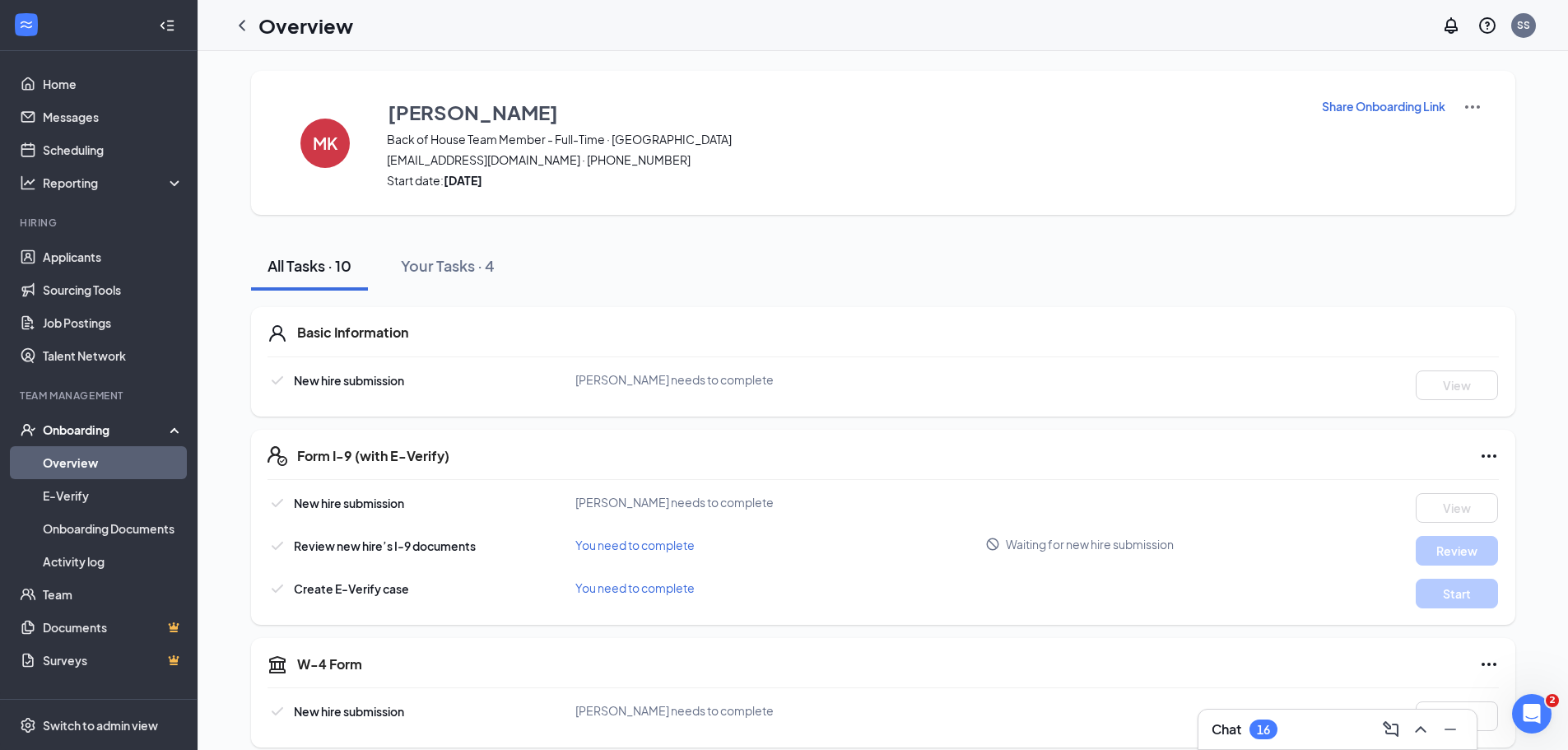
click at [94, 422] on div "Onboarding" at bounding box center [106, 430] width 127 height 17
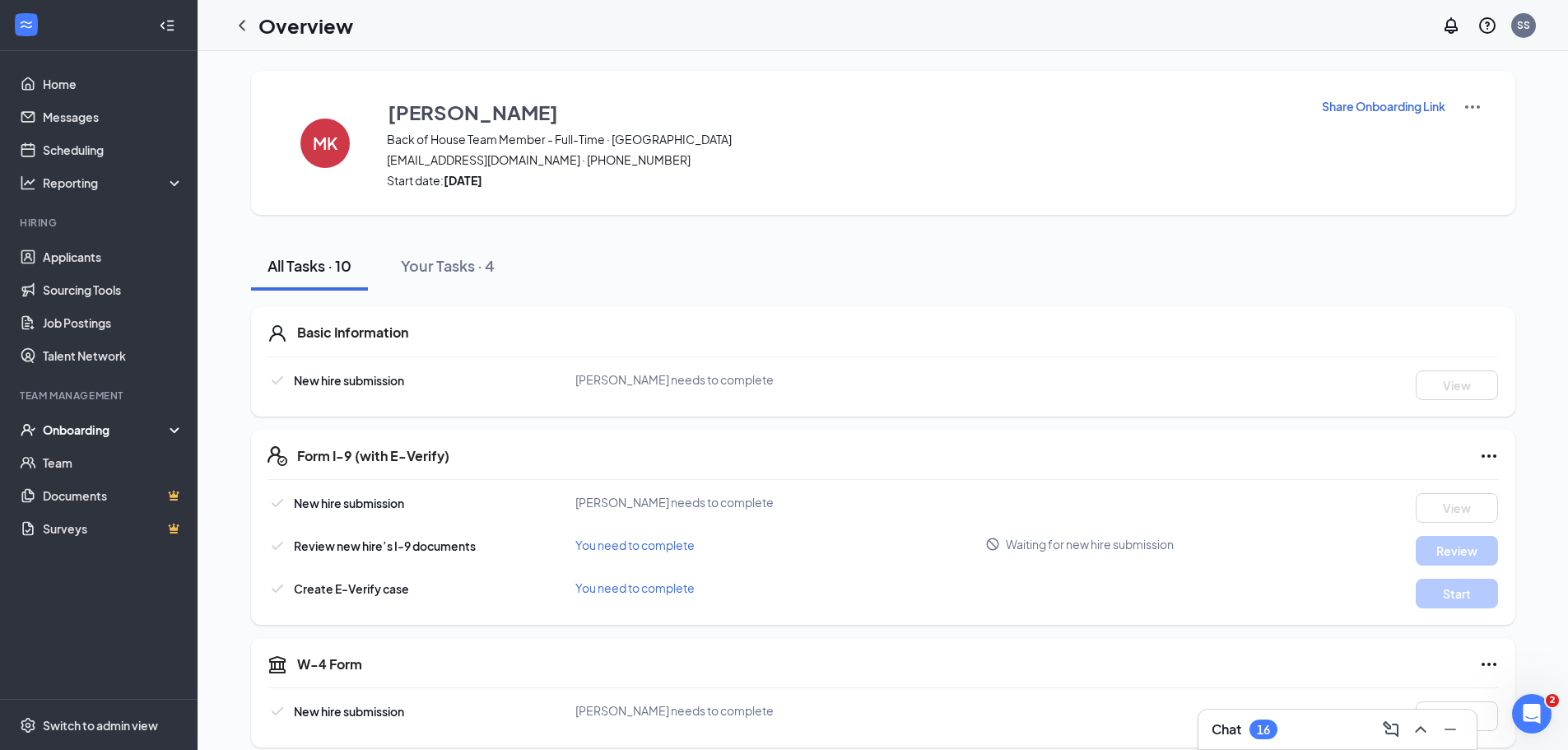
click at [94, 422] on div "Onboarding" at bounding box center [106, 430] width 127 height 17
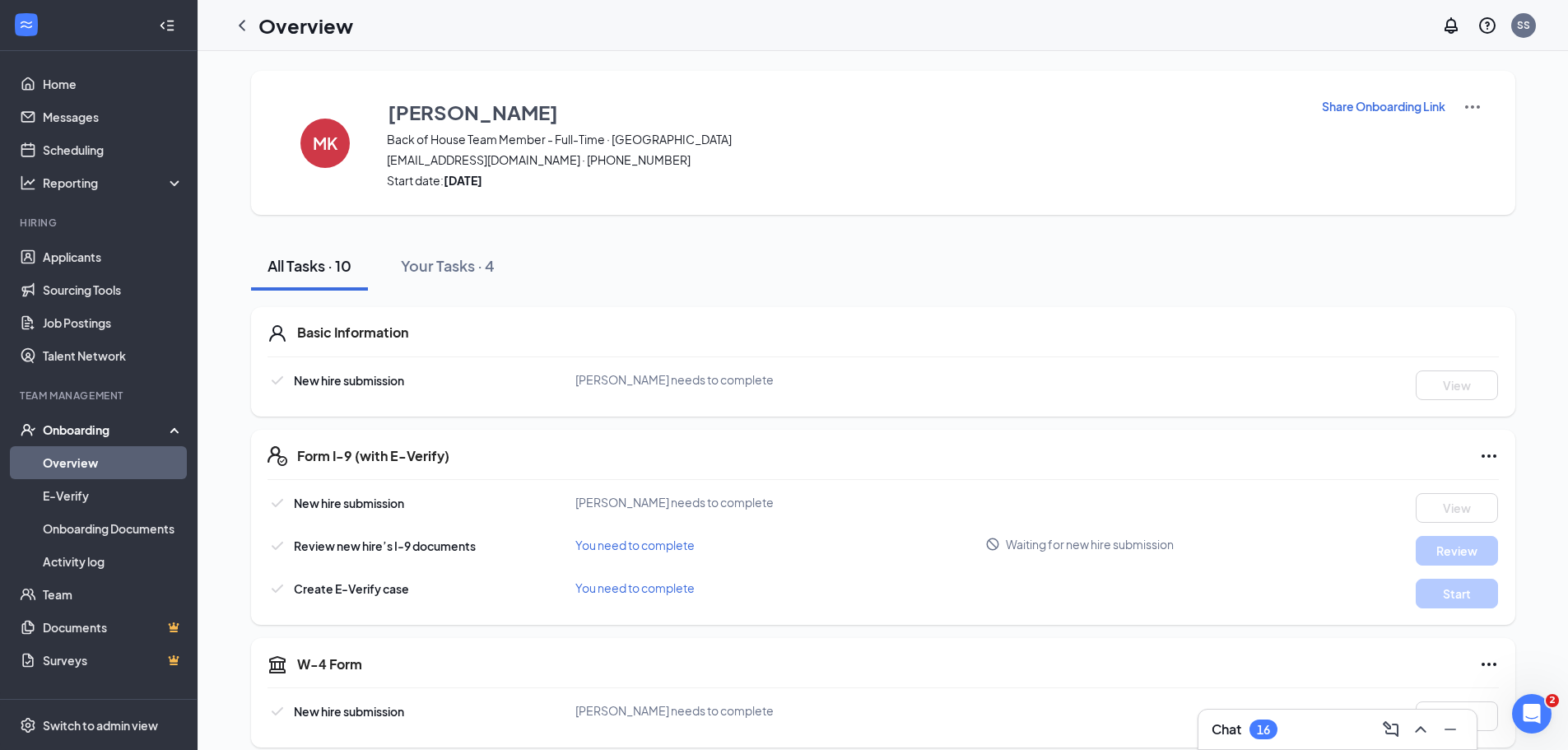
click at [89, 456] on link "Overview" at bounding box center [113, 462] width 141 height 33
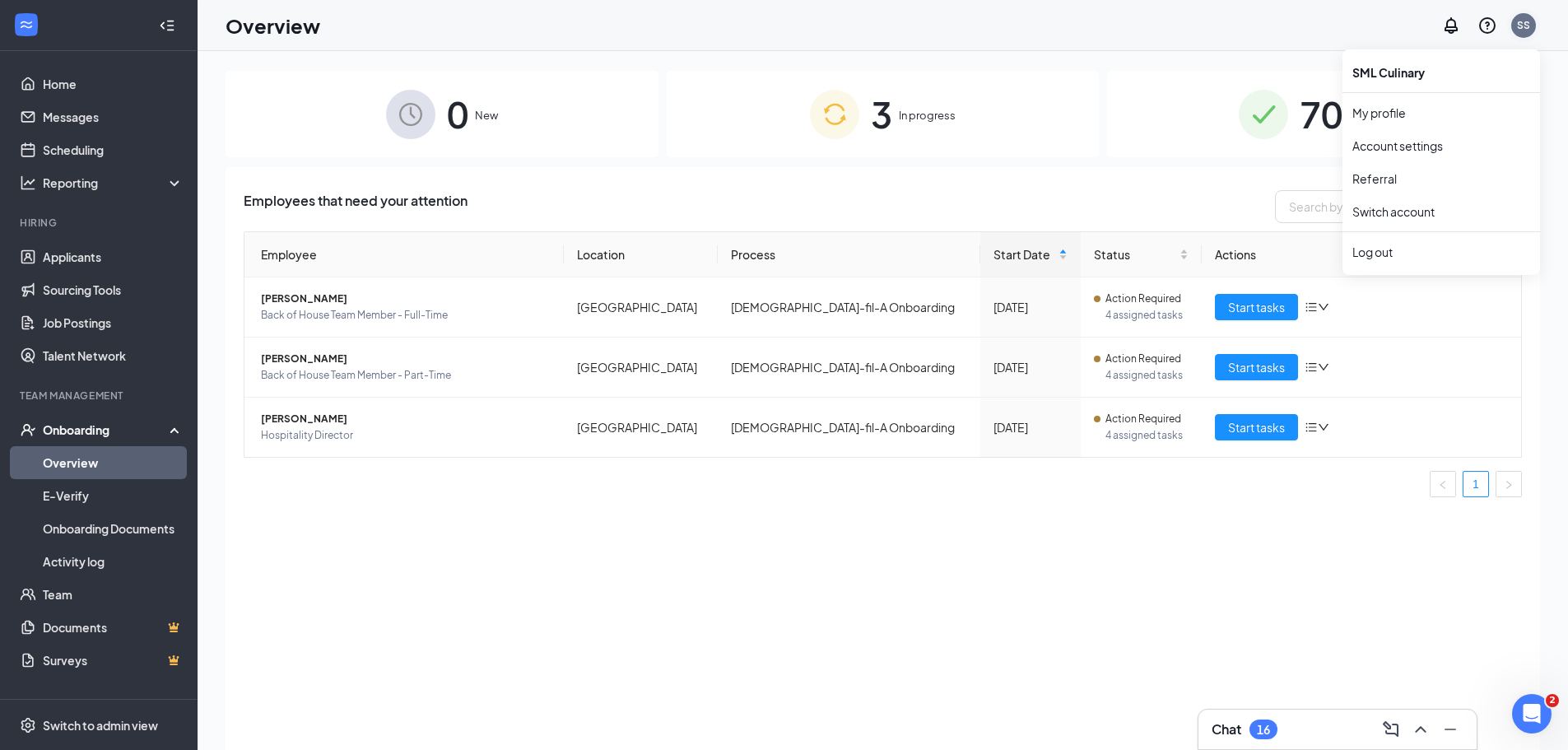
click at [1526, 29] on div "SS" at bounding box center [1524, 25] width 13 height 14
click at [1371, 256] on div "Log out" at bounding box center [1441, 252] width 178 height 17
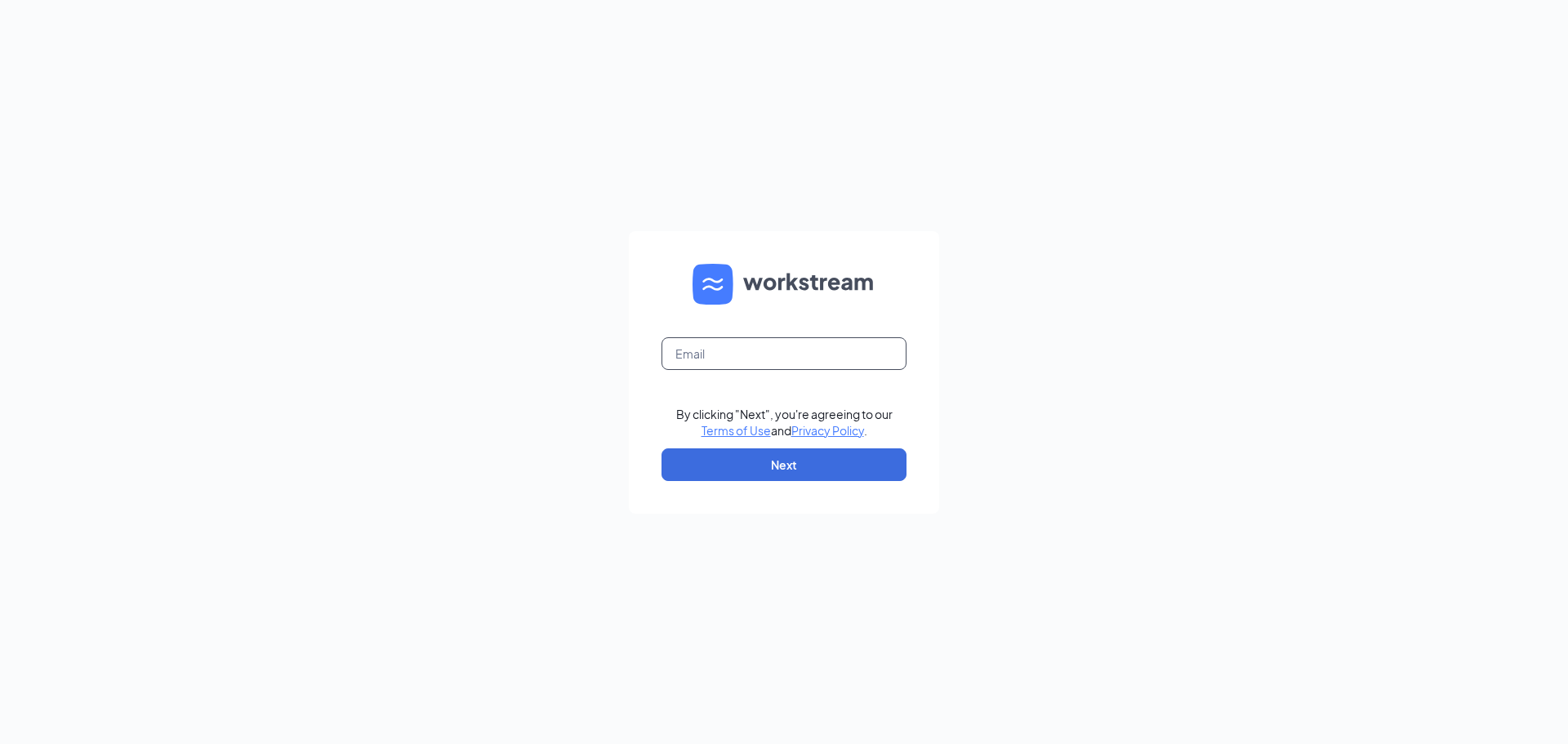
click at [685, 340] on input "text" at bounding box center [784, 353] width 245 height 32
type input "[EMAIL_ADDRESS][DOMAIN_NAME]"
click at [755, 470] on button "Next" at bounding box center [784, 464] width 245 height 32
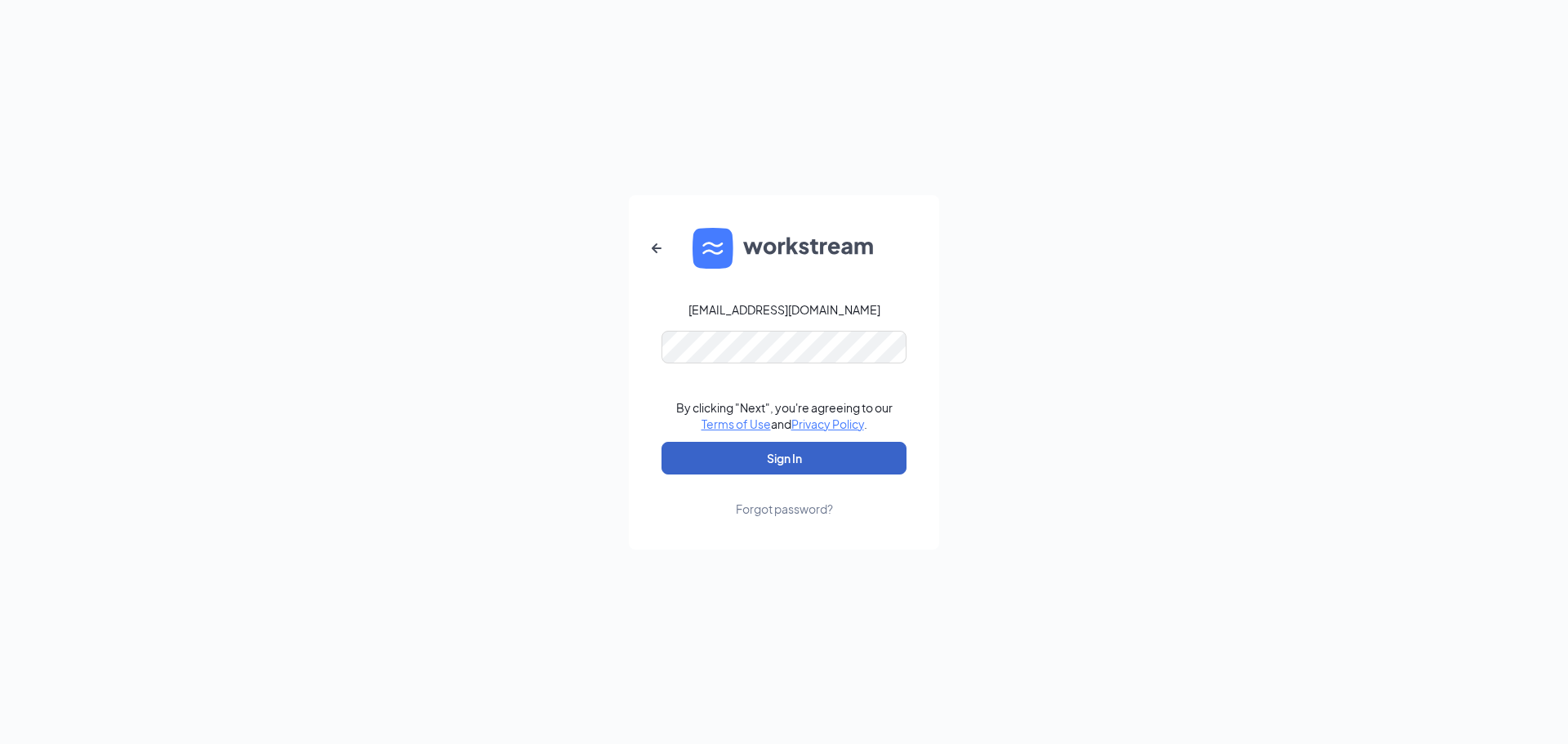
click at [727, 455] on button "Sign In" at bounding box center [784, 457] width 245 height 32
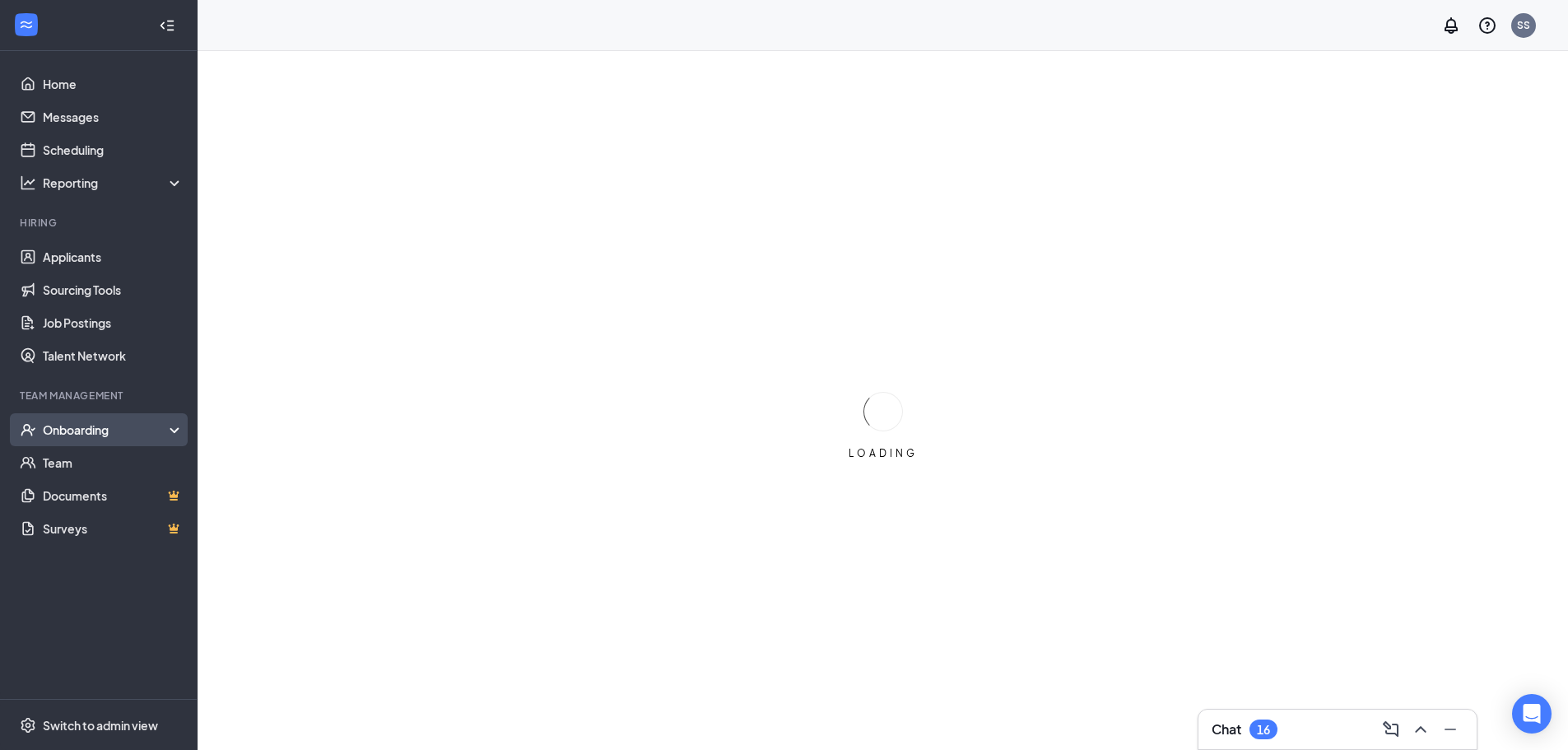
click at [81, 427] on div "Onboarding" at bounding box center [106, 430] width 127 height 17
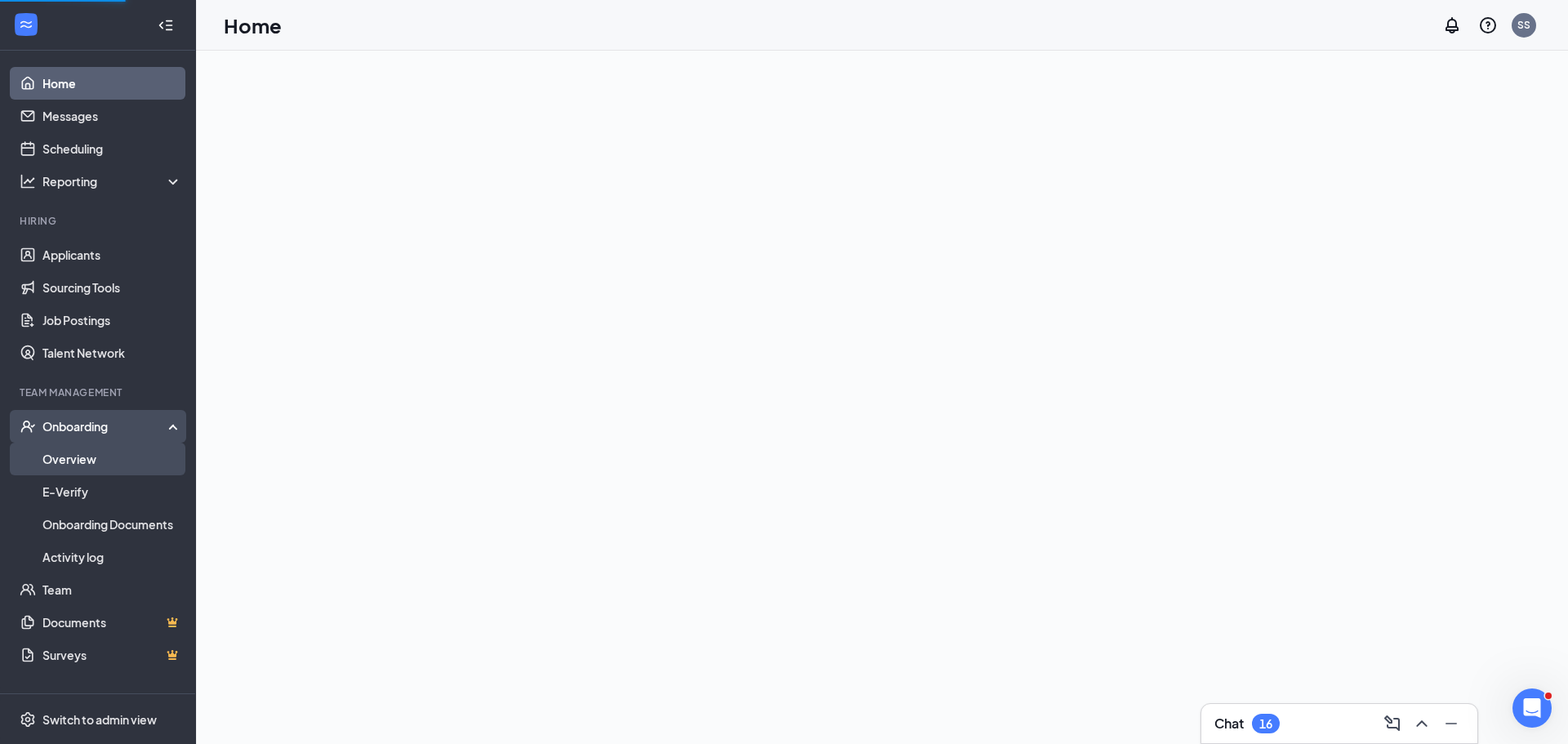
click at [78, 452] on link "Overview" at bounding box center [112, 458] width 140 height 32
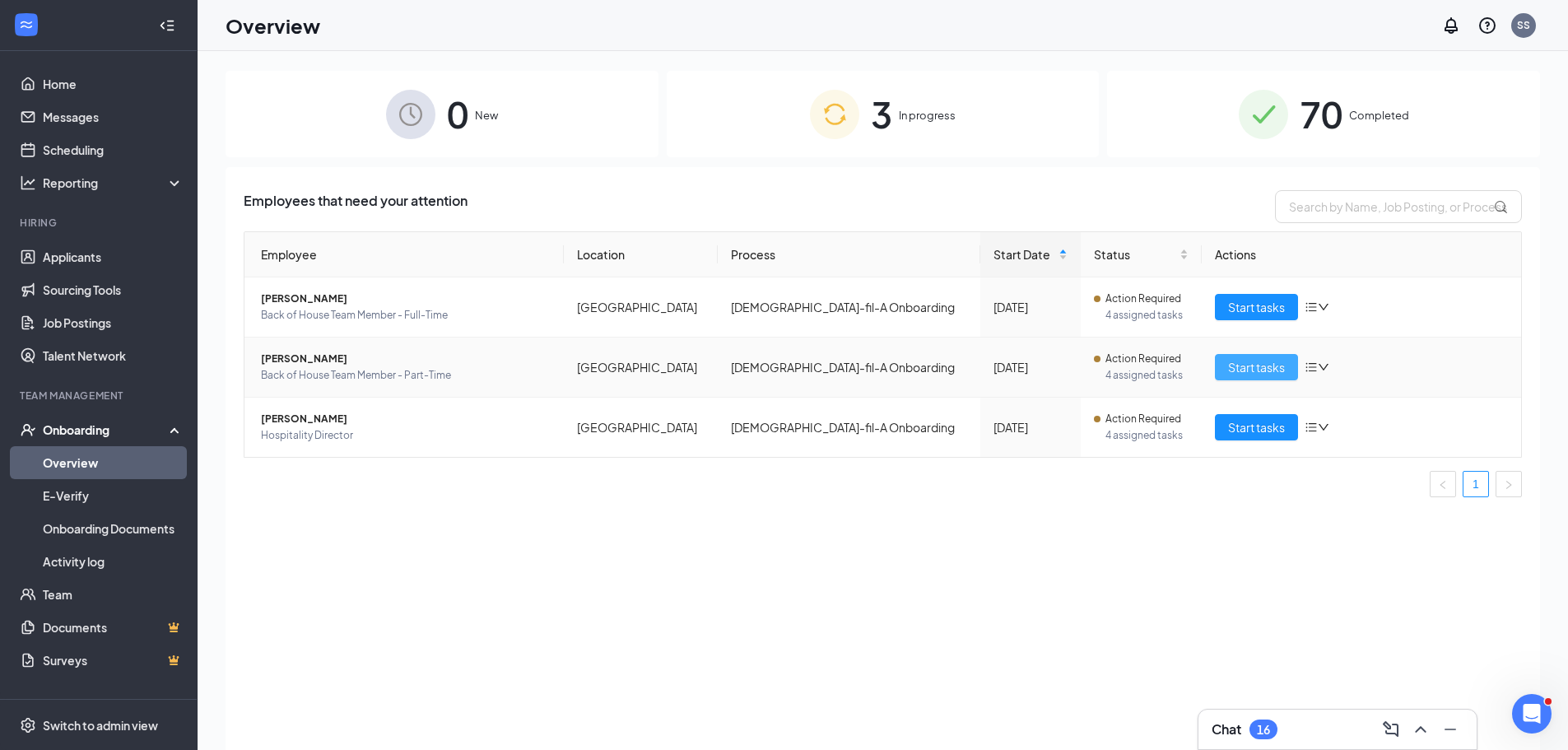
click at [1237, 361] on span "Start tasks" at bounding box center [1257, 367] width 57 height 18
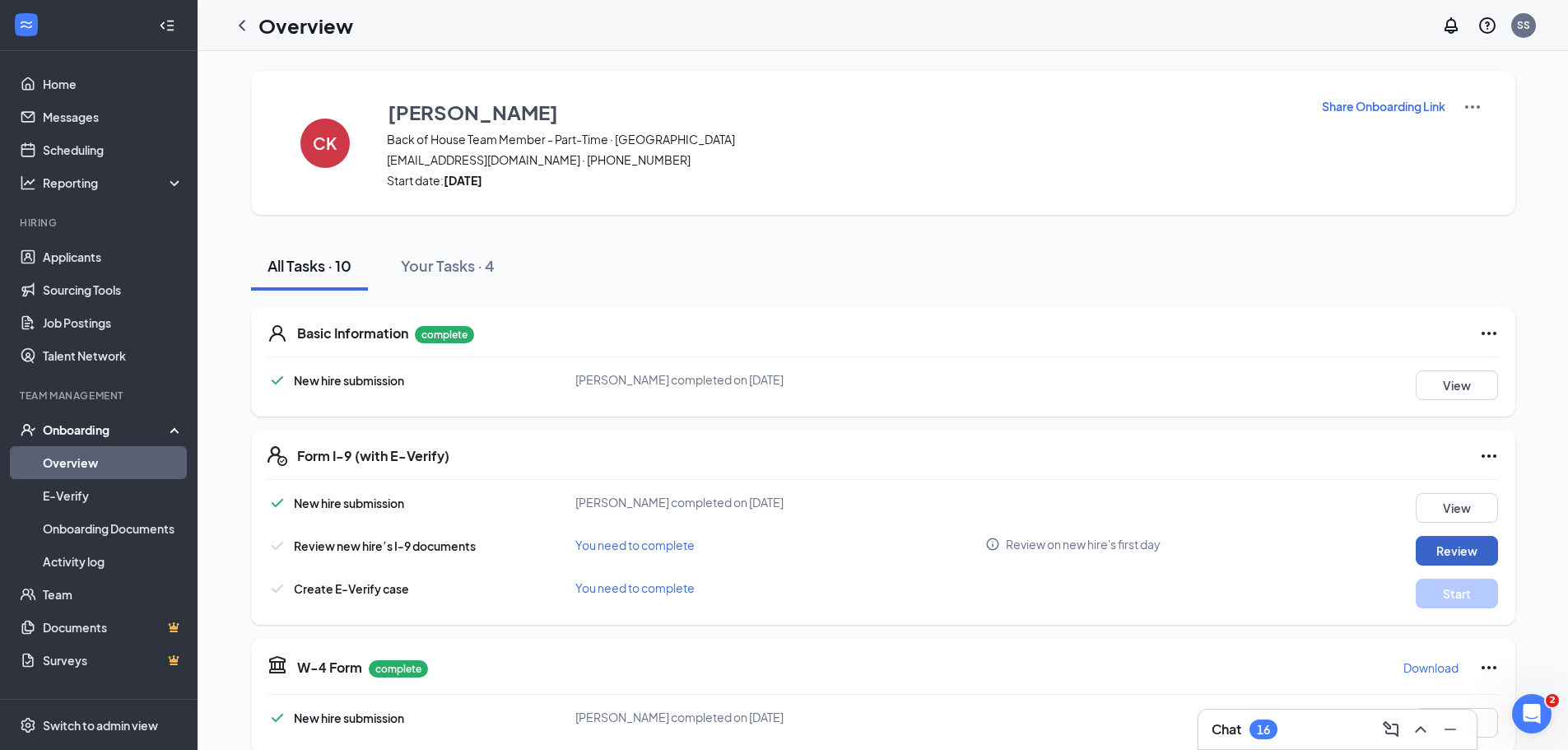
click at [1485, 550] on button "Review" at bounding box center [1457, 550] width 83 height 29
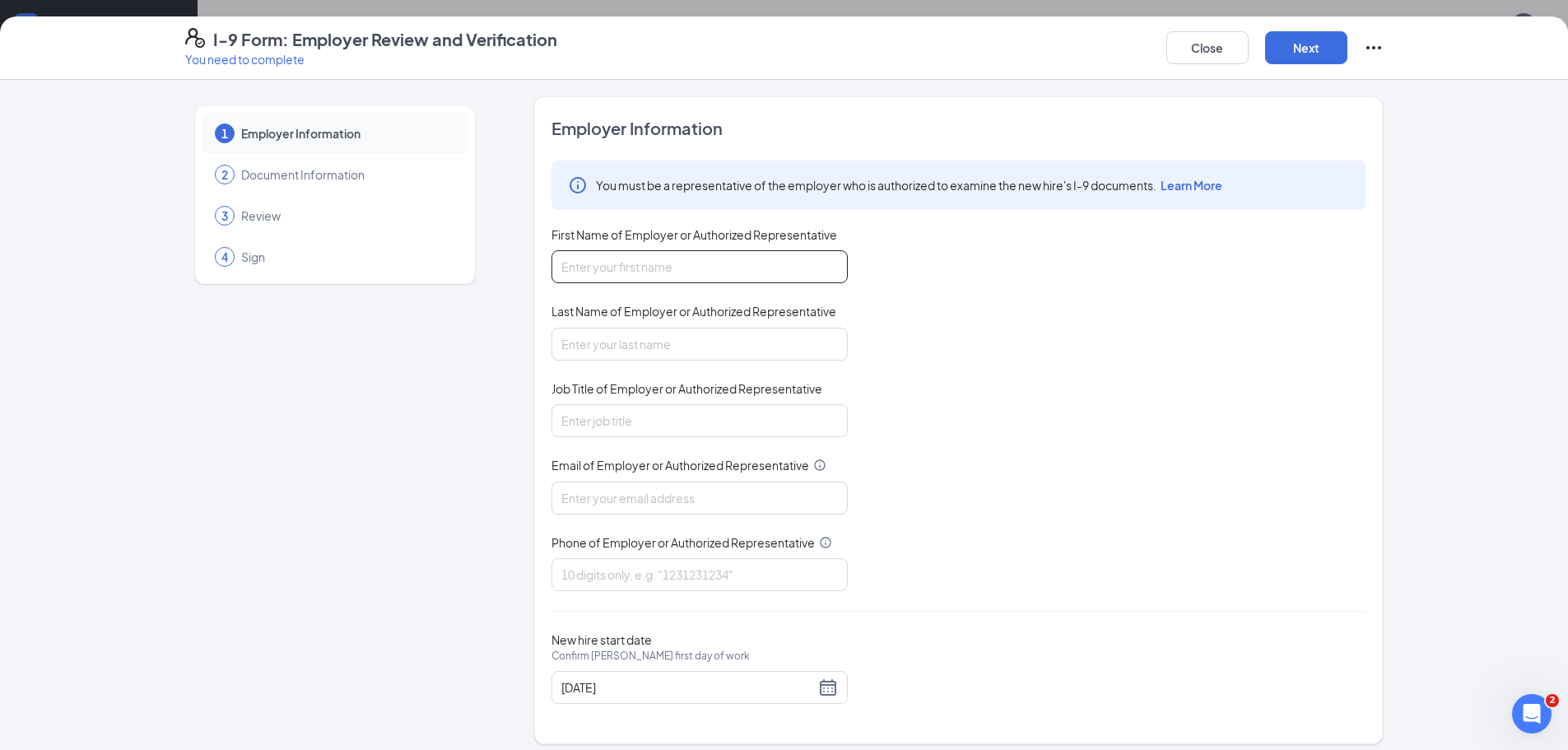
click at [623, 276] on input "First Name of Employer or Authorized Representative" at bounding box center [699, 266] width 296 height 33
type input "[PERSON_NAME]"
click at [622, 428] on input "Job Title of Employer or Authorized Representative" at bounding box center [699, 420] width 296 height 33
type input "Communication Director"
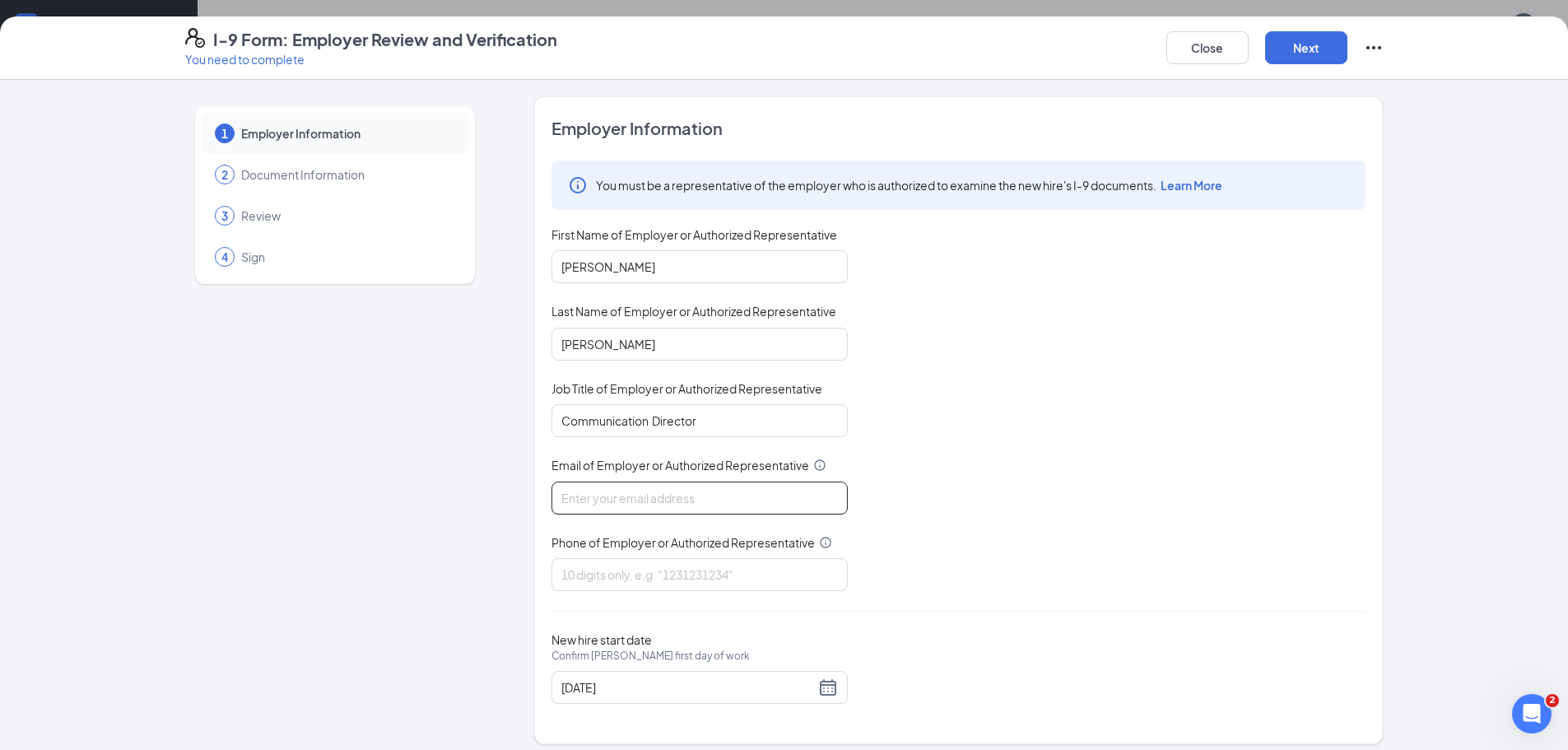
click at [627, 505] on input "Email of Employer or Authorized Representative" at bounding box center [699, 498] width 296 height 33
type input "[EMAIL_ADDRESS][DEMOGRAPHIC_DATA][DOMAIN_NAME]"
click at [618, 569] on input "Phone of Employer or Authorized Representative" at bounding box center [699, 574] width 296 height 33
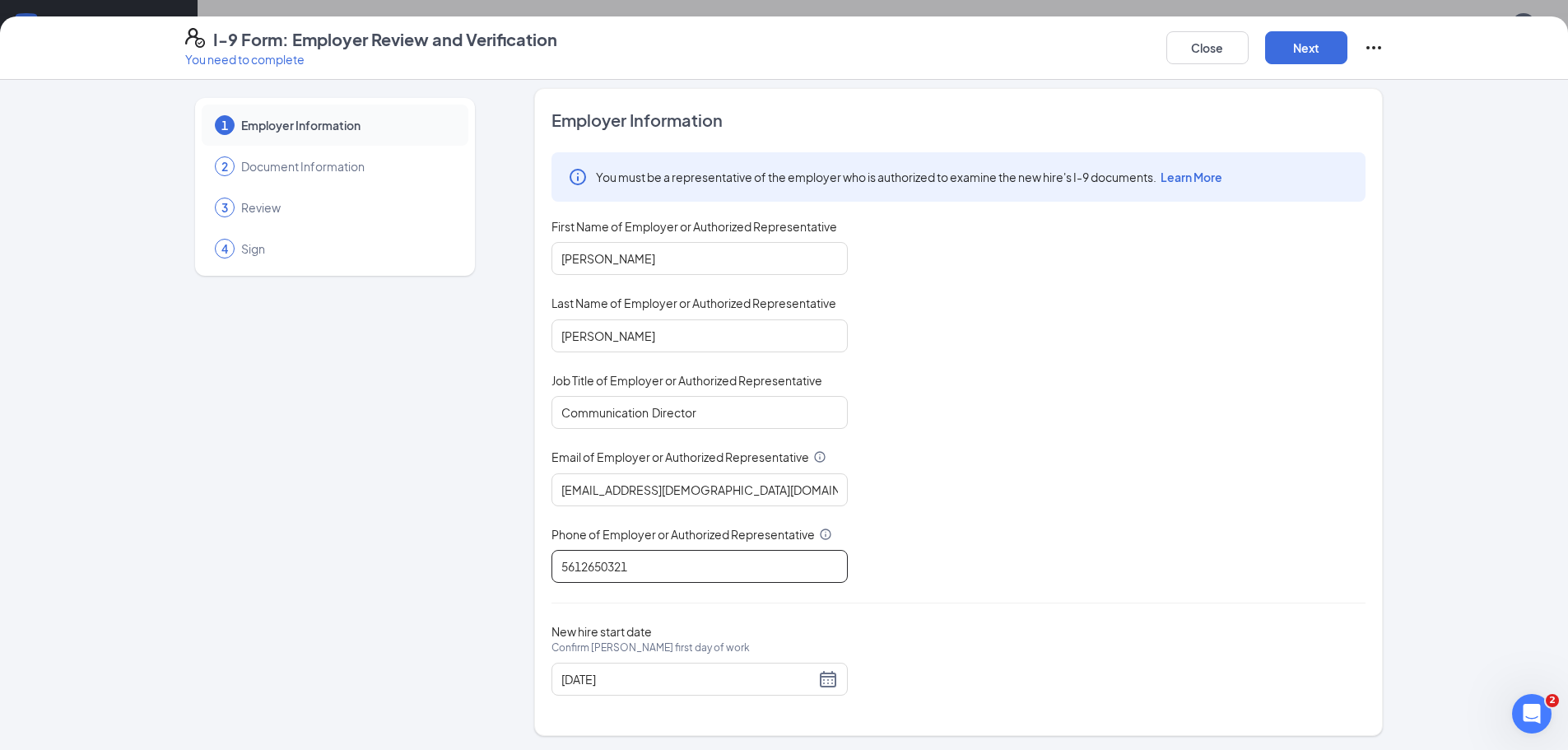
scroll to position [11, 0]
type input "5612650321"
click at [1305, 67] on div "Close Next" at bounding box center [1275, 48] width 217 height 39
click at [1316, 43] on button "Next" at bounding box center [1306, 47] width 83 height 33
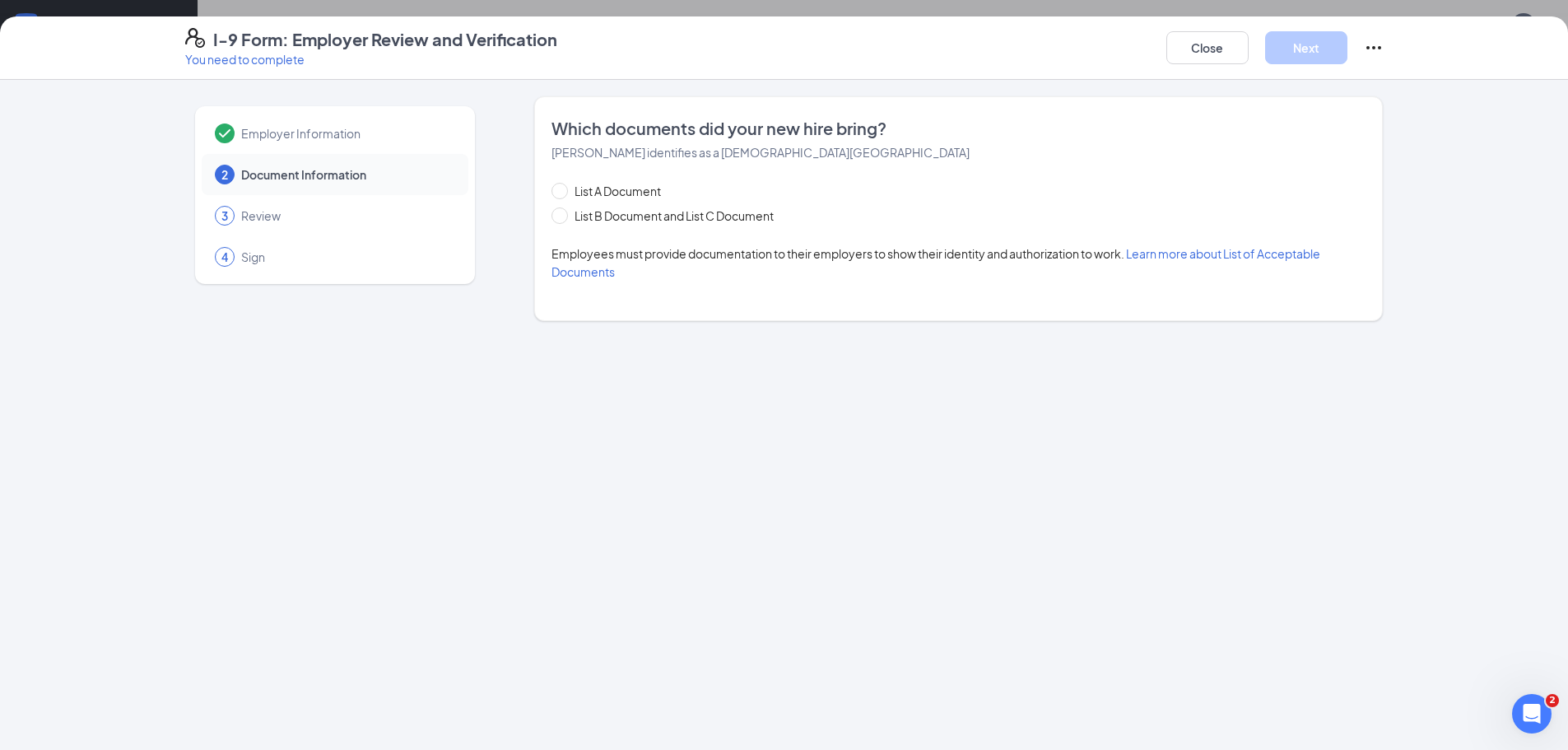
scroll to position [0, 0]
click at [564, 191] on span at bounding box center [559, 191] width 17 height 17
click at [563, 191] on input "List A Document" at bounding box center [557, 189] width 12 height 12
radio input "true"
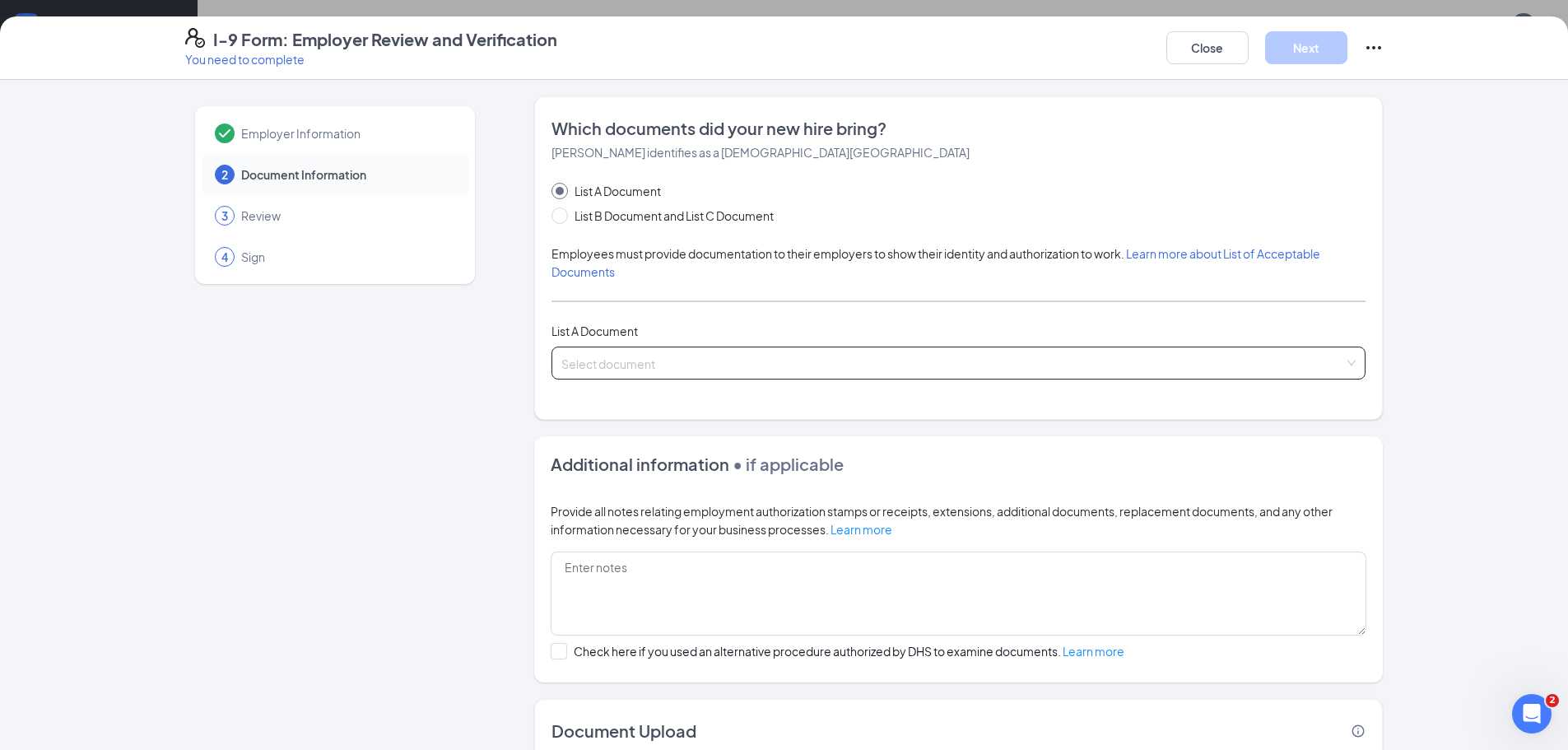
click at [599, 366] on input "search" at bounding box center [952, 360] width 782 height 25
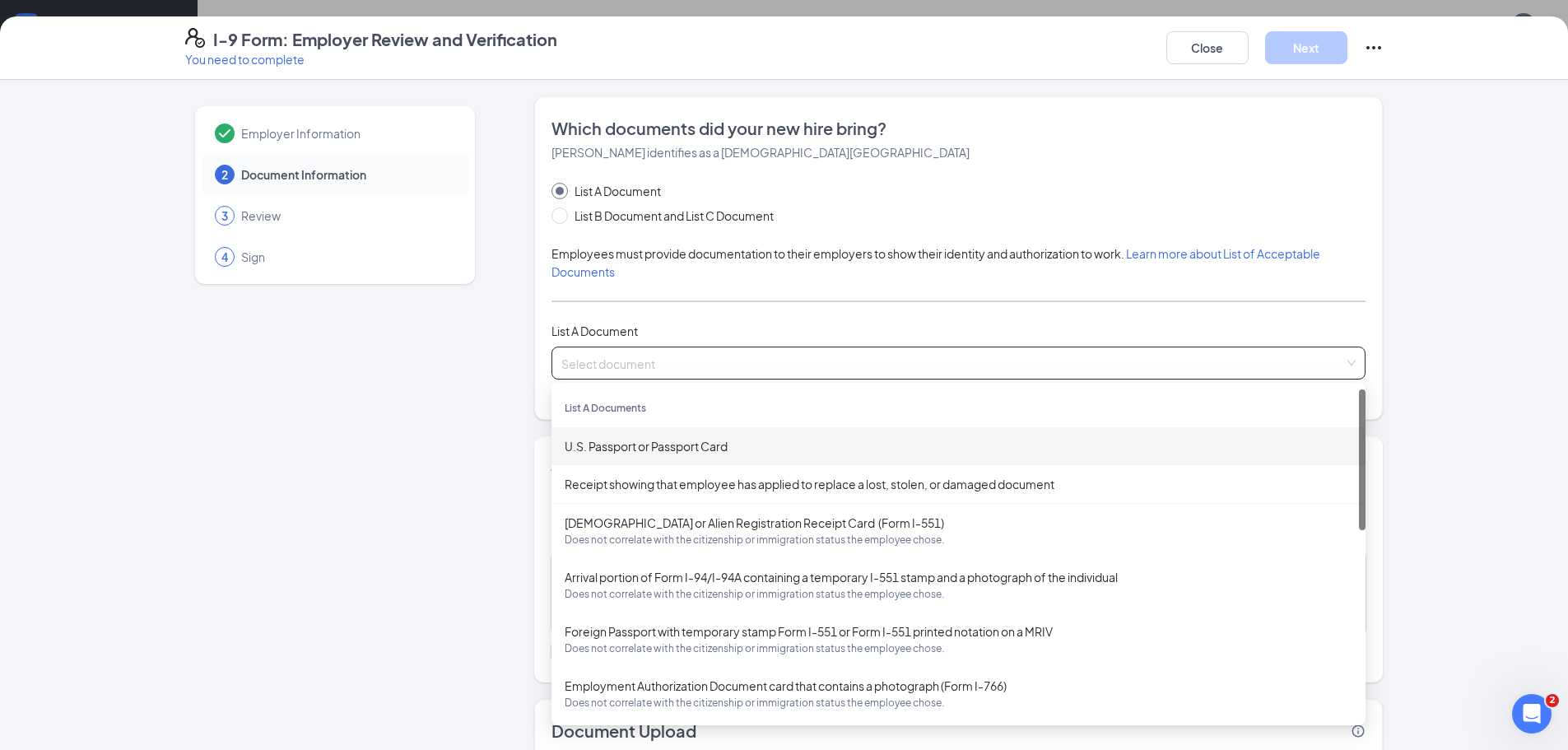
click at [605, 444] on div "U.S. Passport or Passport Card" at bounding box center [958, 446] width 787 height 18
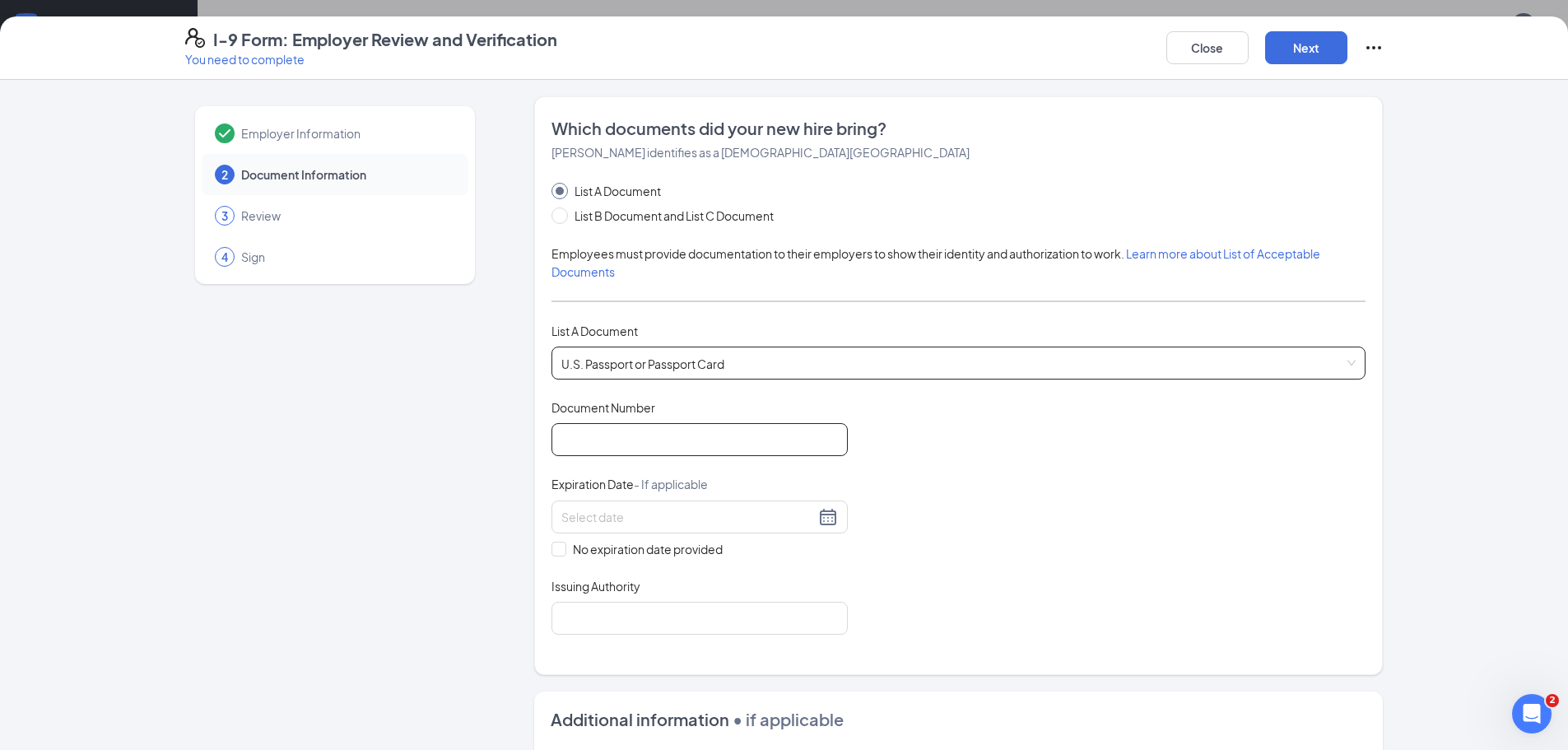
click at [594, 444] on input "Document Number" at bounding box center [699, 439] width 296 height 33
type input "679658138"
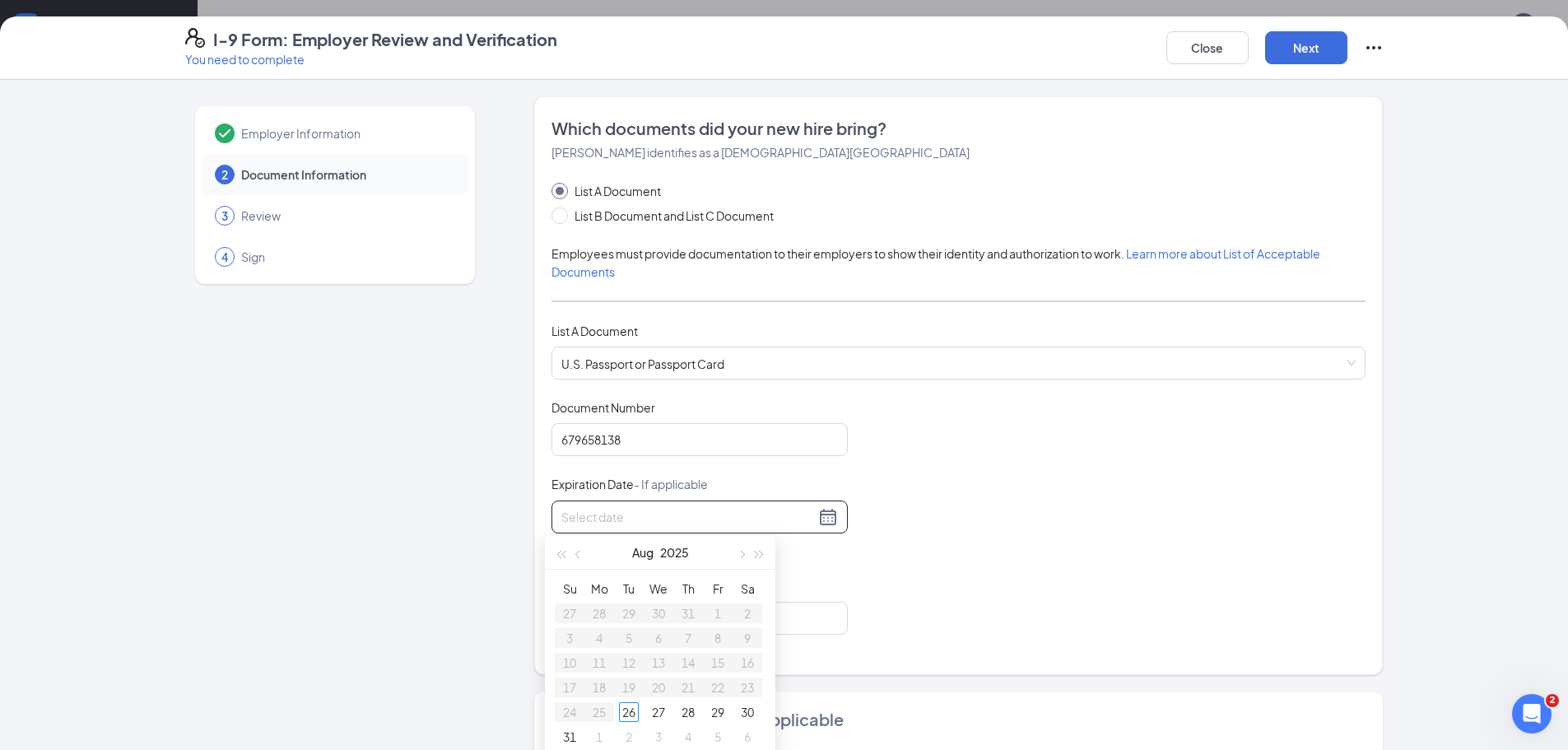
click at [581, 520] on input at bounding box center [688, 517] width 254 height 18
click at [746, 715] on div "31" at bounding box center [747, 712] width 20 height 20
type input "[DATE]"
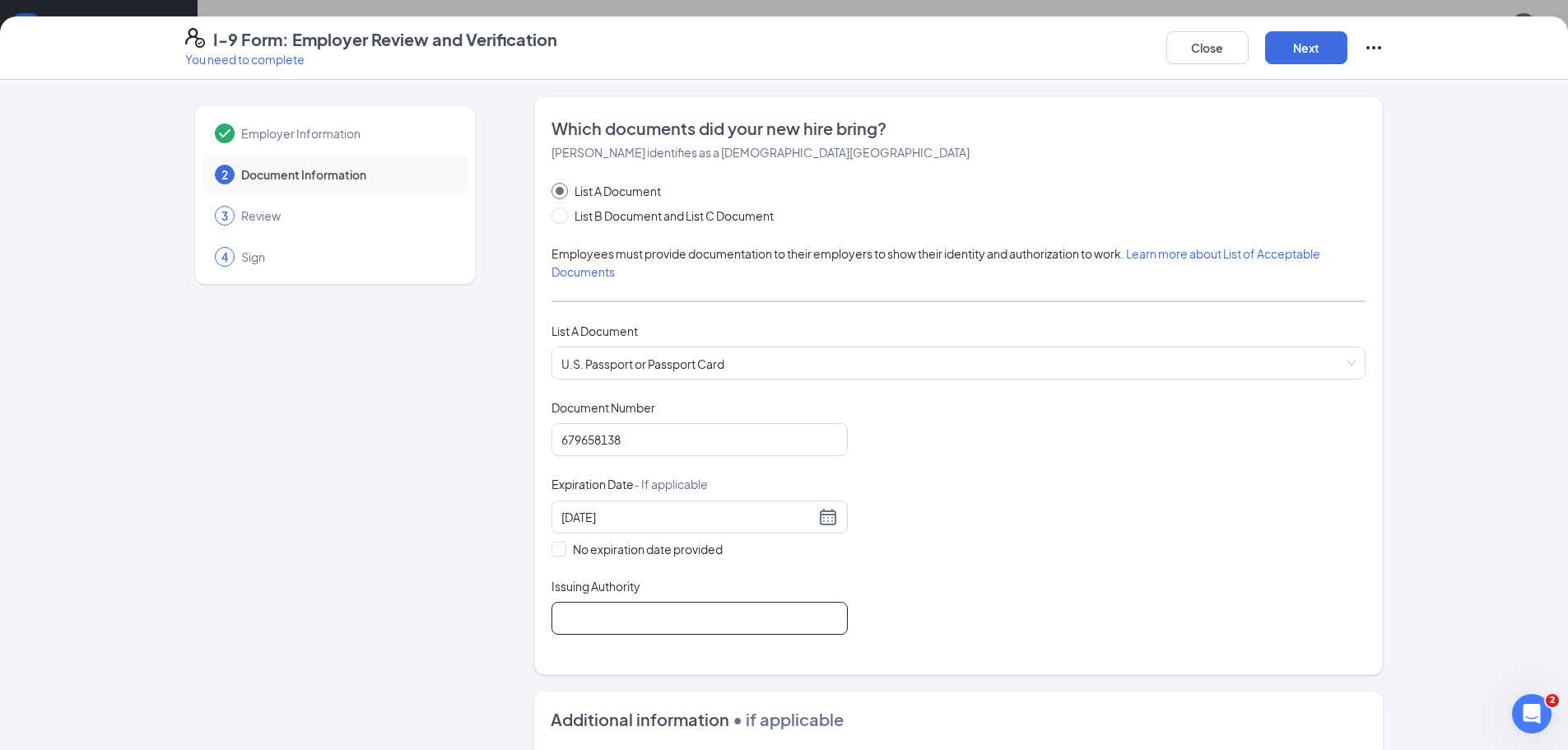
click at [674, 621] on input "Issuing Authority" at bounding box center [699, 618] width 296 height 33
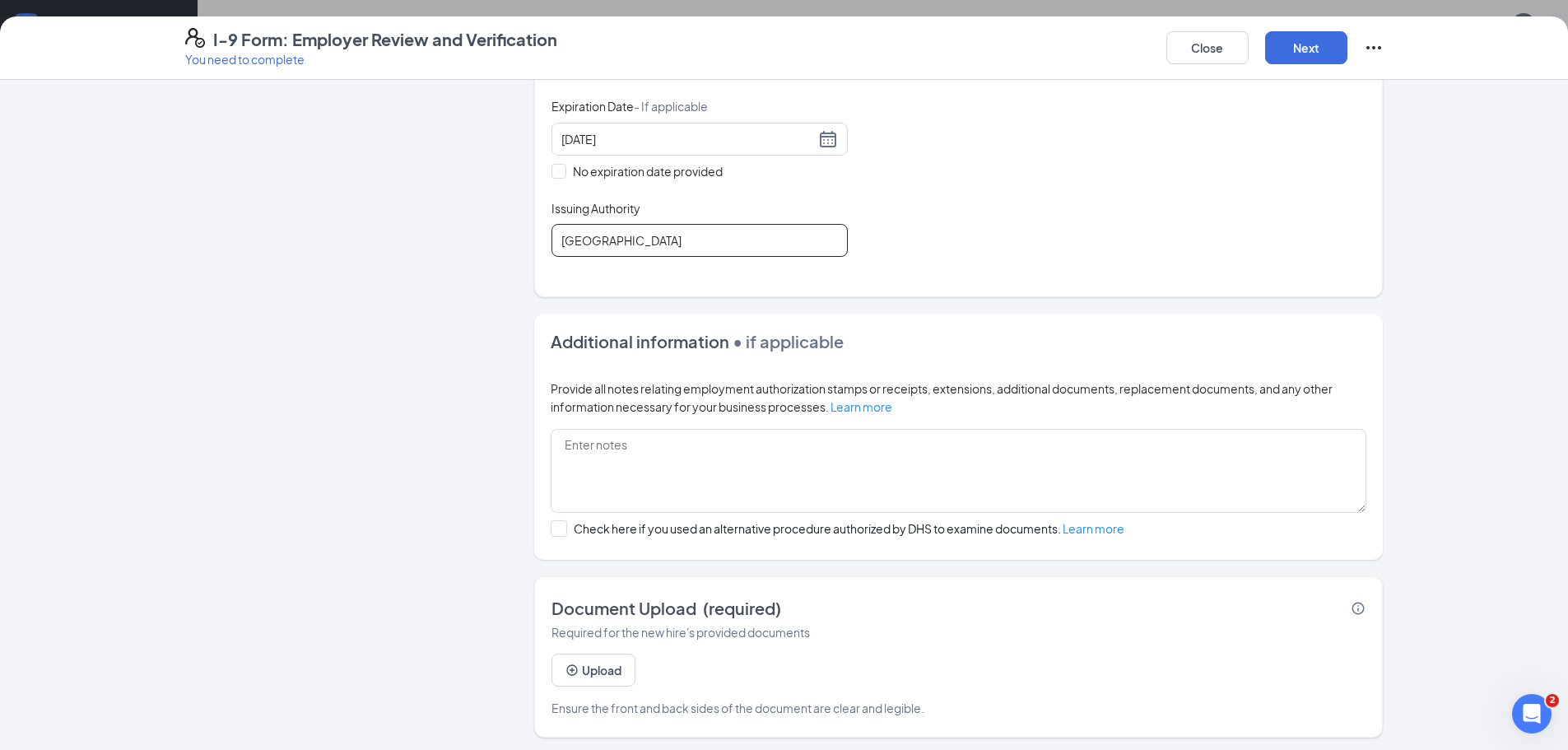
scroll to position [382, 0]
type input "[GEOGRAPHIC_DATA]"
click at [595, 666] on button "Upload" at bounding box center [593, 666] width 84 height 33
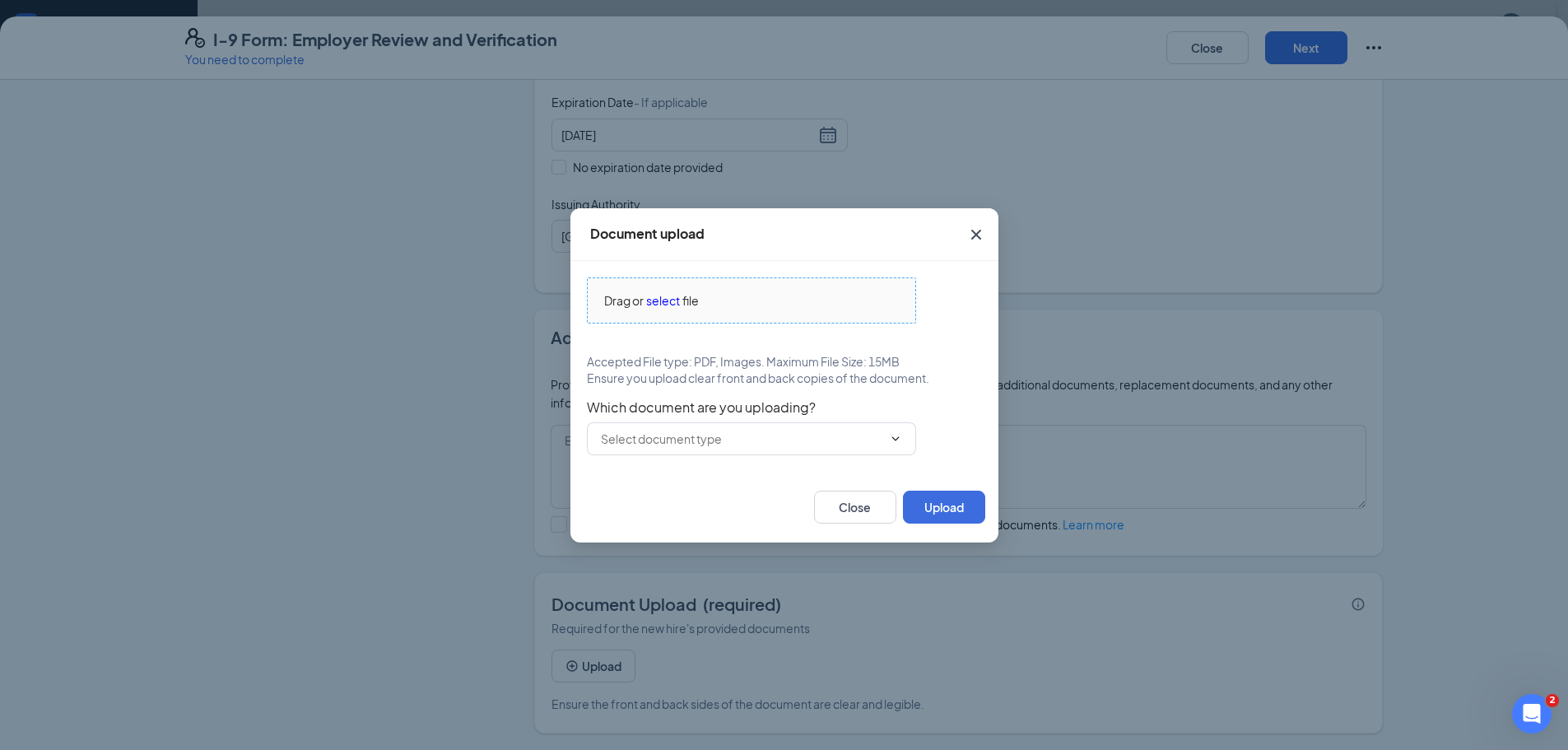
click at [667, 304] on span "select" at bounding box center [663, 301] width 33 height 18
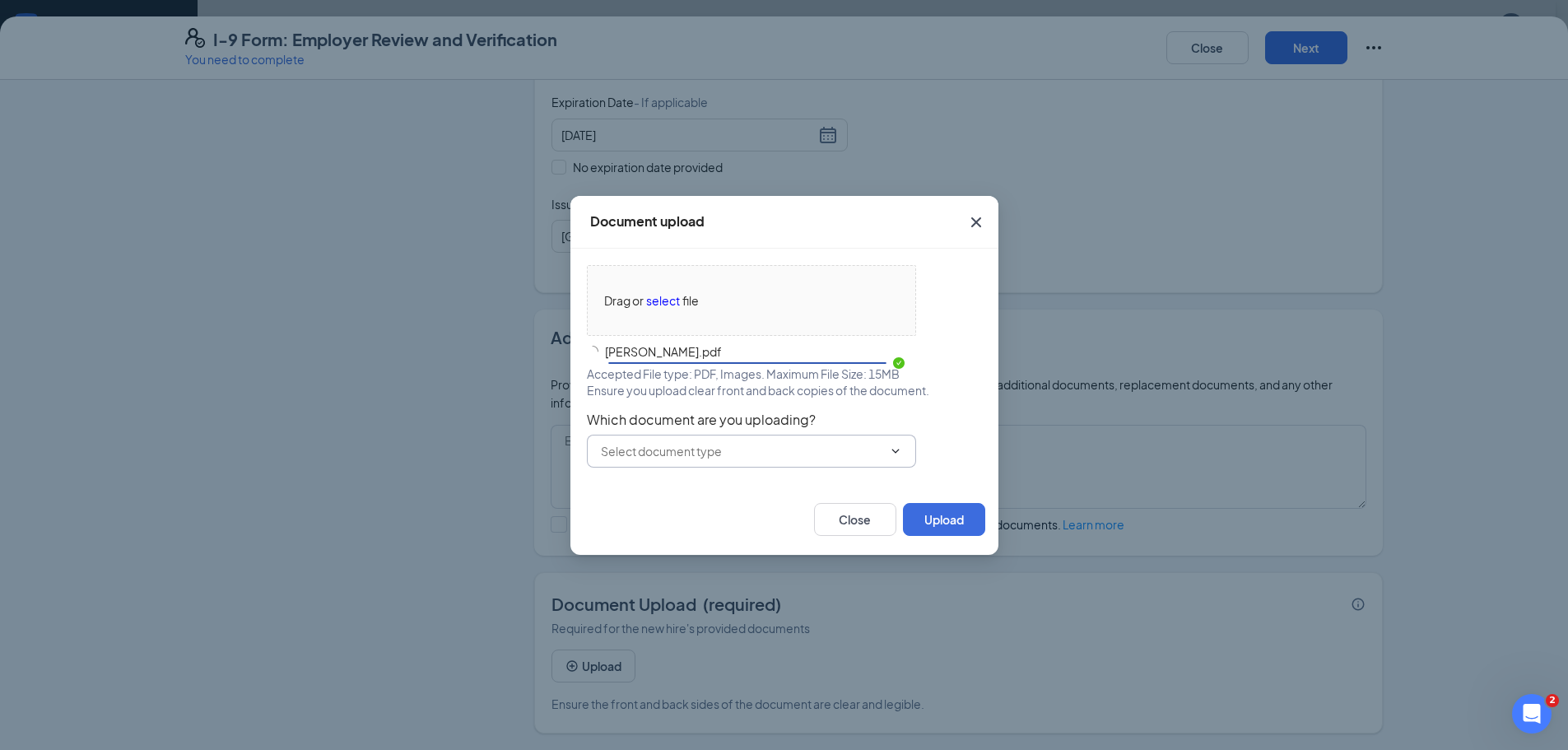
click at [688, 454] on input "text" at bounding box center [741, 451] width 281 height 18
click at [675, 492] on div "U.S. Passport or Passport Card" at bounding box center [680, 489] width 163 height 18
type input "U.S. Passport or Passport Card"
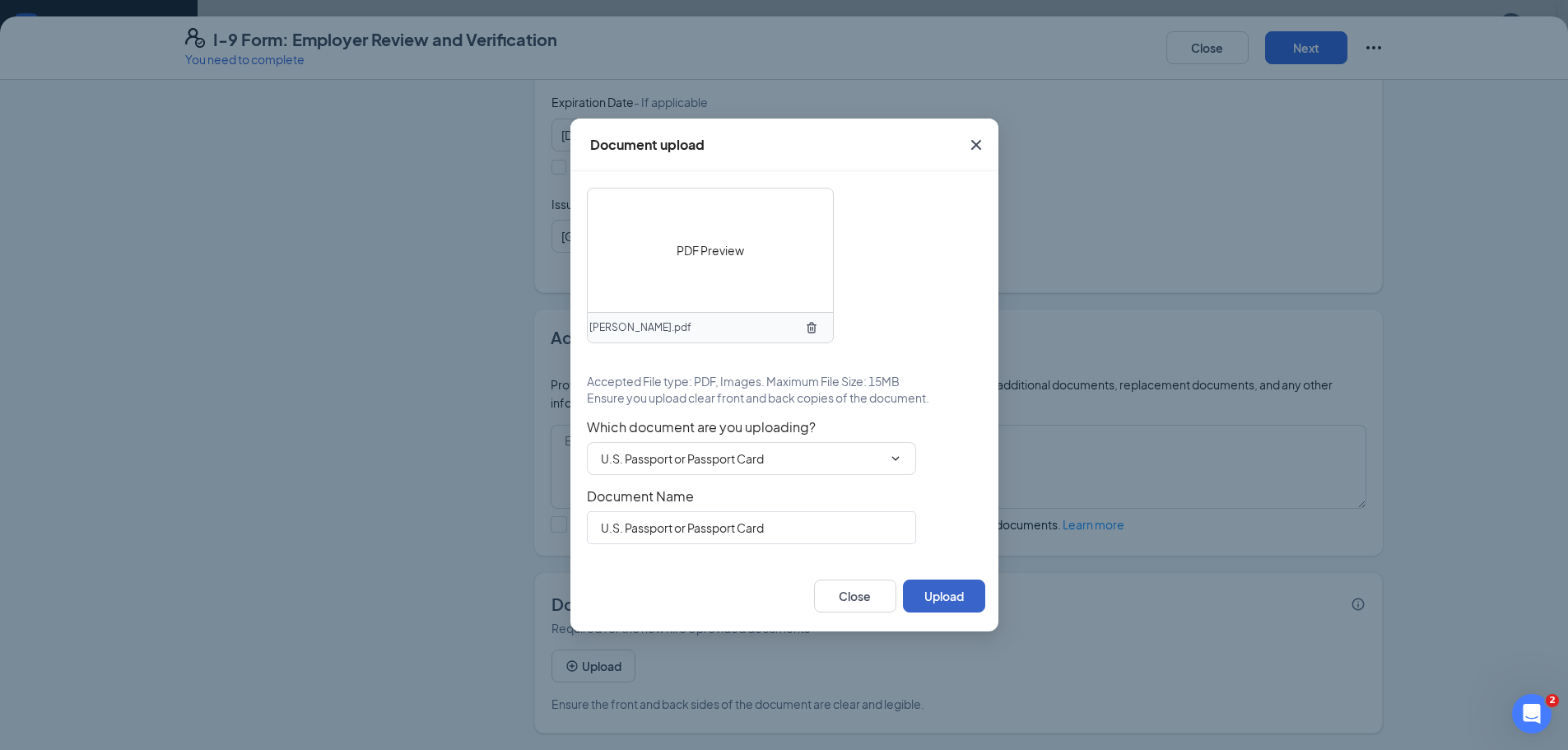
click at [951, 594] on button "Upload" at bounding box center [943, 595] width 83 height 33
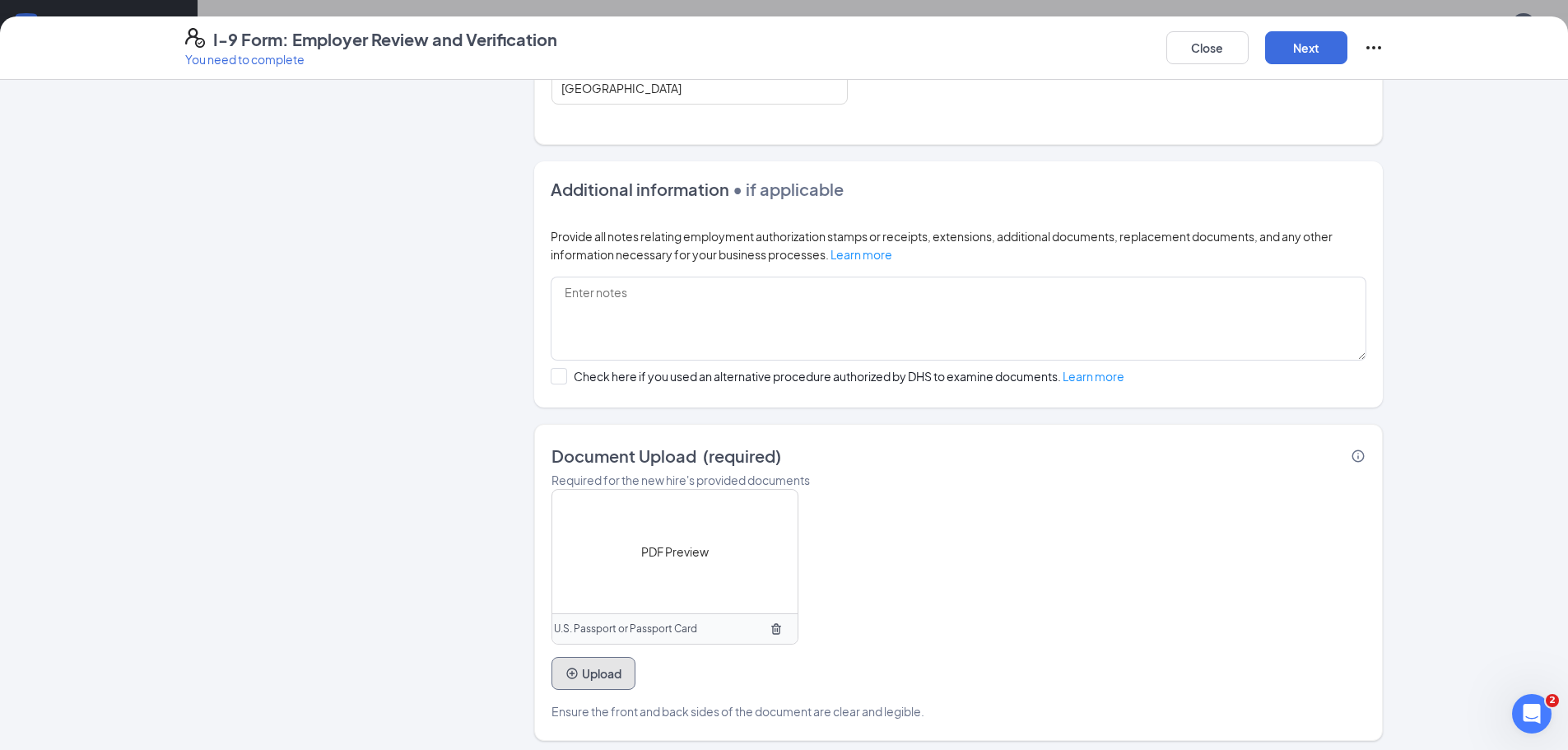
scroll to position [538, 0]
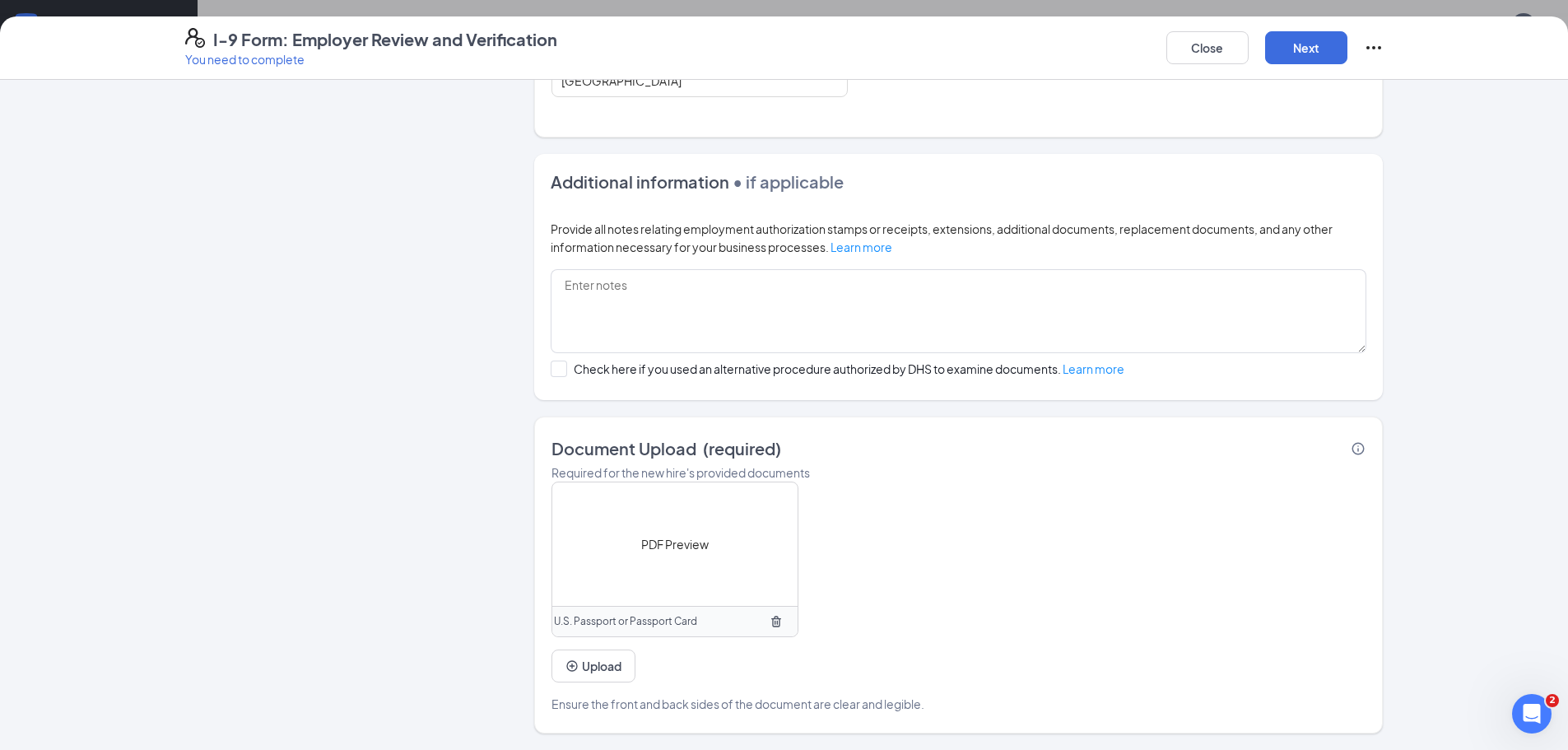
click at [637, 561] on div "PDF Preview" at bounding box center [675, 545] width 245 height 124
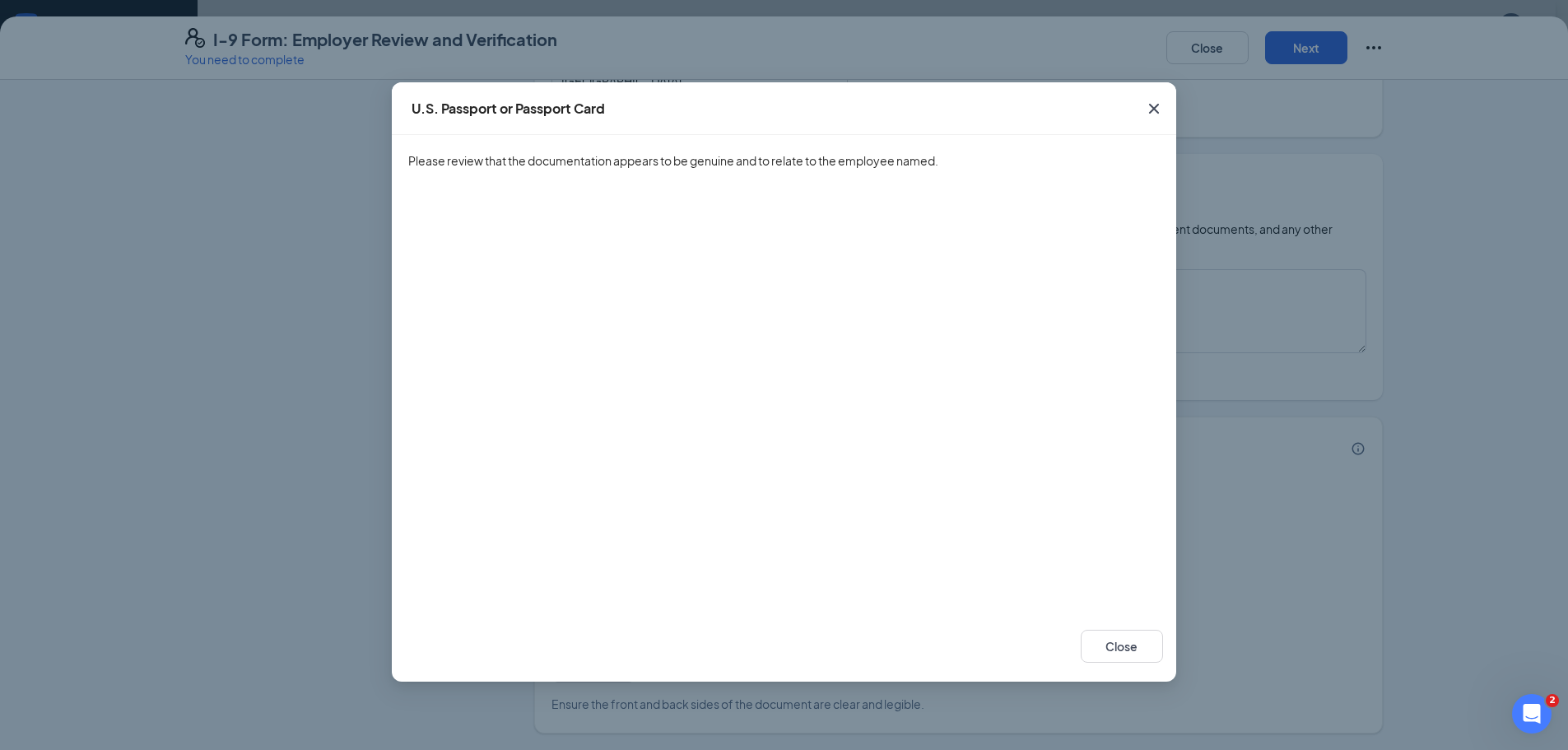
click at [1157, 112] on icon "Cross" at bounding box center [1154, 109] width 10 height 10
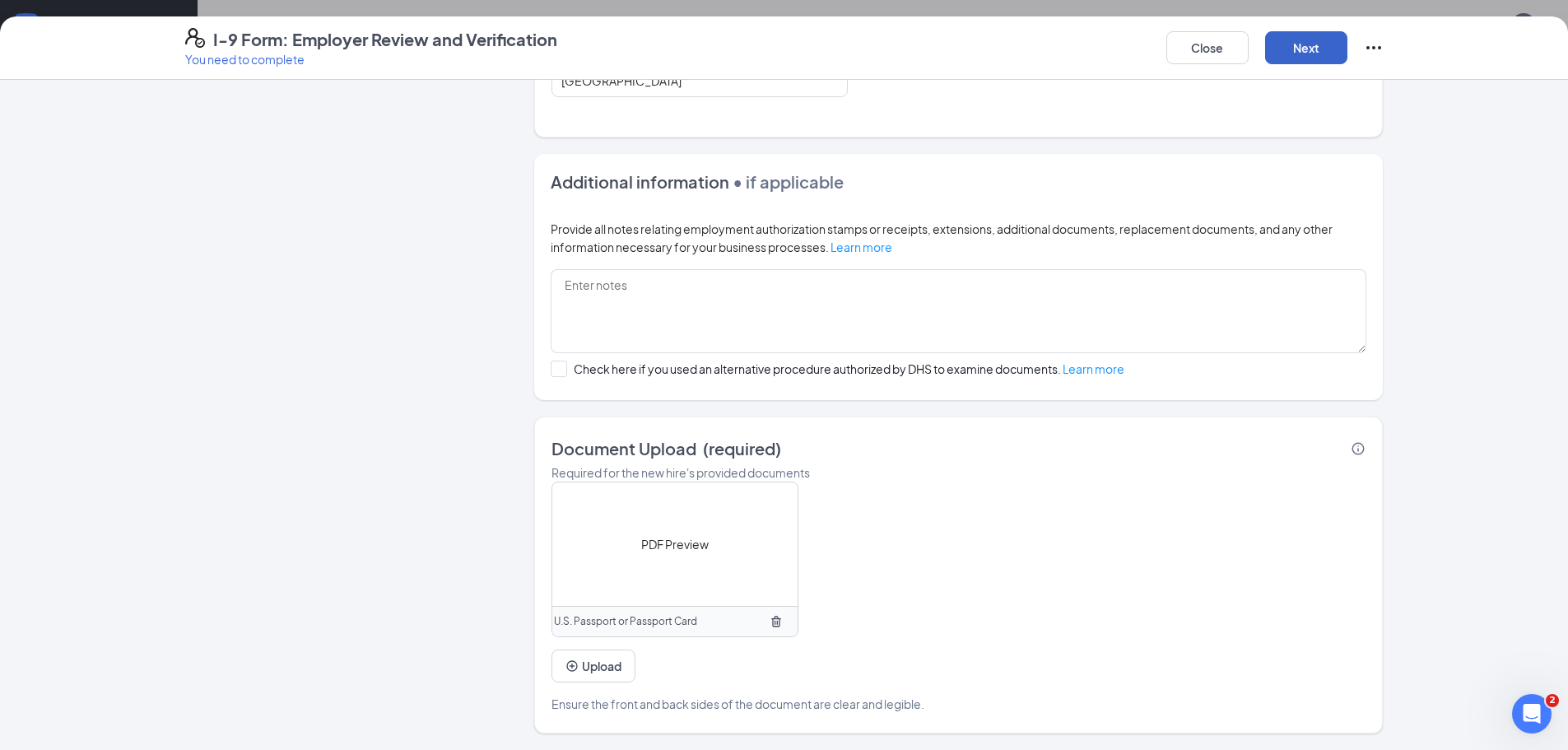
click at [1300, 45] on button "Next" at bounding box center [1306, 47] width 83 height 33
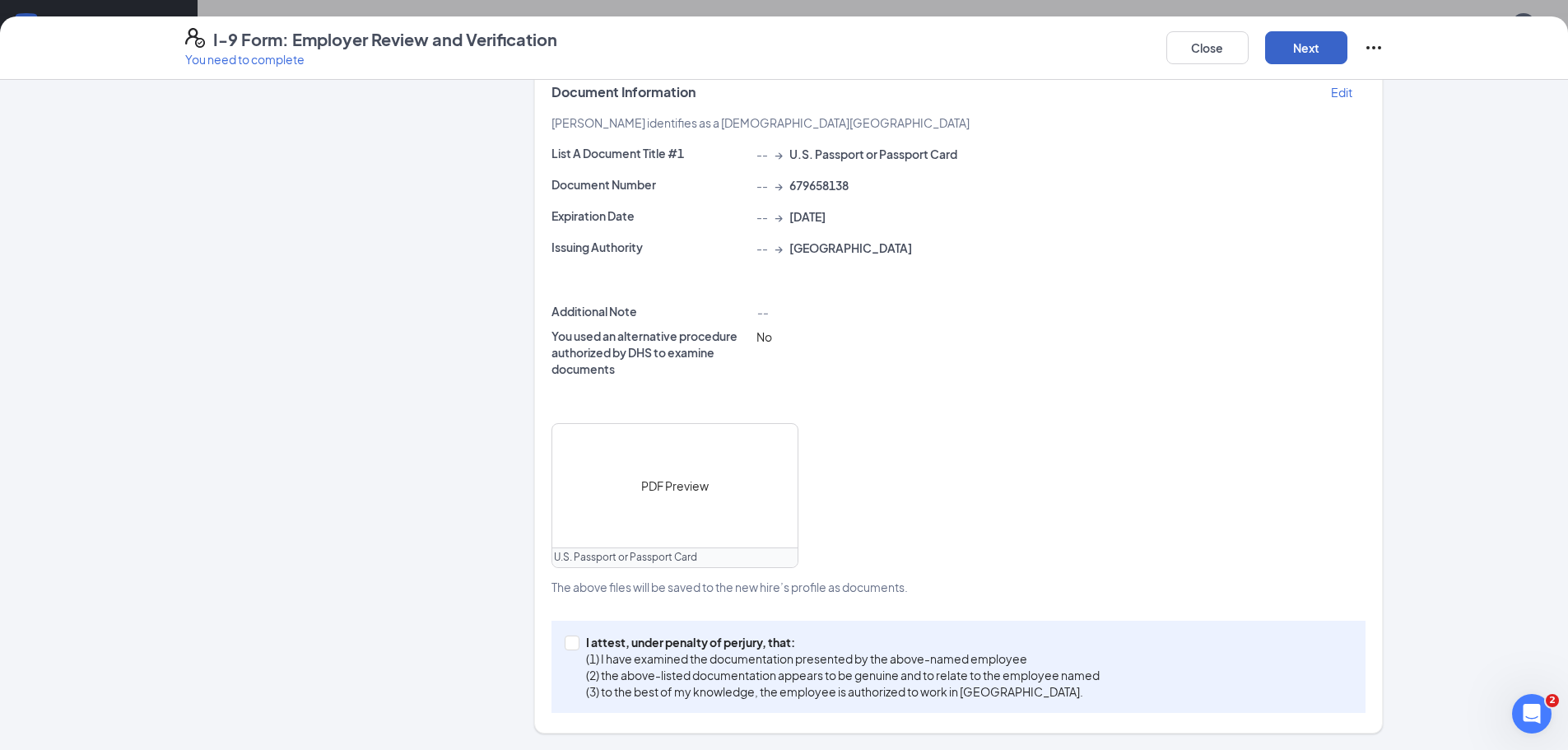
scroll to position [342, 0]
click at [570, 644] on span at bounding box center [572, 643] width 15 height 15
click at [570, 644] on input "I attest, under penalty of [PERSON_NAME], that: (1) I have examined the documen…" at bounding box center [570, 641] width 12 height 12
checkbox input "true"
click at [1305, 40] on button "Next" at bounding box center [1306, 47] width 83 height 33
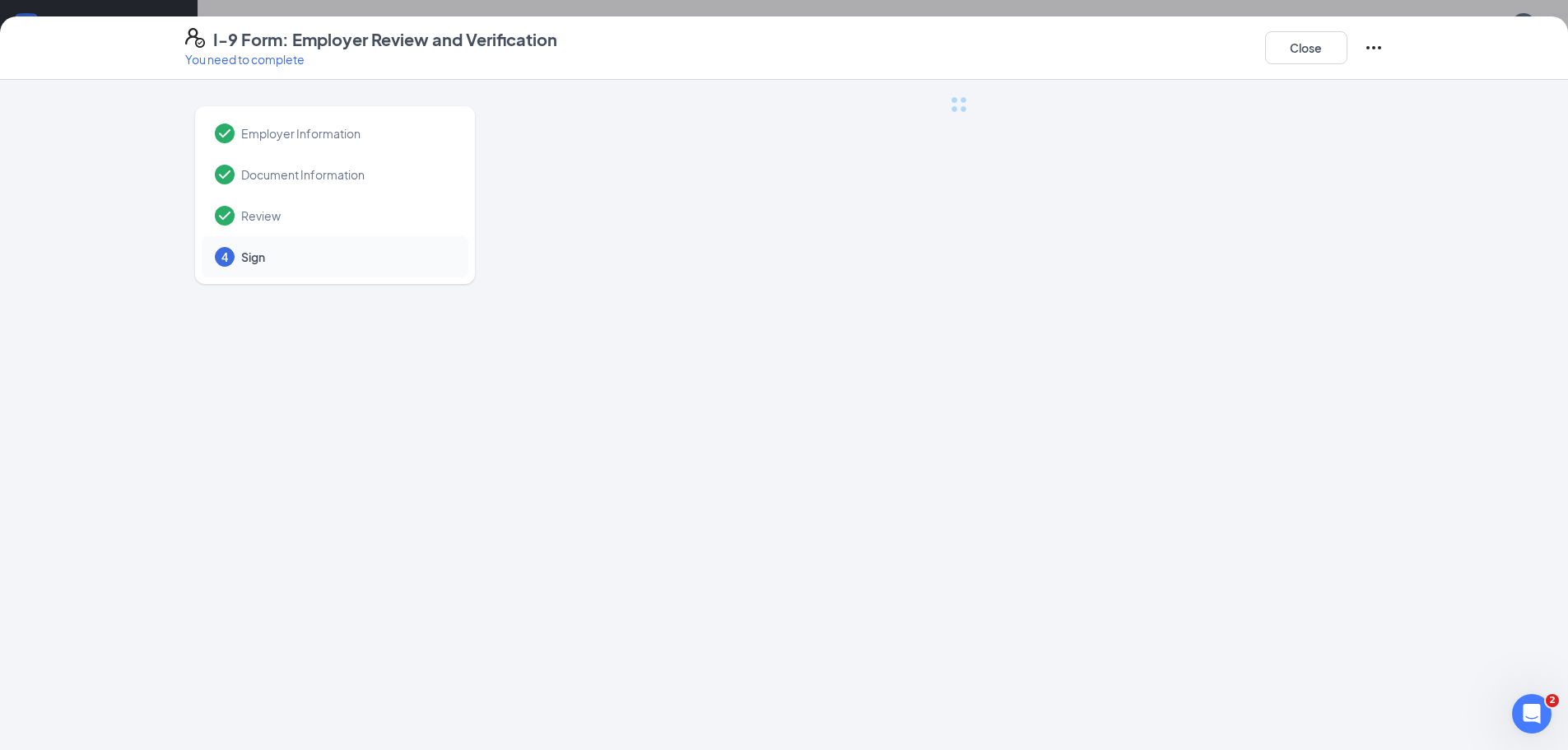
scroll to position [0, 0]
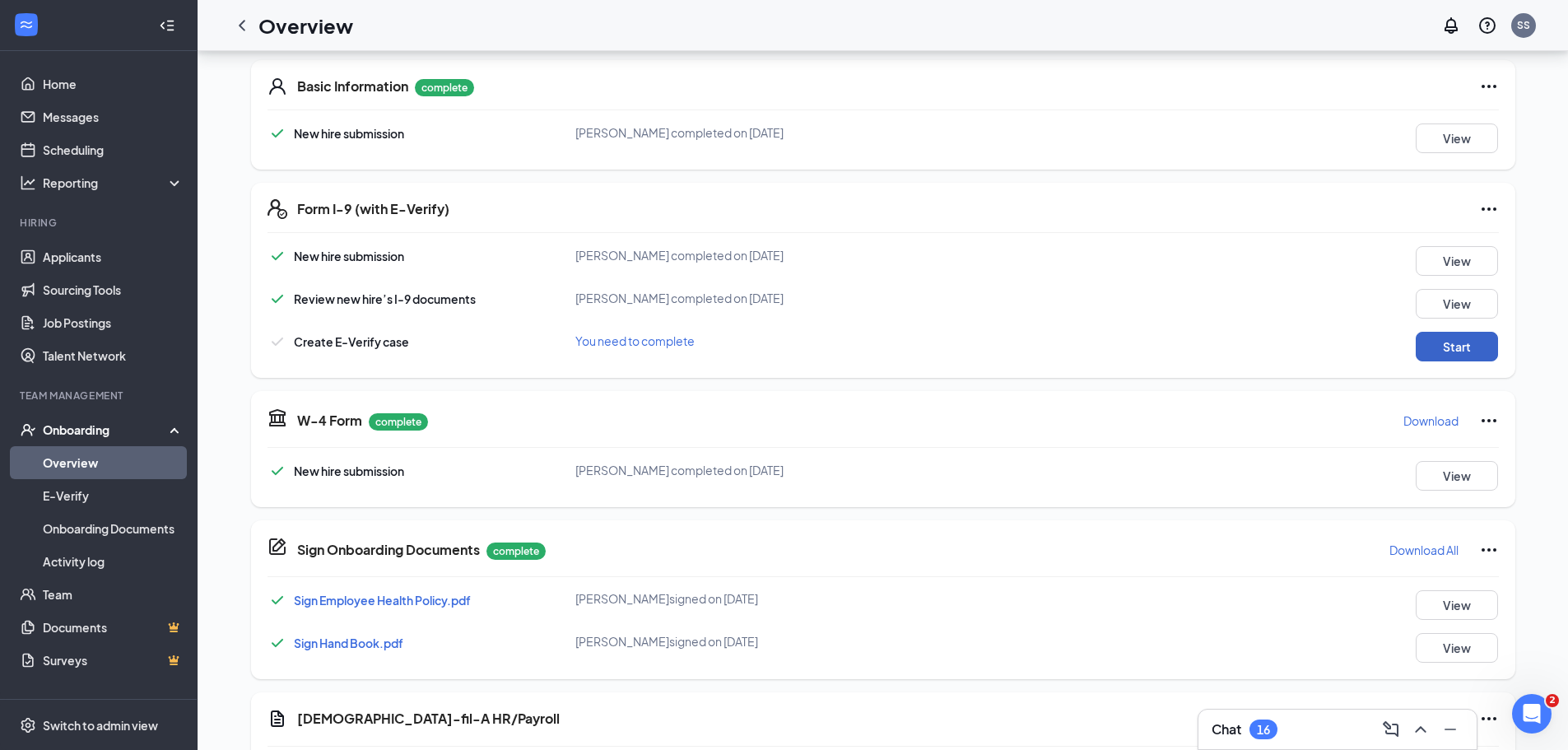
click at [1435, 345] on button "Start" at bounding box center [1457, 346] width 83 height 29
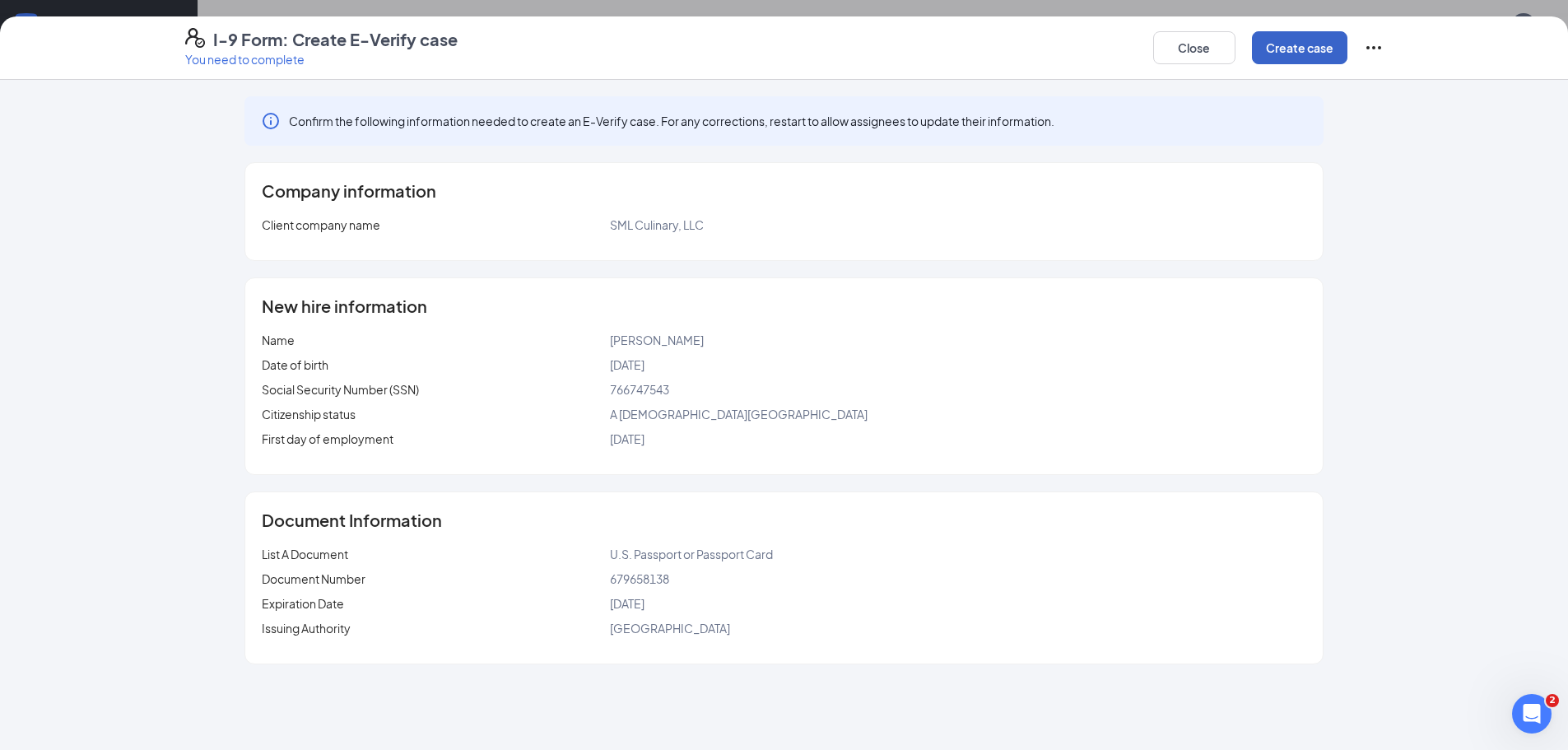
click at [1304, 53] on button "Create case" at bounding box center [1299, 47] width 95 height 33
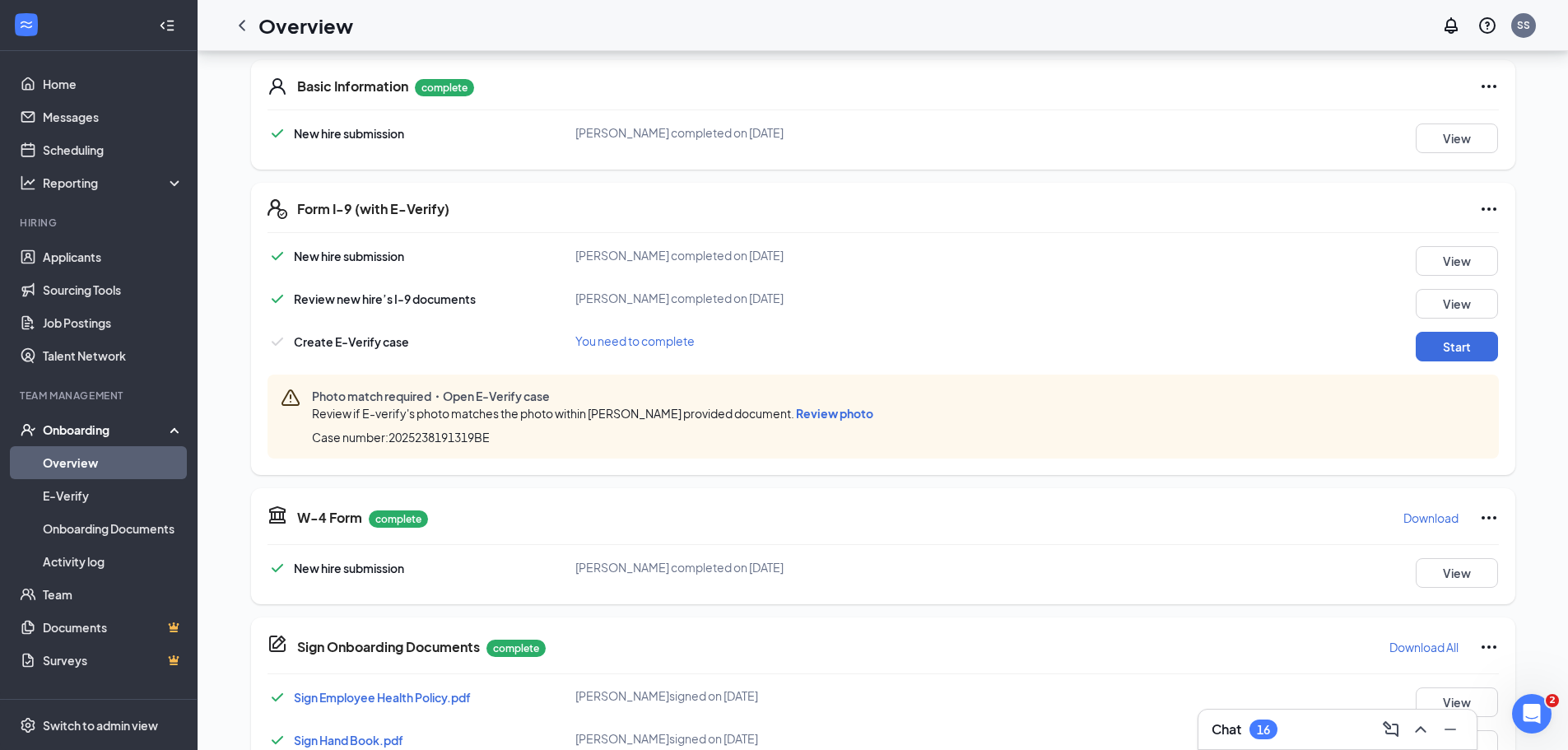
click at [840, 415] on span "Review photo" at bounding box center [834, 413] width 78 height 15
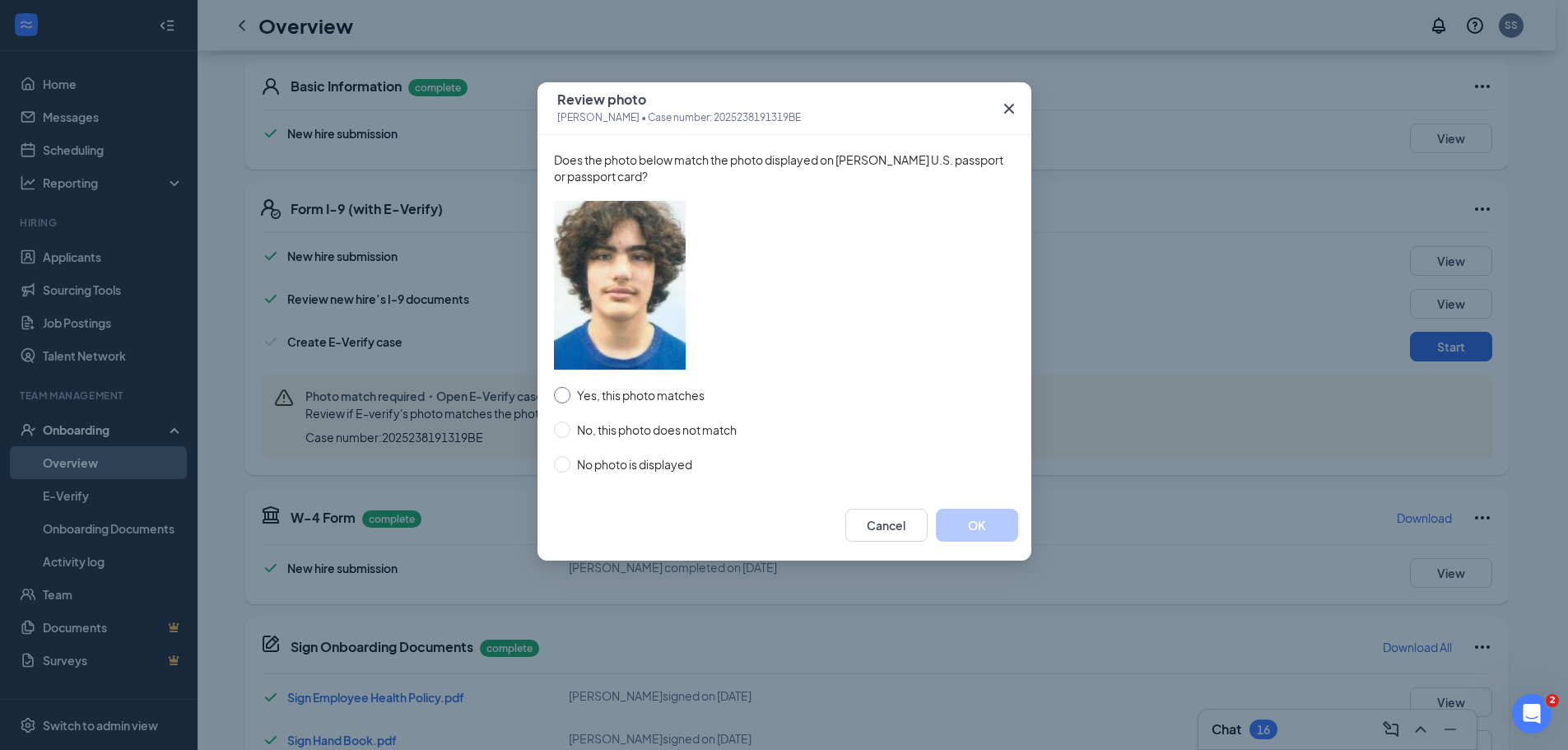
click at [563, 394] on input "Yes, this photo matches" at bounding box center [562, 395] width 17 height 17
radio input "true"
click at [978, 530] on button "OK" at bounding box center [977, 524] width 83 height 33
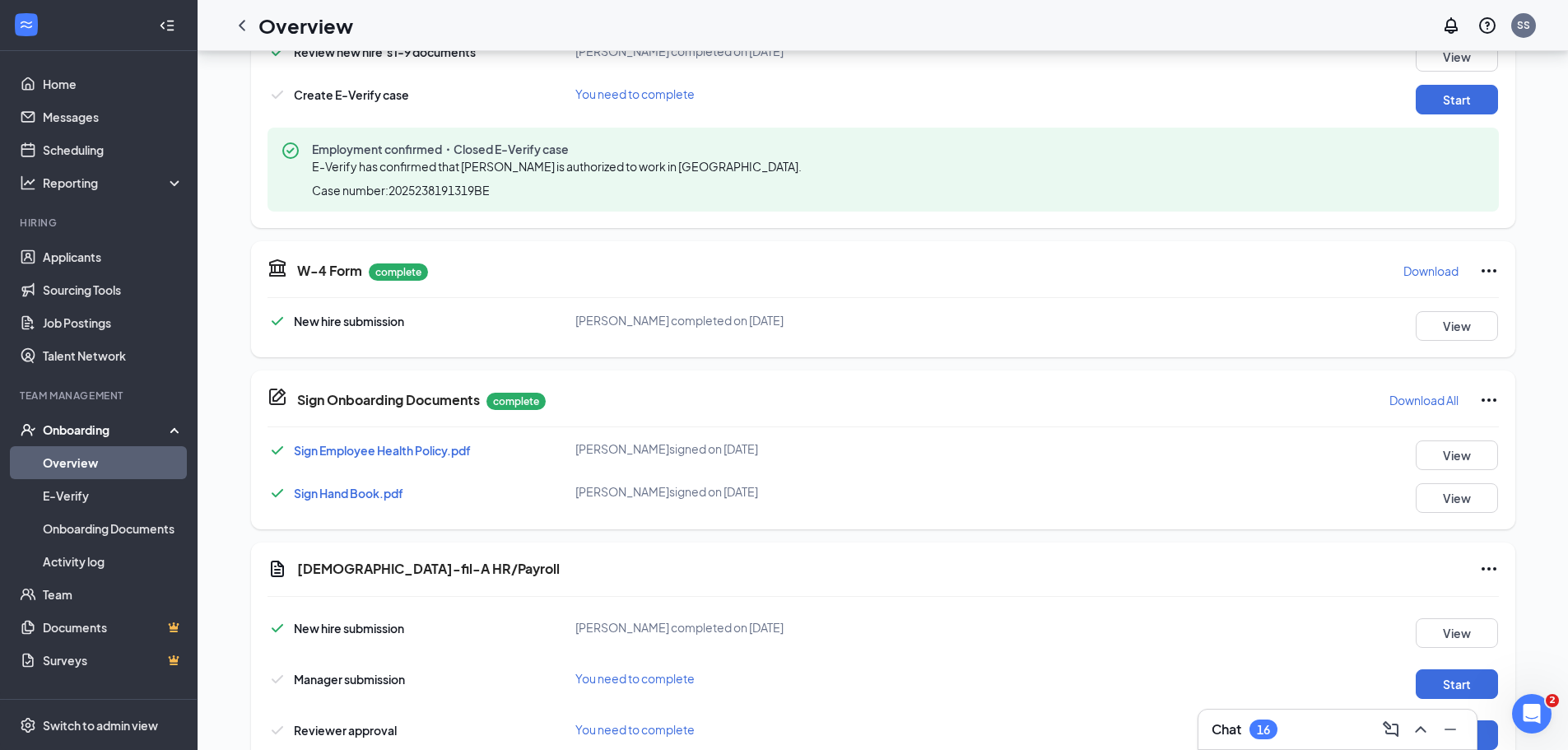
scroll to position [544, 0]
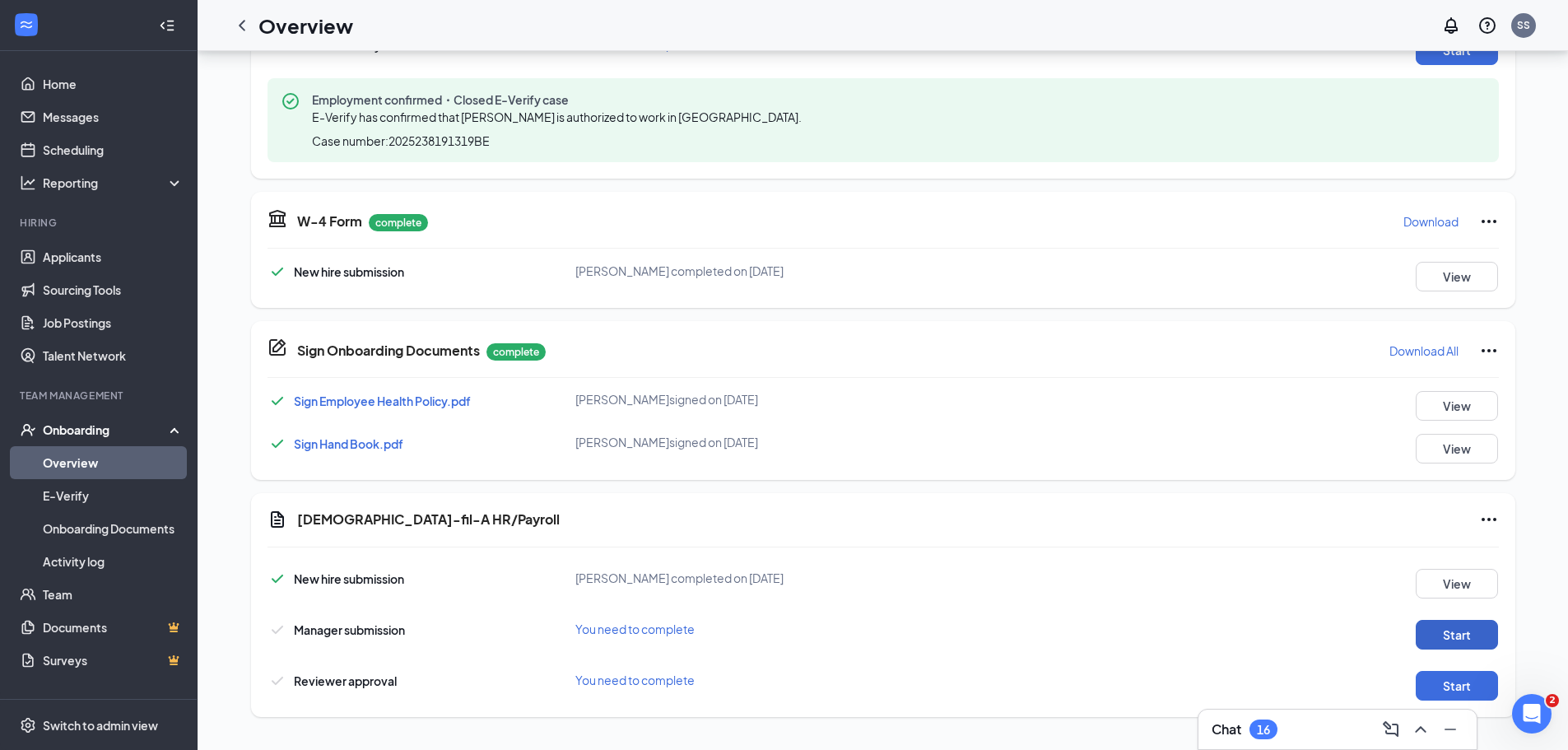
click at [1429, 639] on button "Start" at bounding box center [1457, 634] width 83 height 29
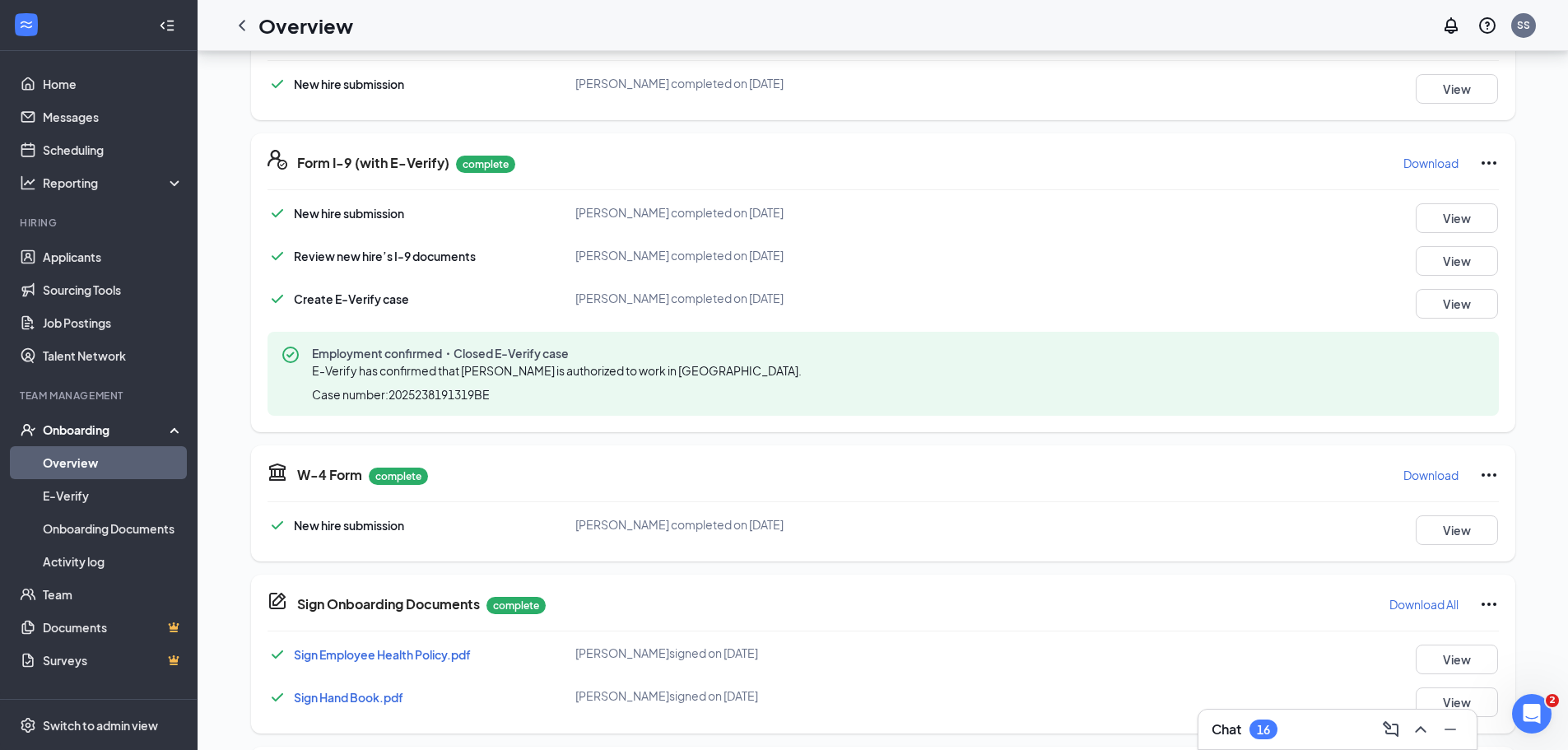
scroll to position [550, 0]
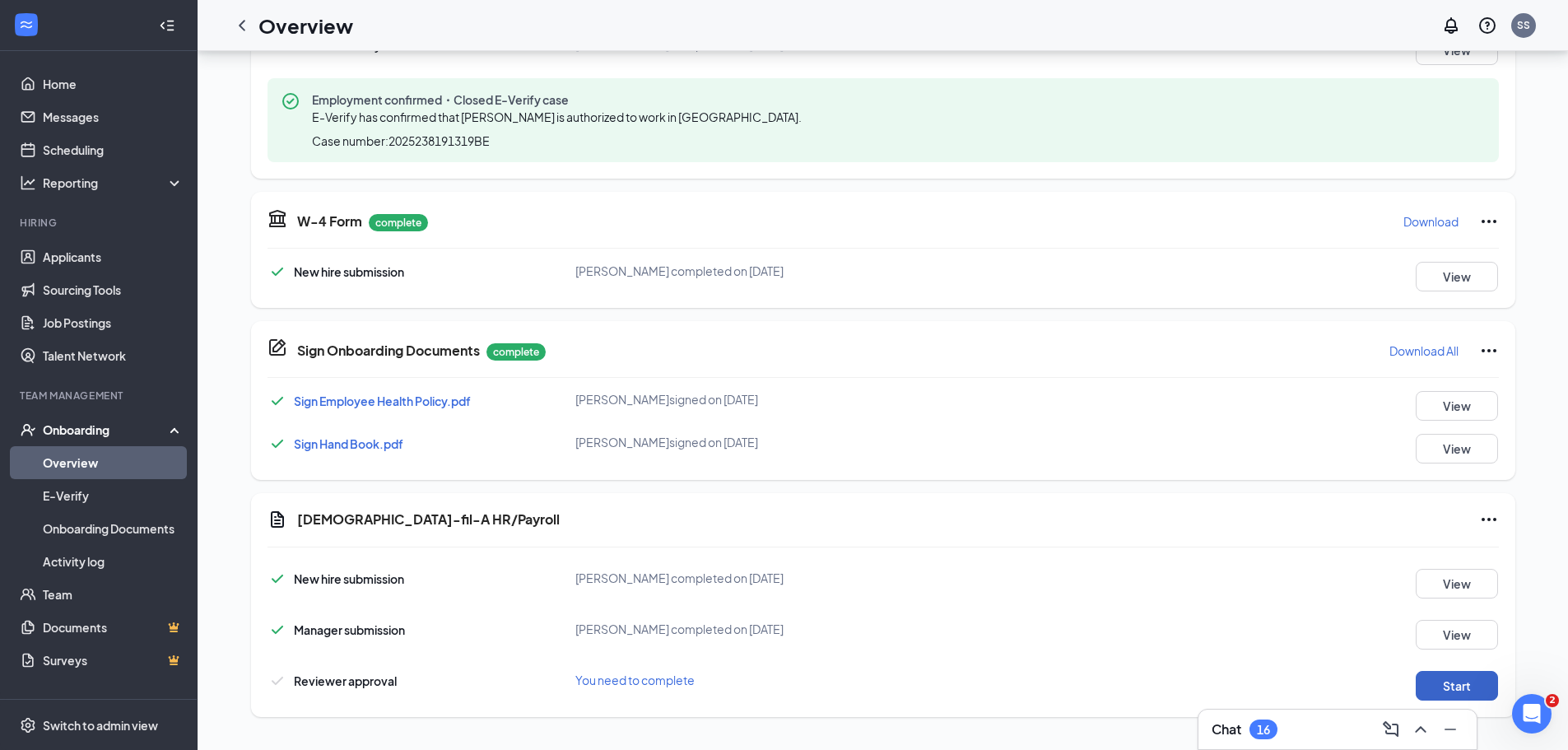
click at [1469, 679] on button "Start" at bounding box center [1457, 685] width 83 height 29
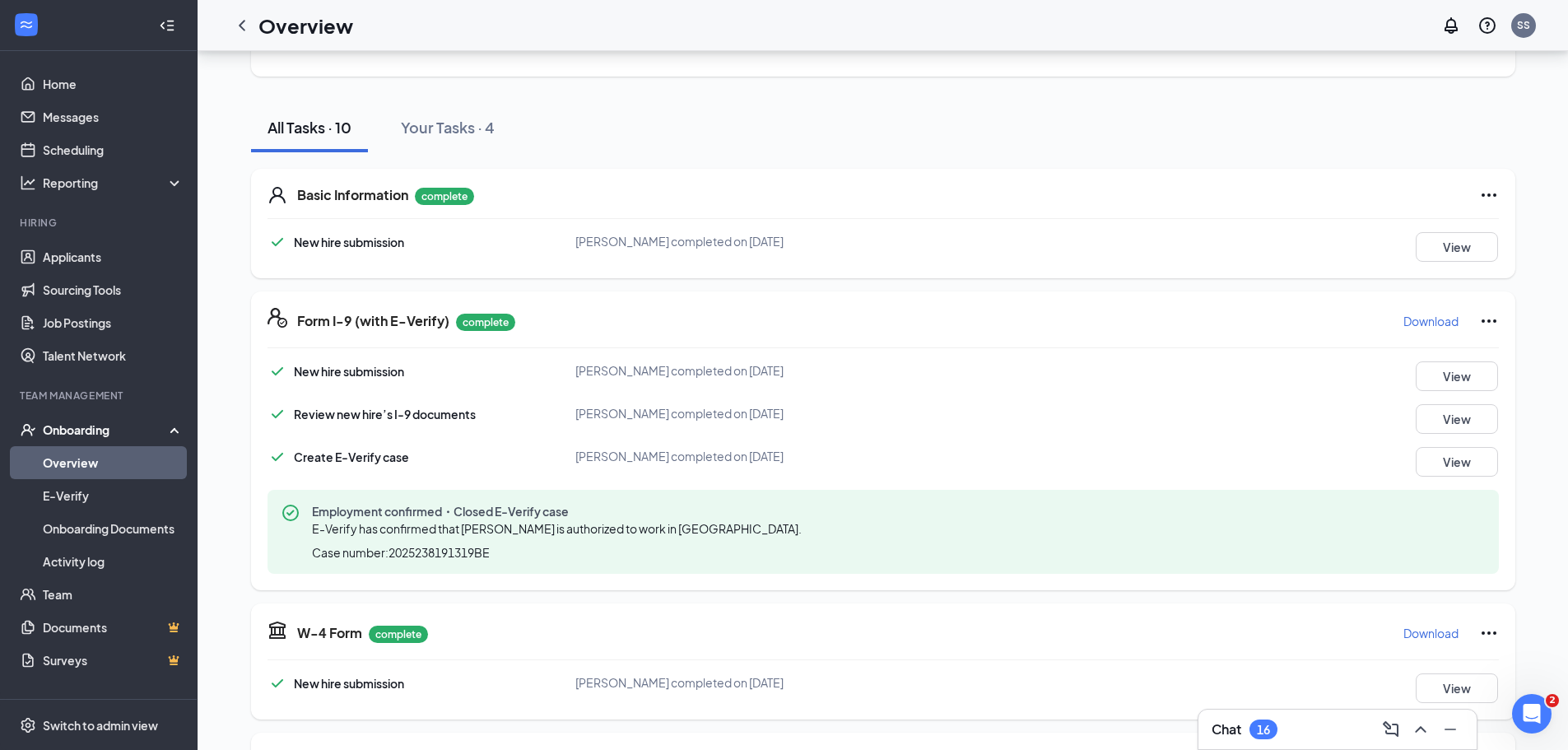
scroll to position [0, 0]
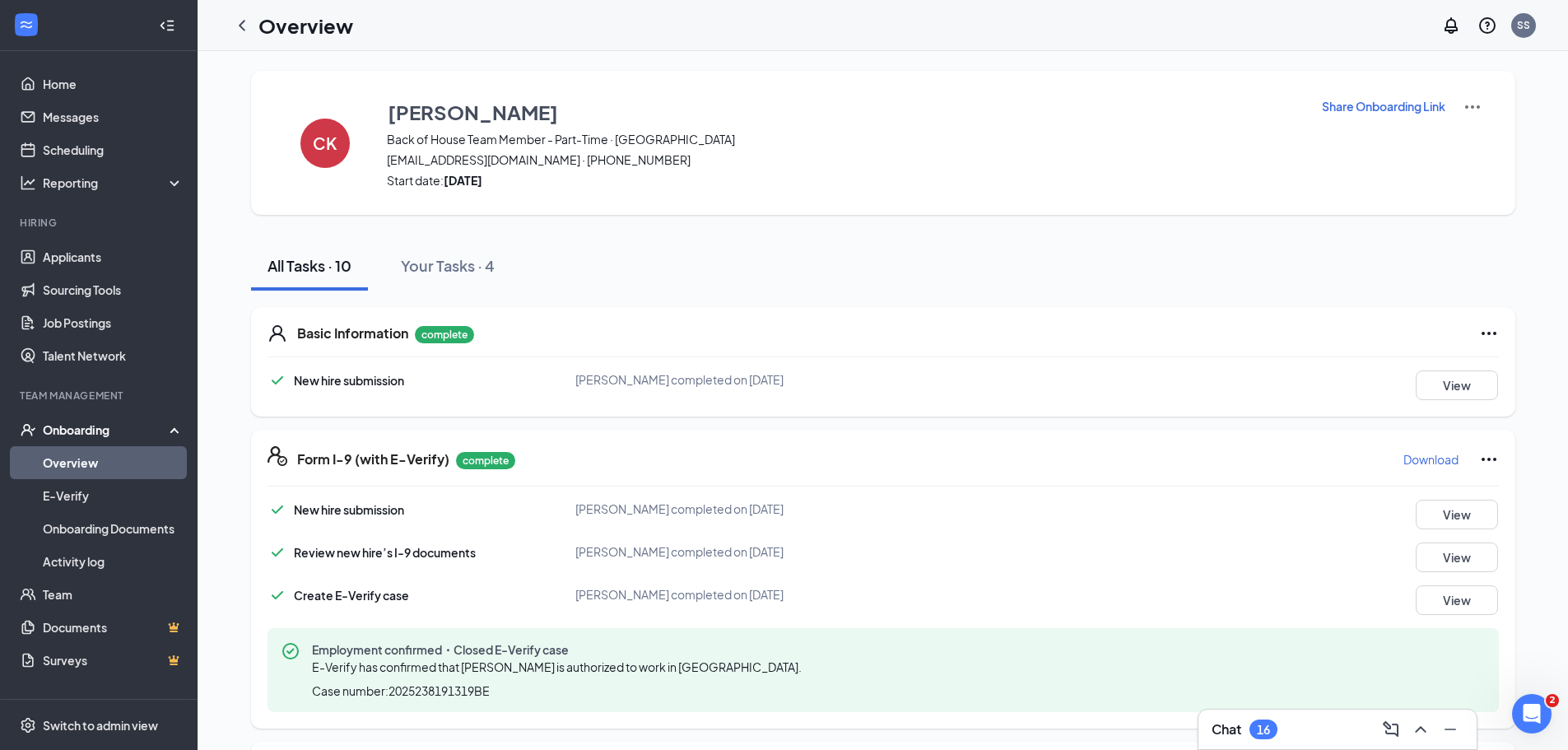
click at [61, 459] on link "Overview" at bounding box center [113, 462] width 141 height 33
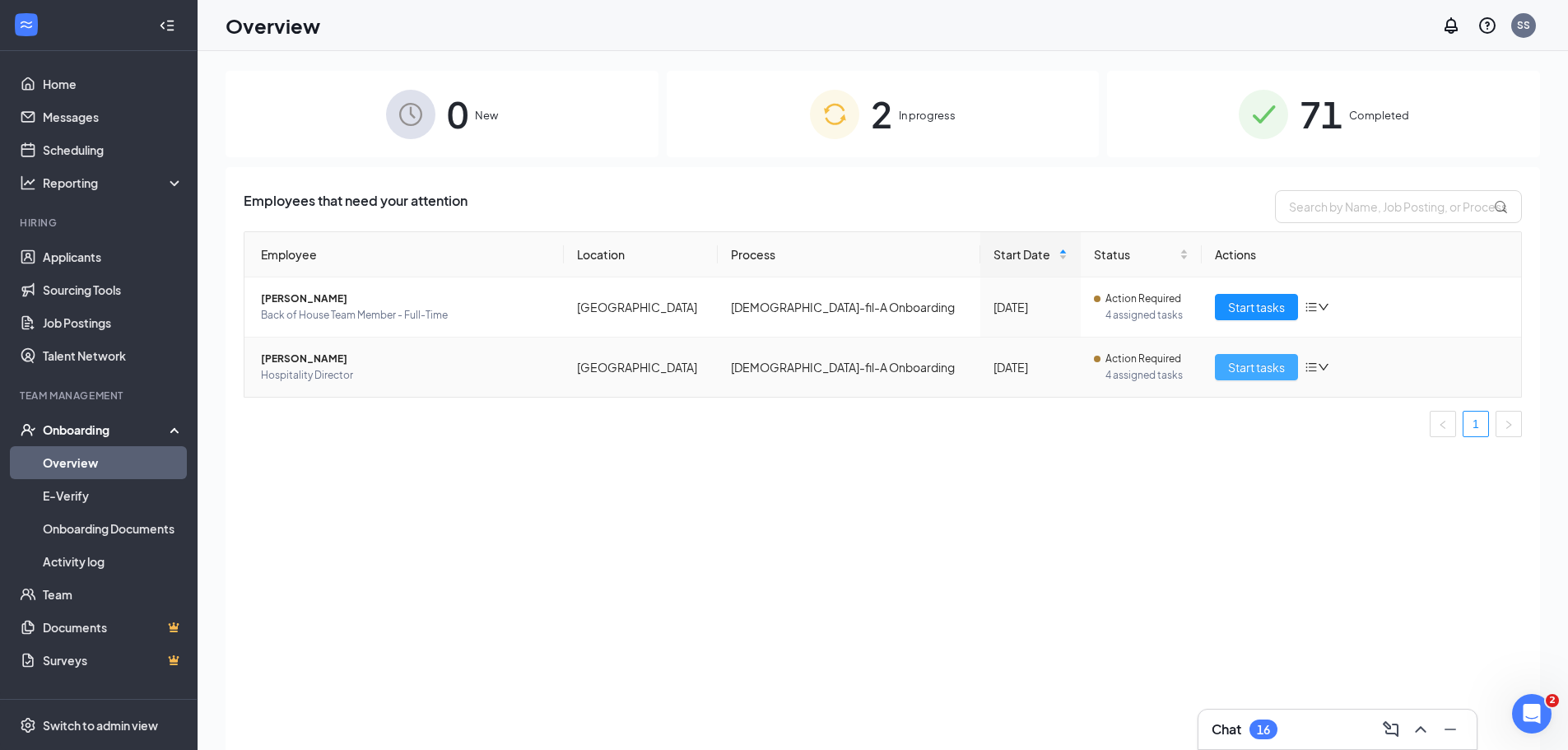
click at [1273, 369] on span "Start tasks" at bounding box center [1257, 367] width 57 height 18
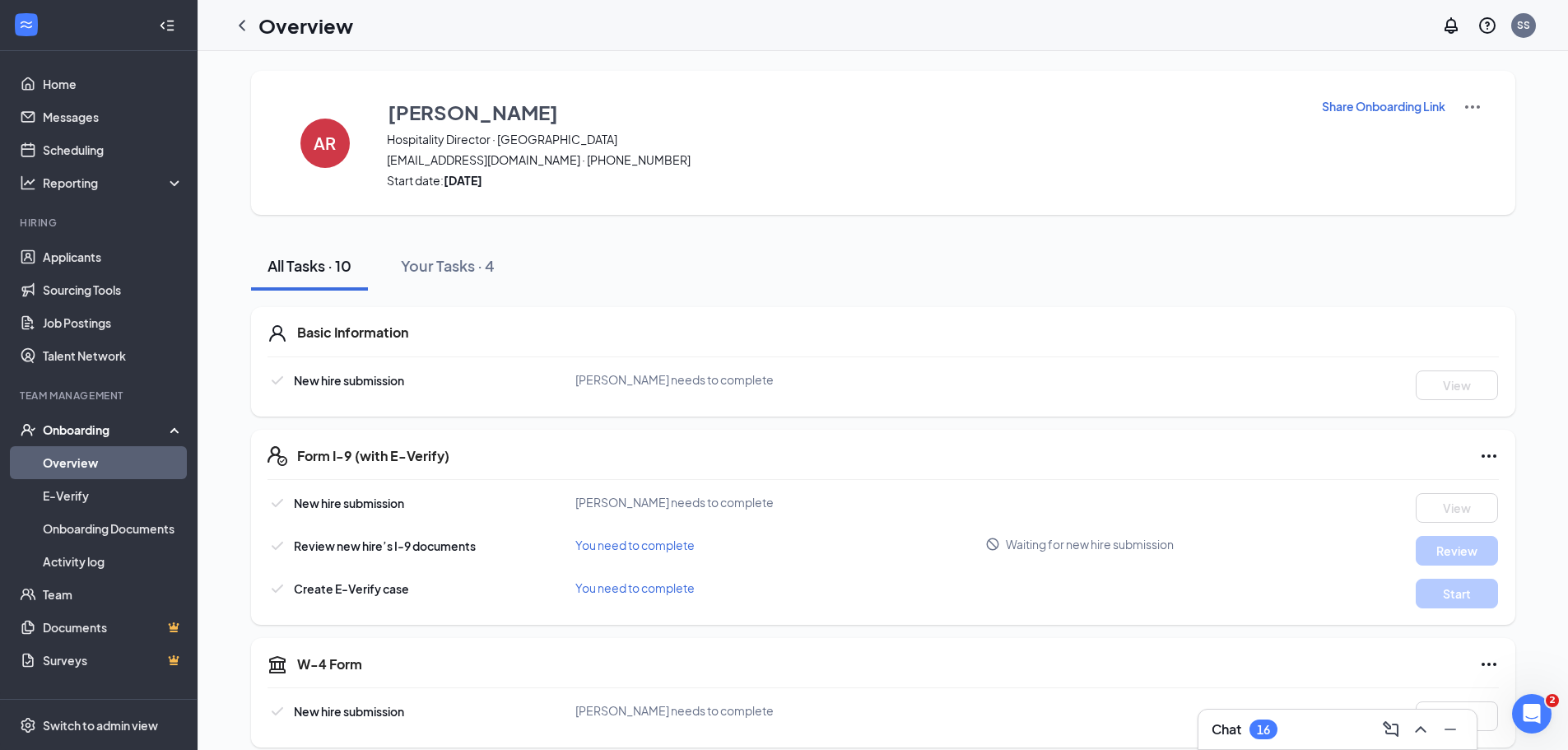
click at [116, 464] on link "Overview" at bounding box center [113, 462] width 141 height 33
